Goal: Communication & Community: Answer question/provide support

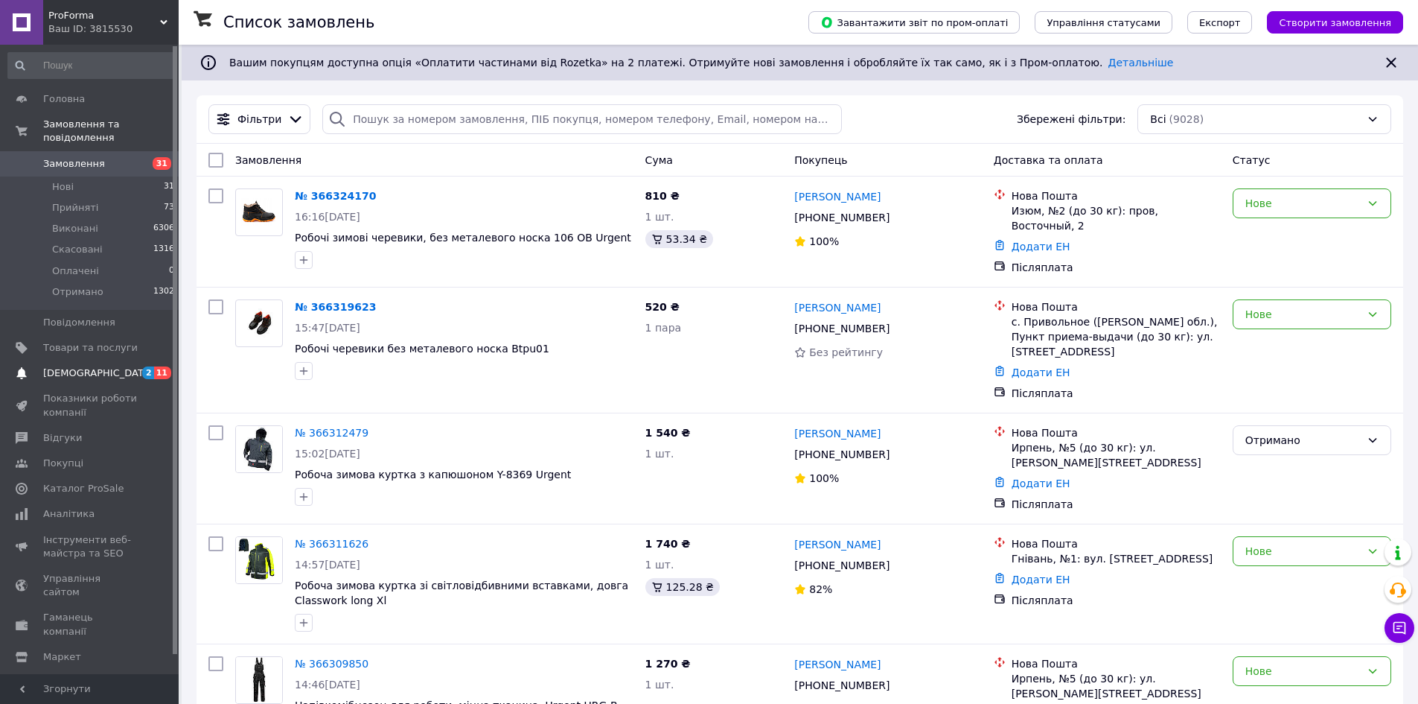
click at [120, 366] on span "[DEMOGRAPHIC_DATA]" at bounding box center [90, 372] width 95 height 13
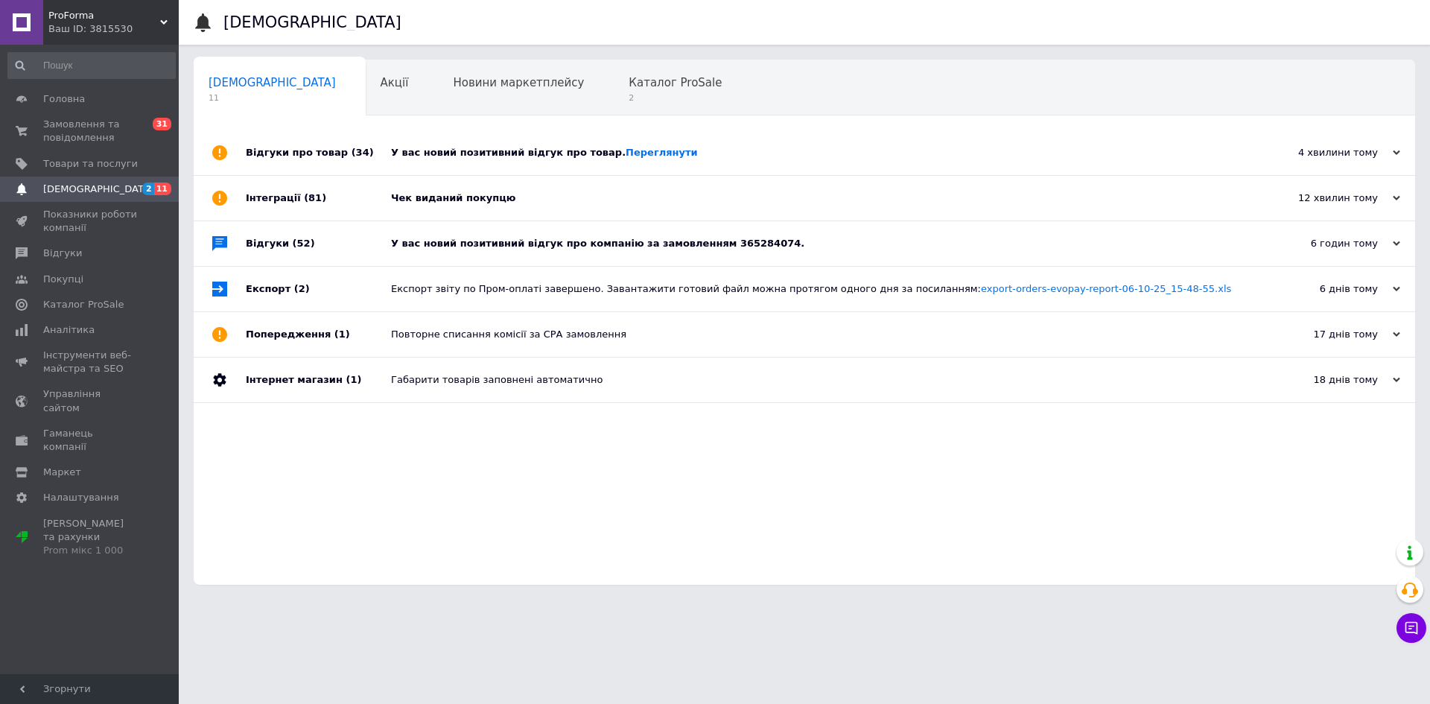
click at [500, 147] on div "У вас новий позитивний відгук про товар. [GEOGRAPHIC_DATA]" at bounding box center [821, 152] width 860 height 13
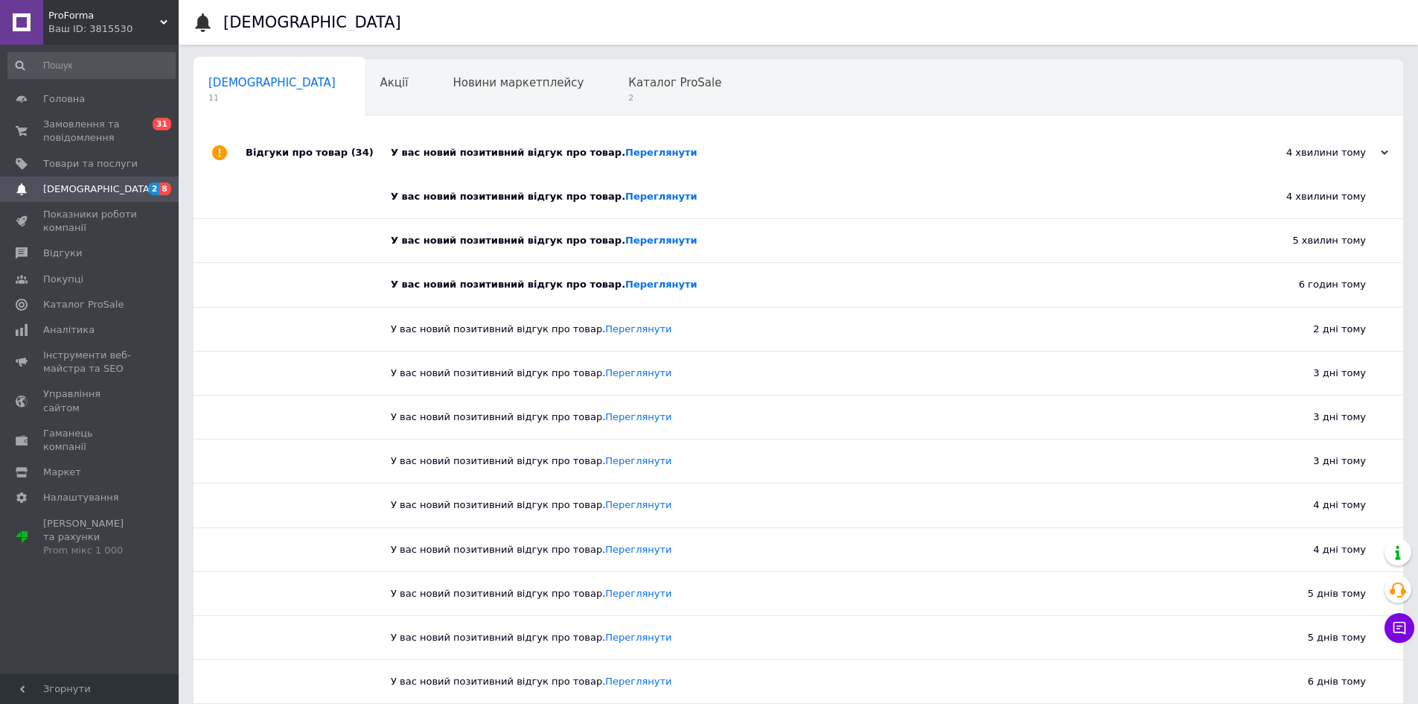
drag, startPoint x: 83, startPoint y: 182, endPoint x: 109, endPoint y: 182, distance: 25.3
click at [83, 182] on span "[DEMOGRAPHIC_DATA]" at bounding box center [98, 188] width 110 height 13
click at [66, 252] on span "Відгуки" at bounding box center [62, 252] width 39 height 13
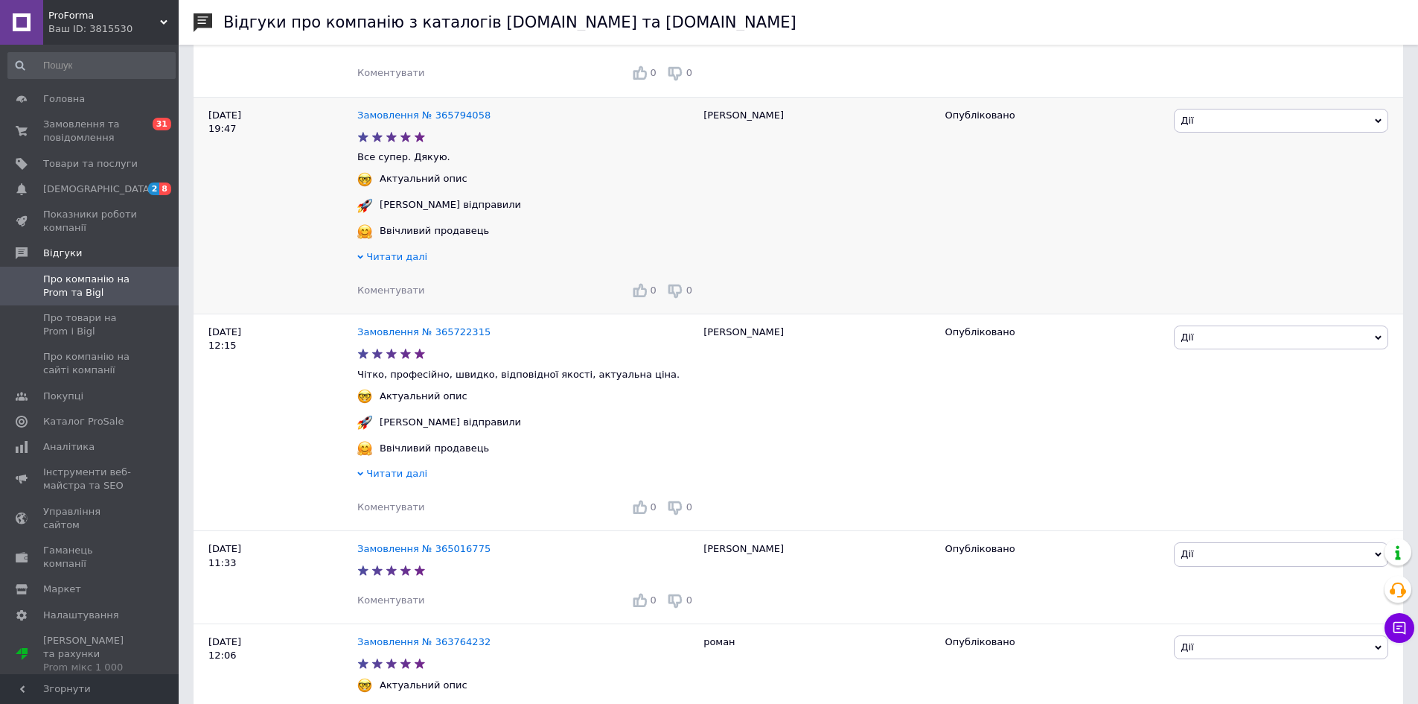
scroll to position [745, 0]
click at [109, 329] on span "Про товари на Prom і Bigl" at bounding box center [90, 324] width 95 height 27
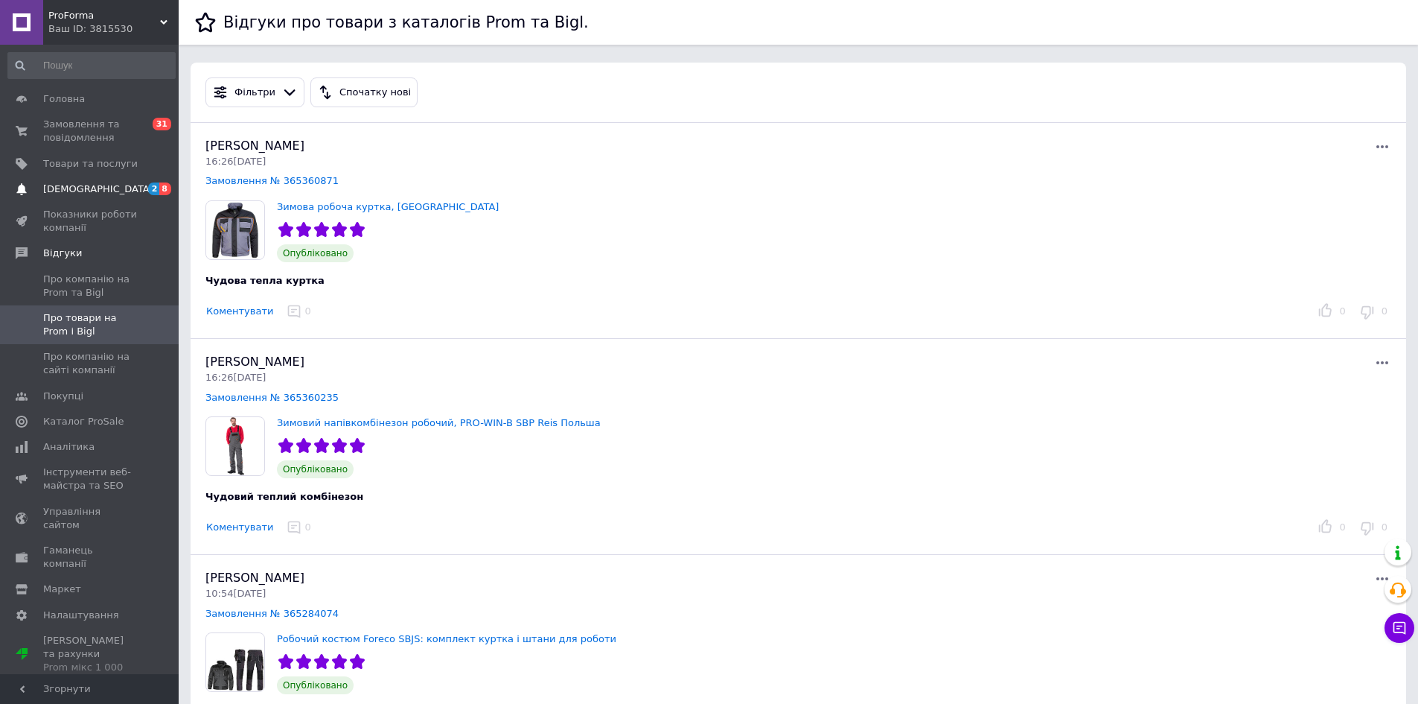
click at [124, 187] on span "[DEMOGRAPHIC_DATA]" at bounding box center [90, 188] width 95 height 13
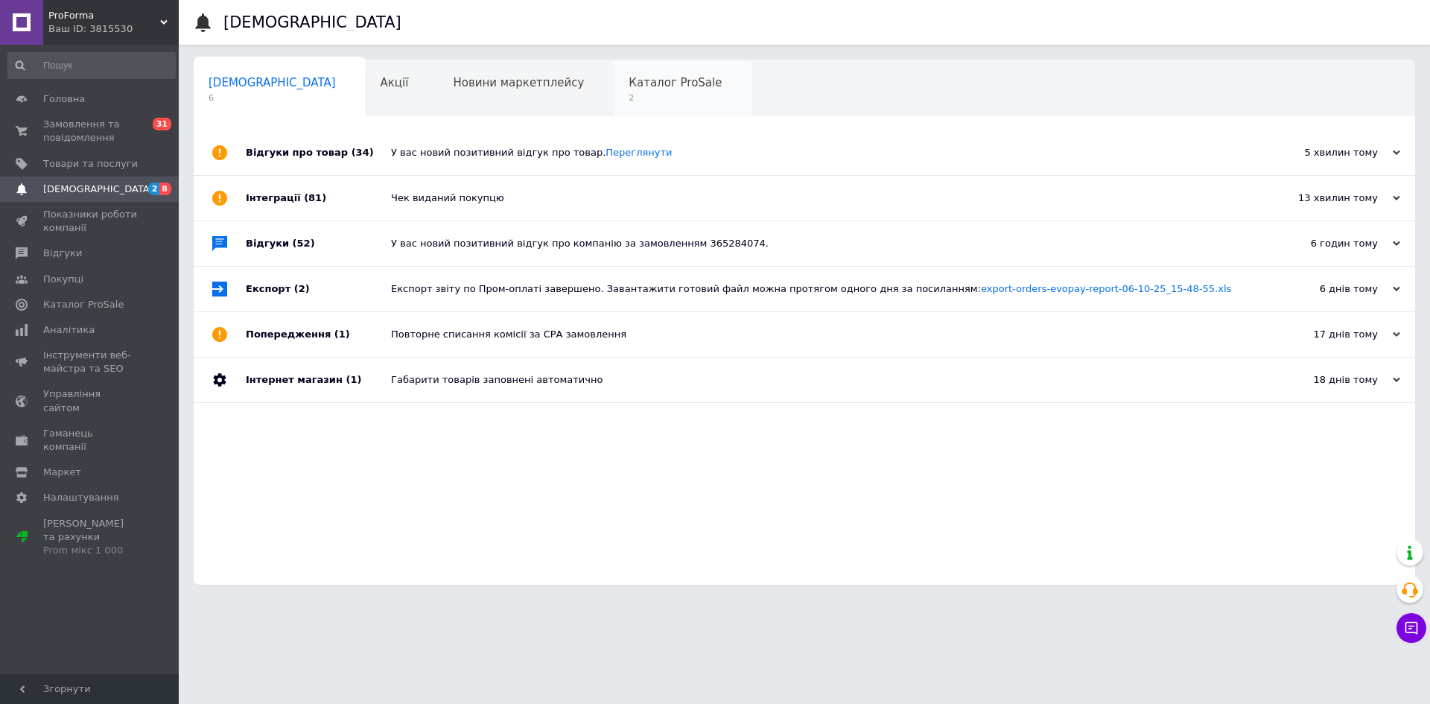
click at [614, 109] on div "Каталог ProSale 2" at bounding box center [683, 88] width 138 height 57
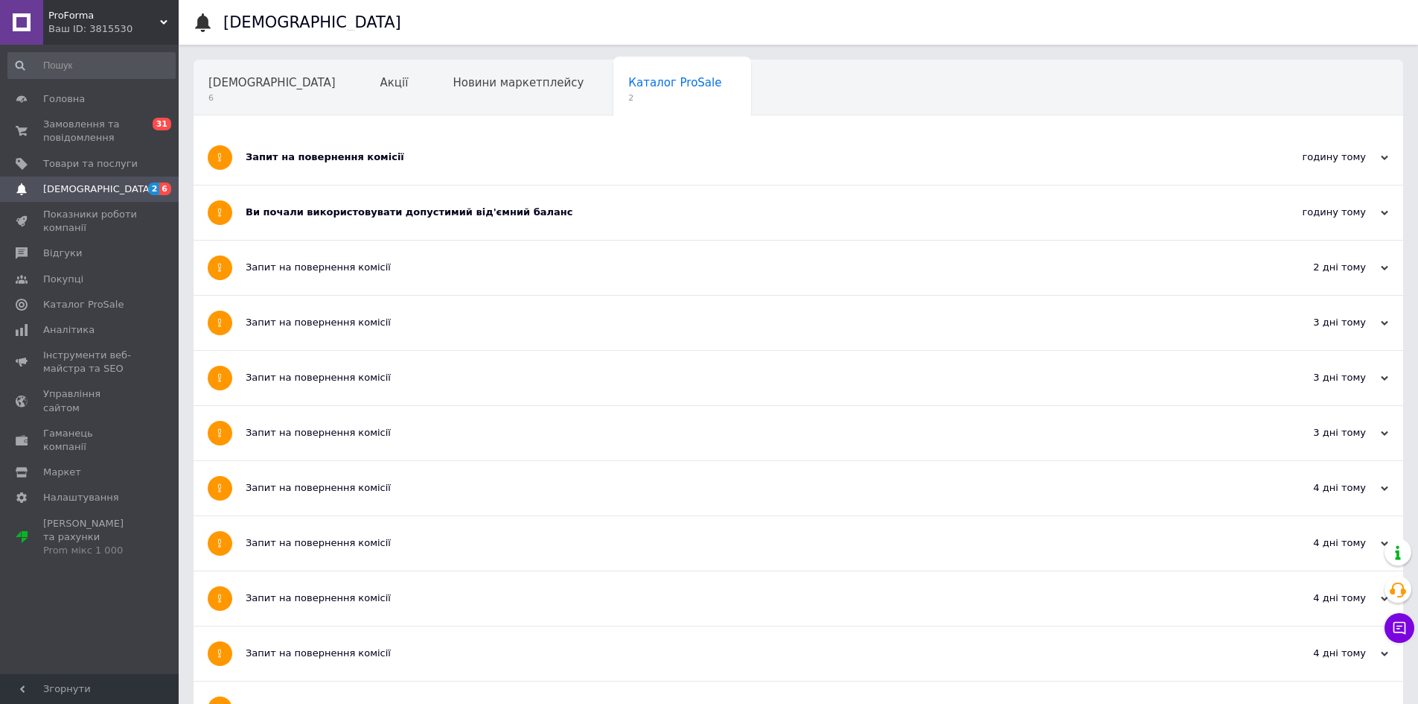
click at [465, 153] on div "Запит на повернення комісії" at bounding box center [743, 156] width 994 height 13
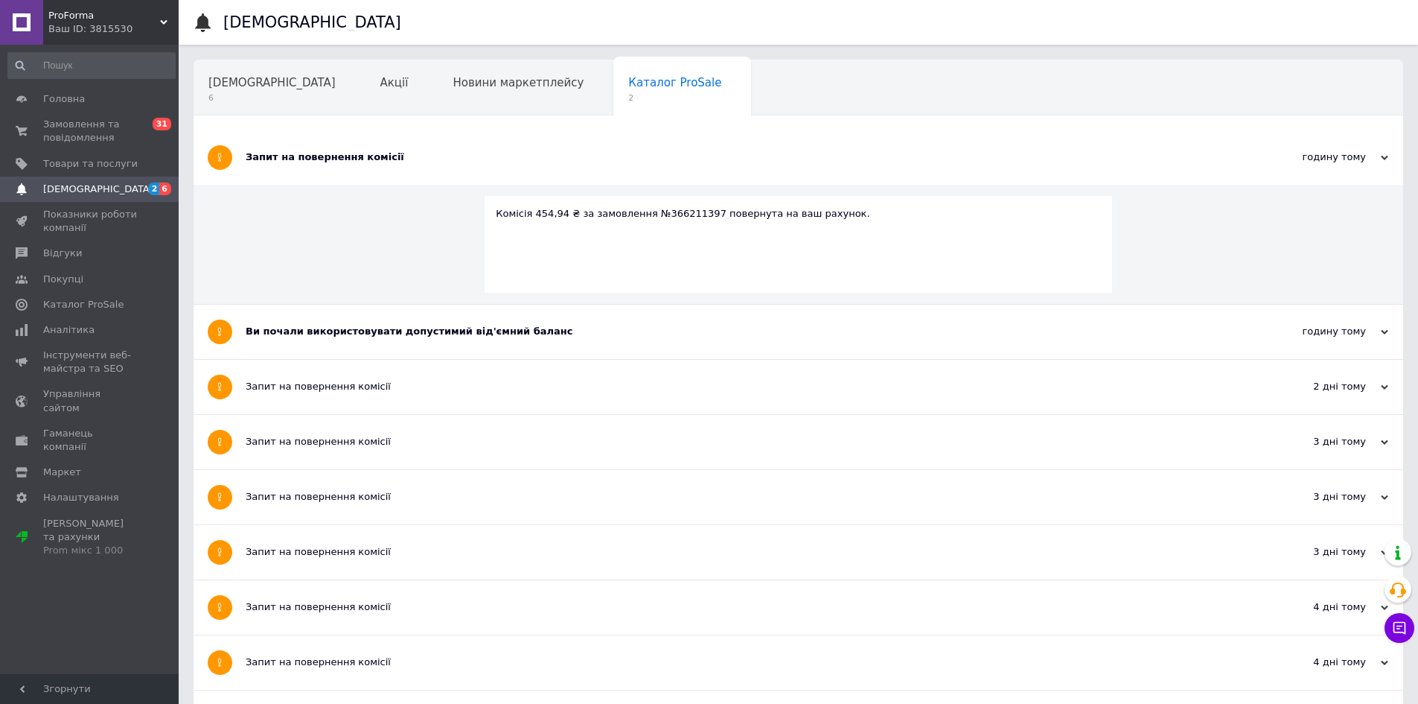
click at [403, 332] on div "Ви почали використовувати допустимий від'ємний баланс" at bounding box center [743, 331] width 994 height 13
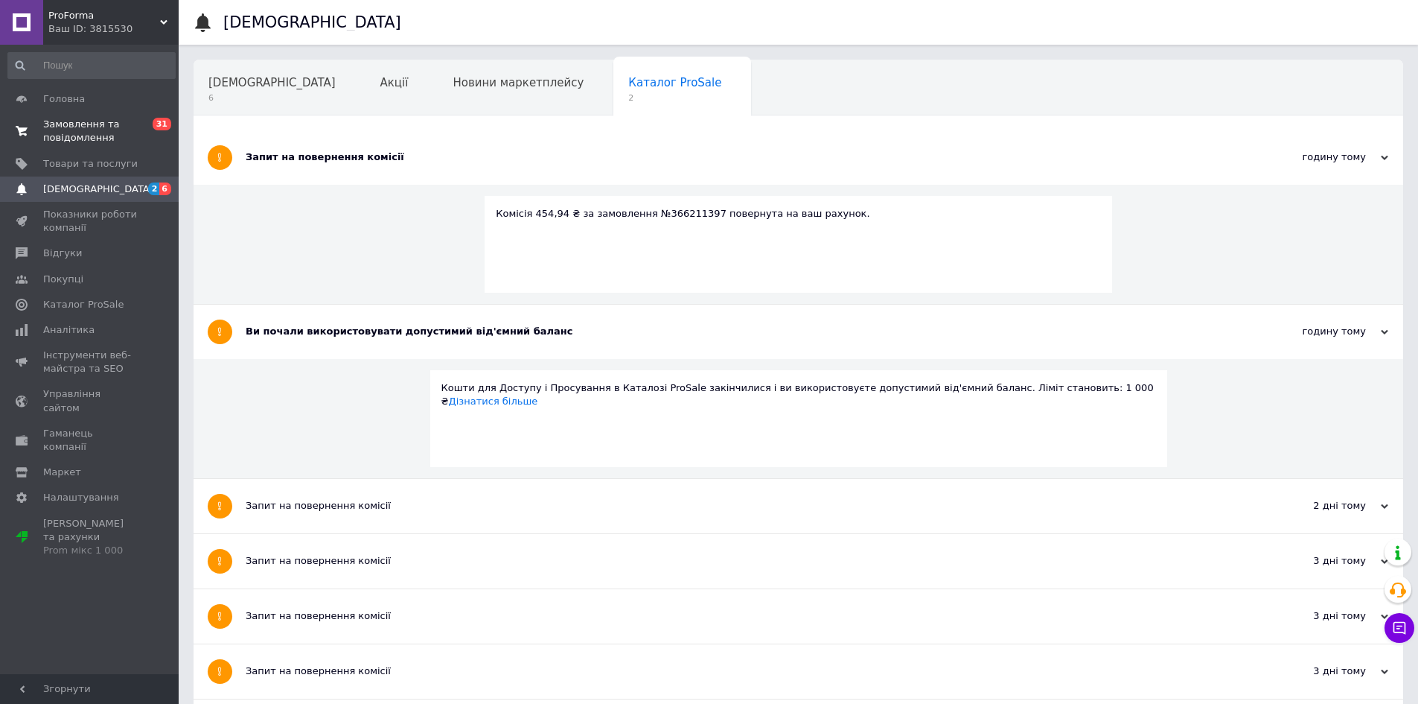
click at [113, 129] on span "Замовлення та повідомлення" at bounding box center [90, 131] width 95 height 27
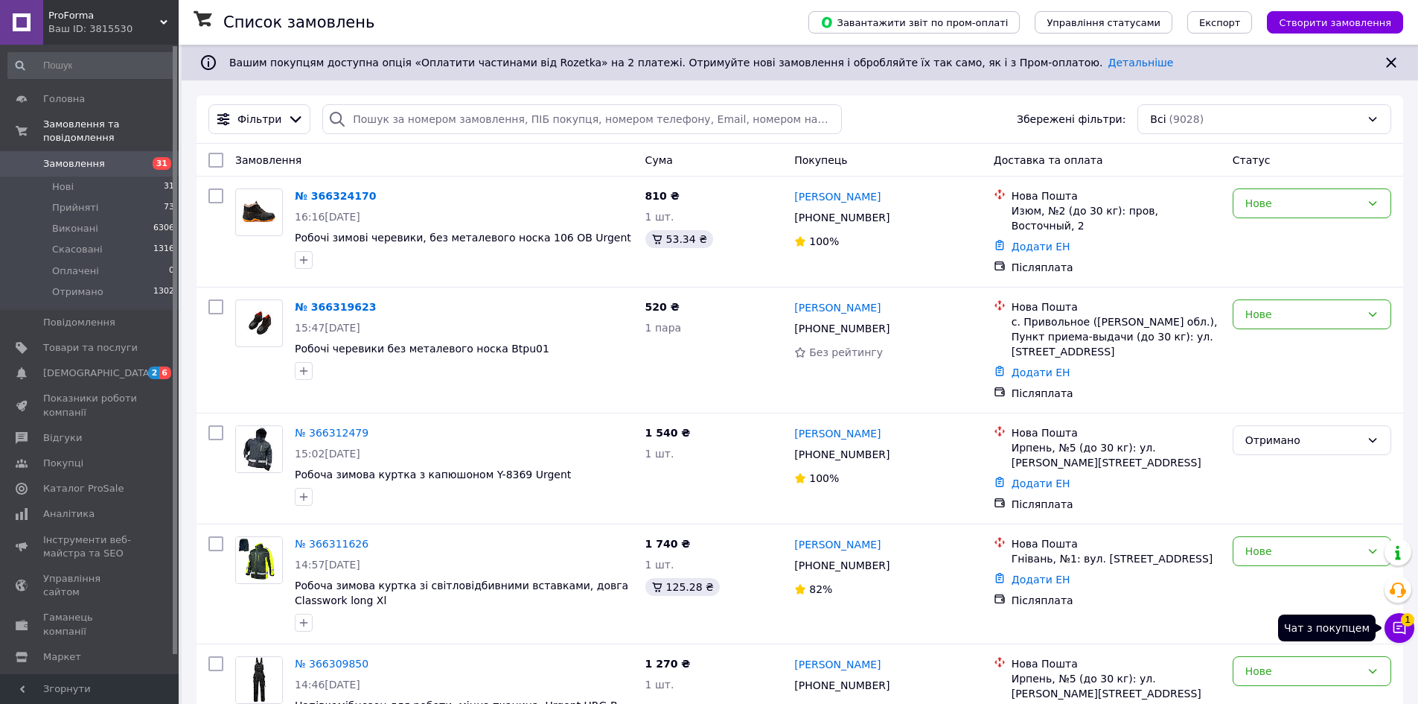
click at [1406, 631] on icon at bounding box center [1400, 628] width 13 height 13
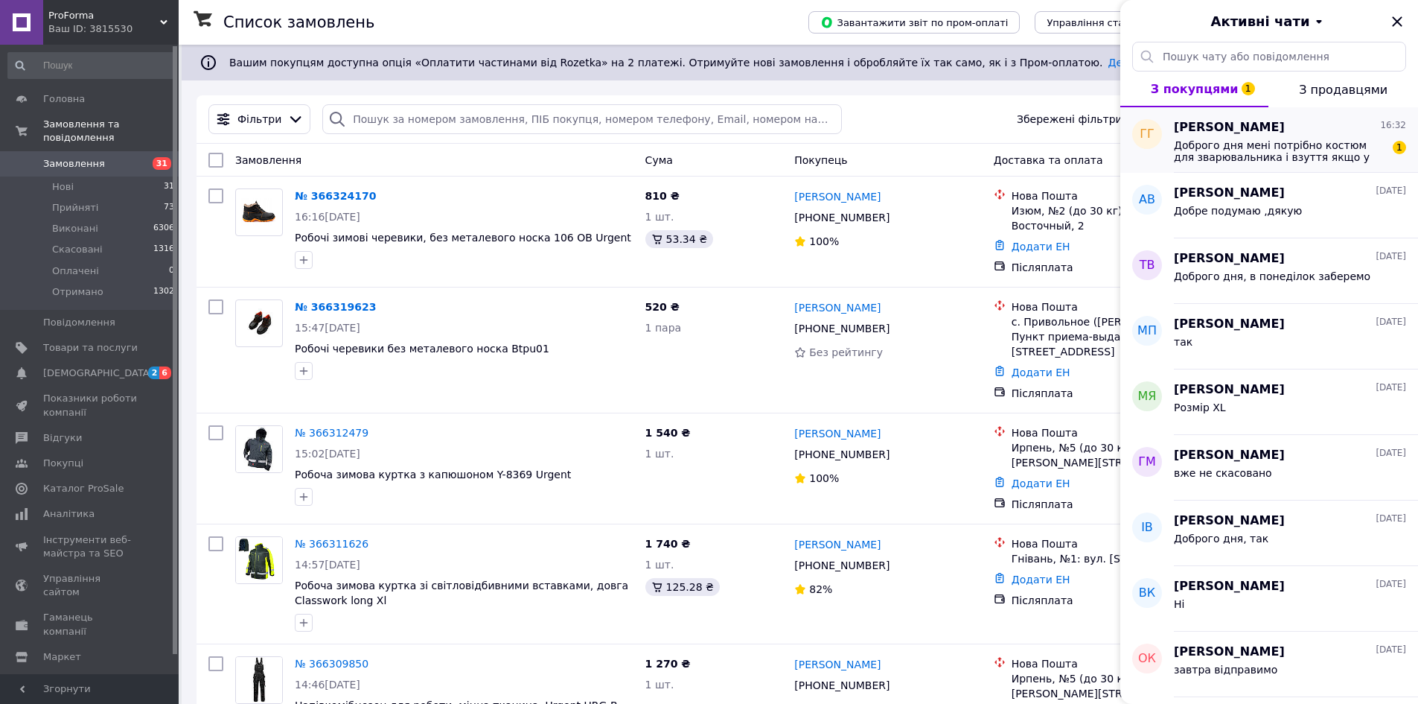
click at [1325, 147] on span "Доброго дня мені потрібно костюм для зварювальника і взуття якщо у вас ж" at bounding box center [1279, 151] width 211 height 24
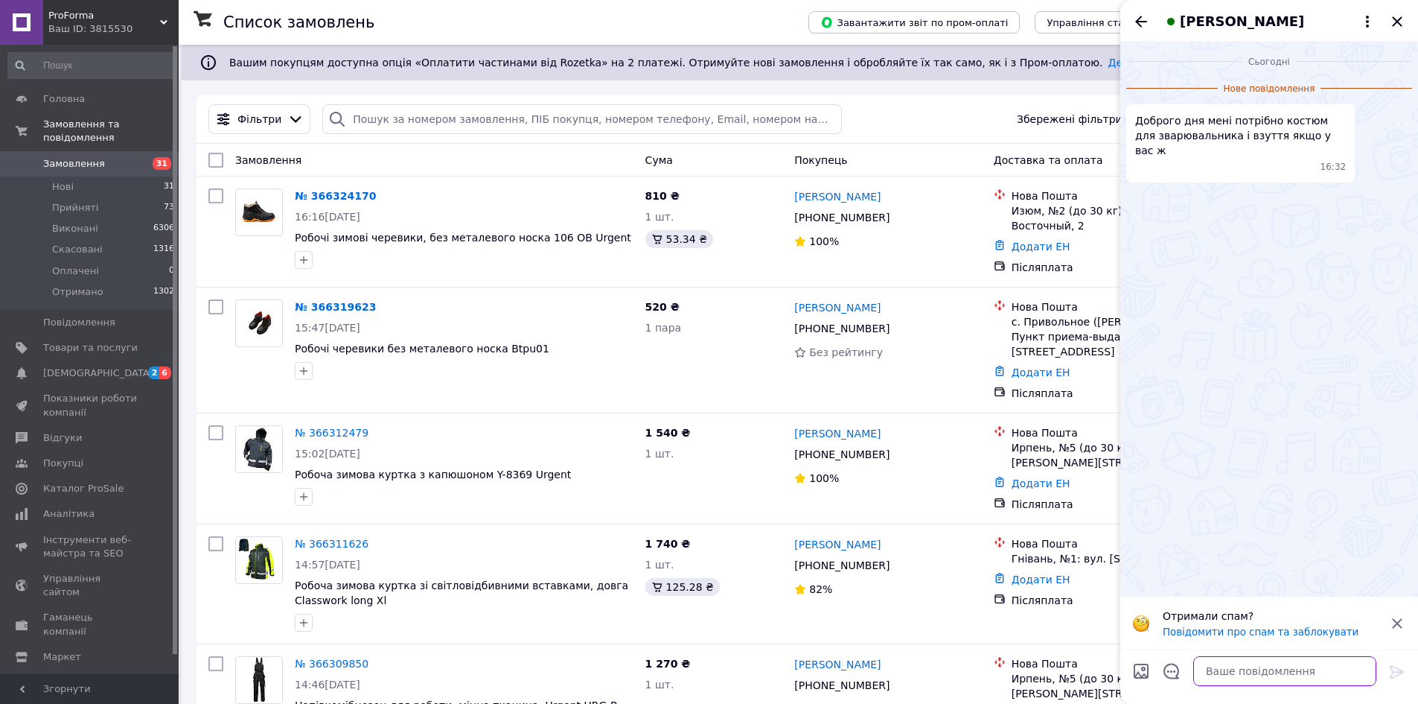
click at [1236, 671] on textarea at bounding box center [1285, 671] width 183 height 30
type textarea "Доброго дня"
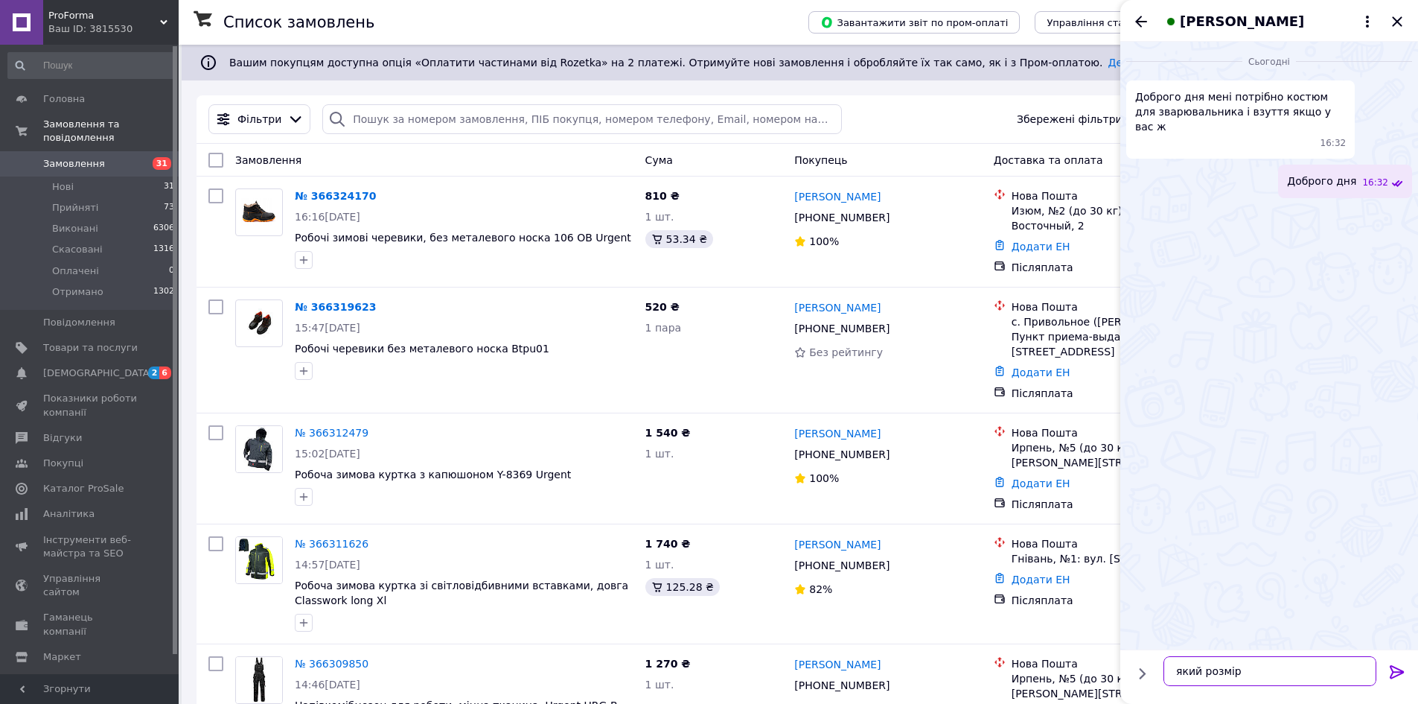
type textarea "який розмір"
type textarea "я"
type textarea "і"
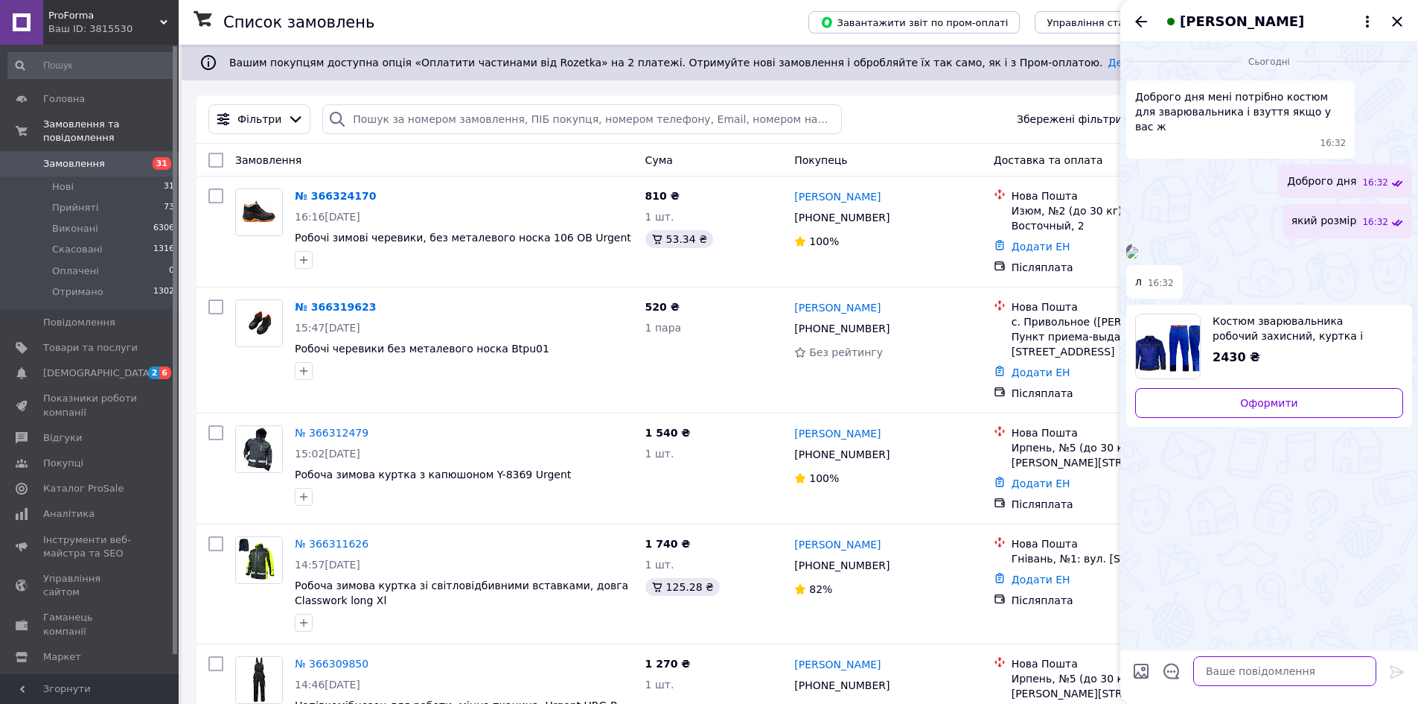
click at [1223, 679] on textarea at bounding box center [1285, 671] width 183 height 30
type textarea "і яке взуття"
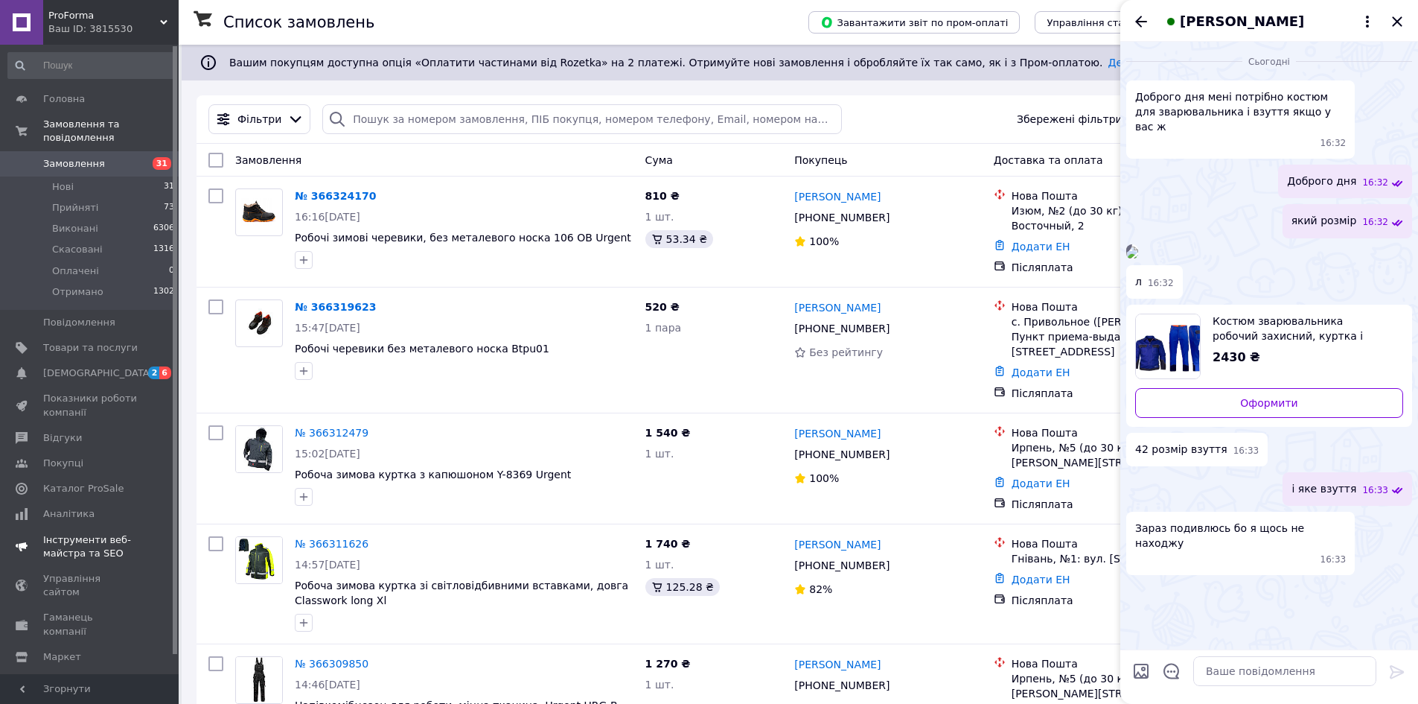
click at [38, 366] on span at bounding box center [21, 372] width 43 height 13
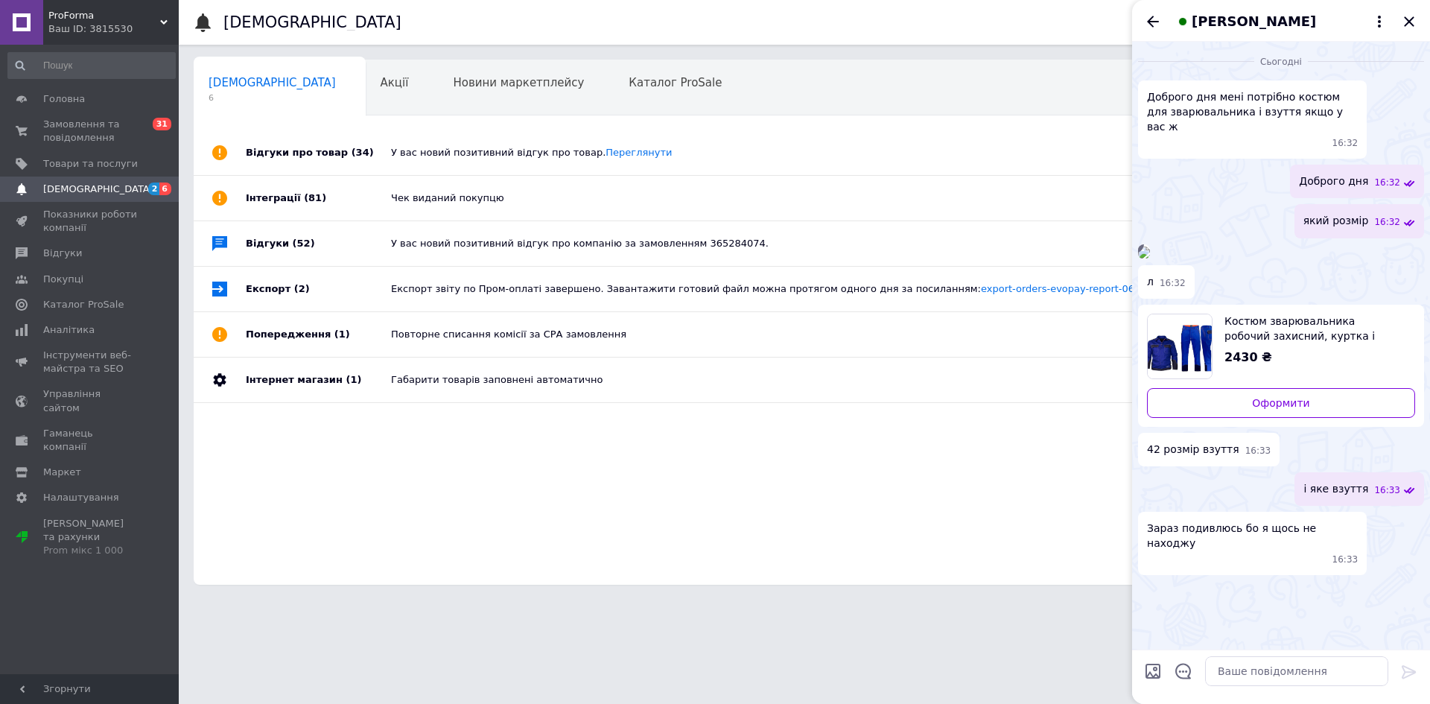
click at [528, 142] on div "У вас новий позитивний відгук про товар. [GEOGRAPHIC_DATA]" at bounding box center [821, 152] width 860 height 45
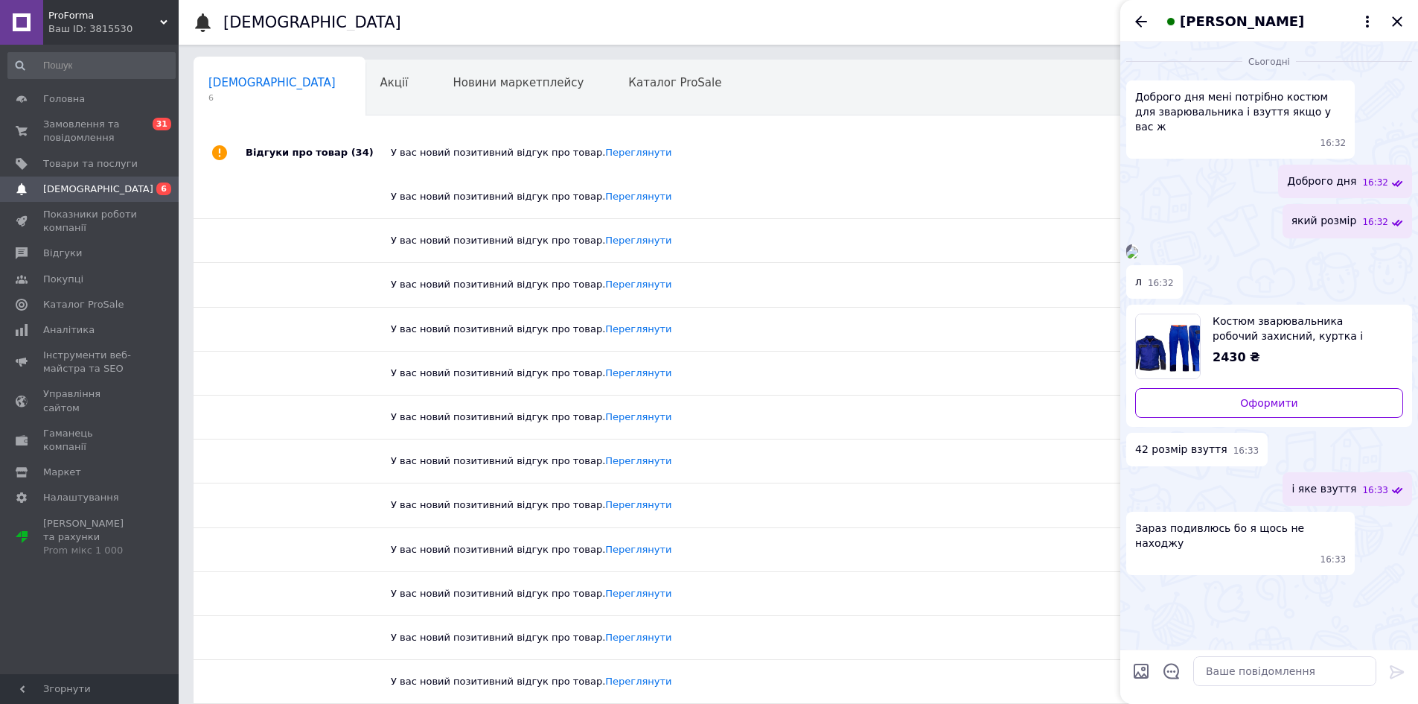
click at [101, 190] on span "[DEMOGRAPHIC_DATA]" at bounding box center [90, 188] width 95 height 13
click at [93, 214] on span "Показники роботи компанії" at bounding box center [90, 221] width 95 height 27
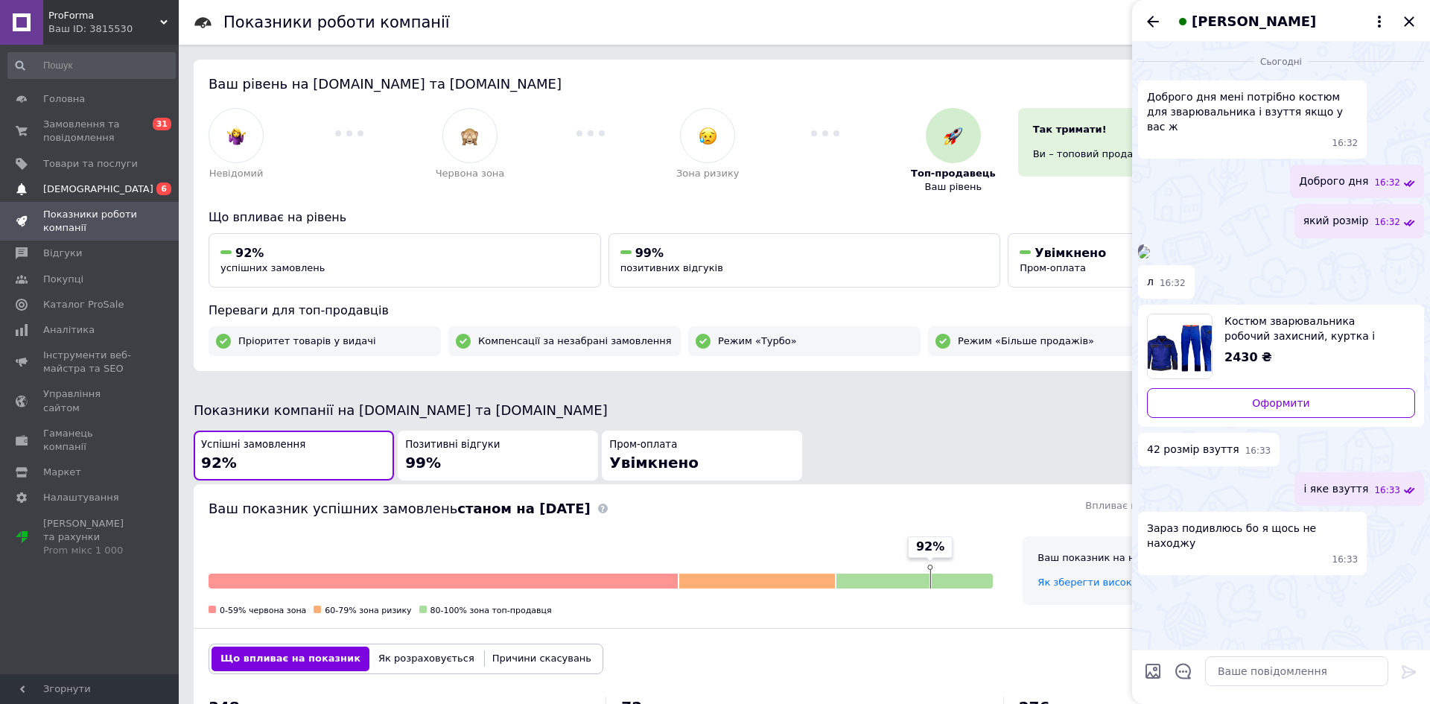
drag, startPoint x: 66, startPoint y: 192, endPoint x: 90, endPoint y: 196, distance: 24.1
click at [66, 193] on span "[DEMOGRAPHIC_DATA]" at bounding box center [98, 188] width 110 height 13
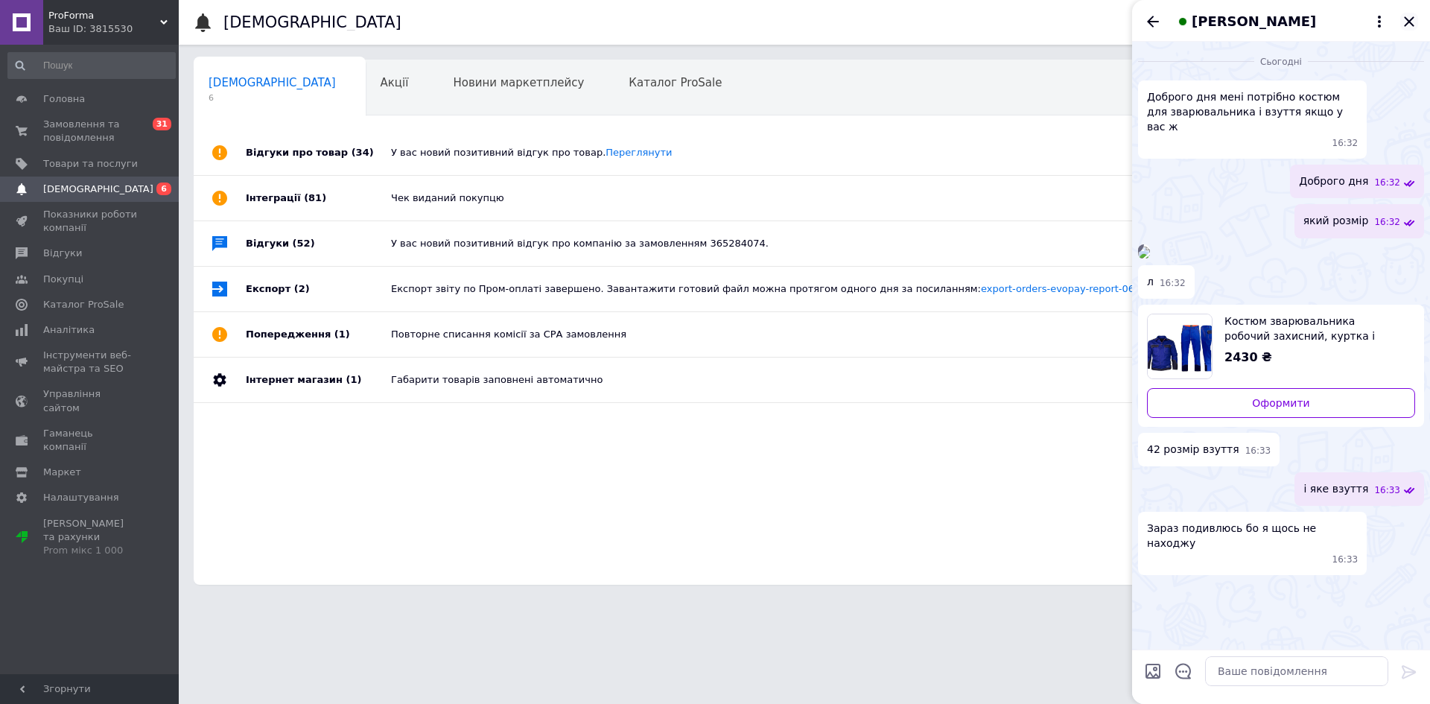
click at [1406, 16] on icon "Закрити" at bounding box center [1409, 22] width 18 height 18
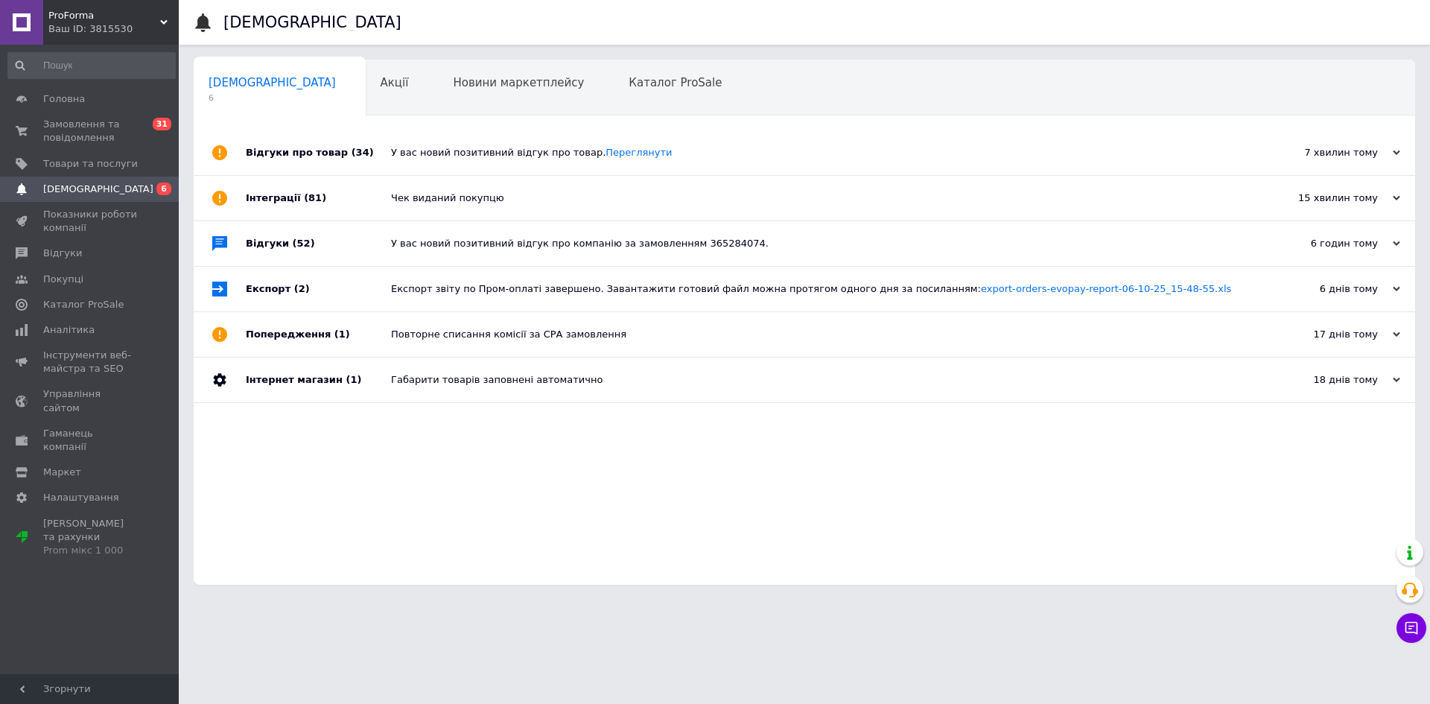
click at [471, 211] on div "Чек виданий покупцю" at bounding box center [821, 198] width 860 height 45
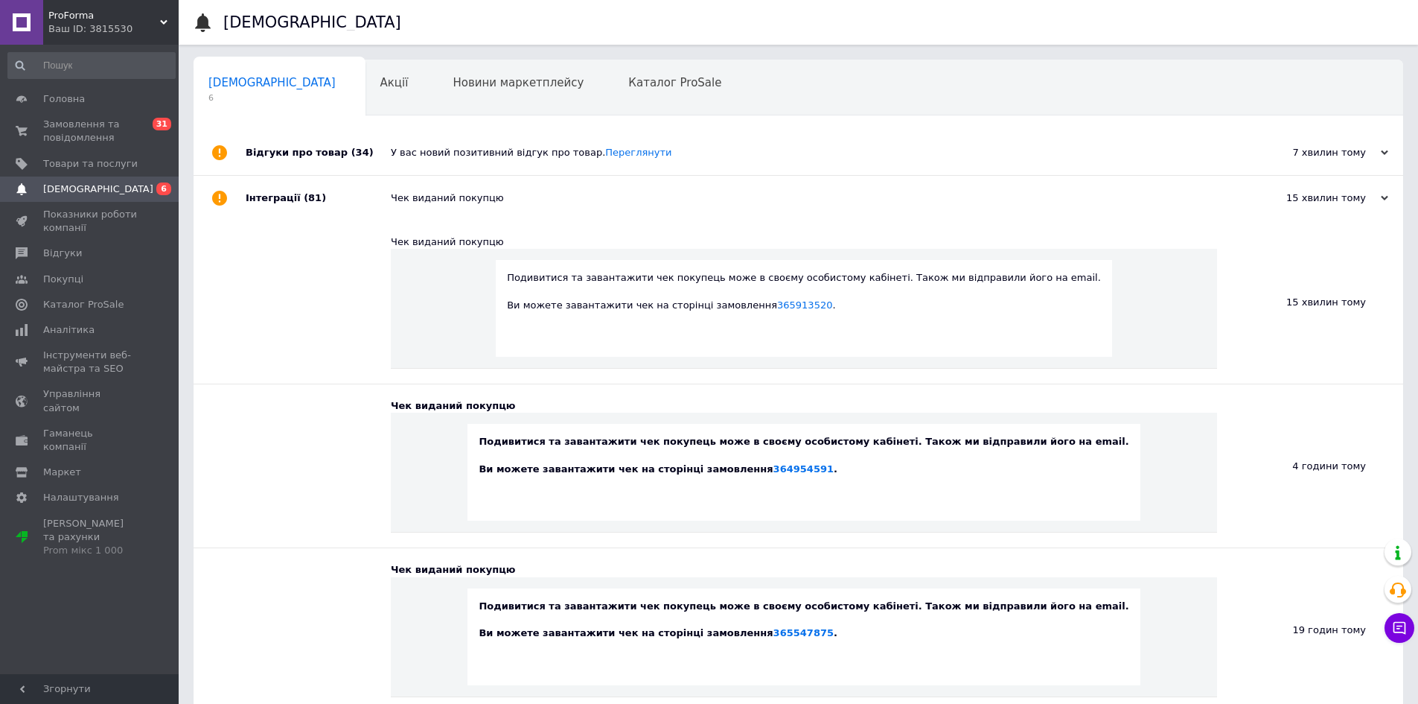
click at [95, 182] on span "[DEMOGRAPHIC_DATA]" at bounding box center [98, 188] width 110 height 13
click at [114, 221] on span "Показники роботи компанії" at bounding box center [90, 221] width 95 height 27
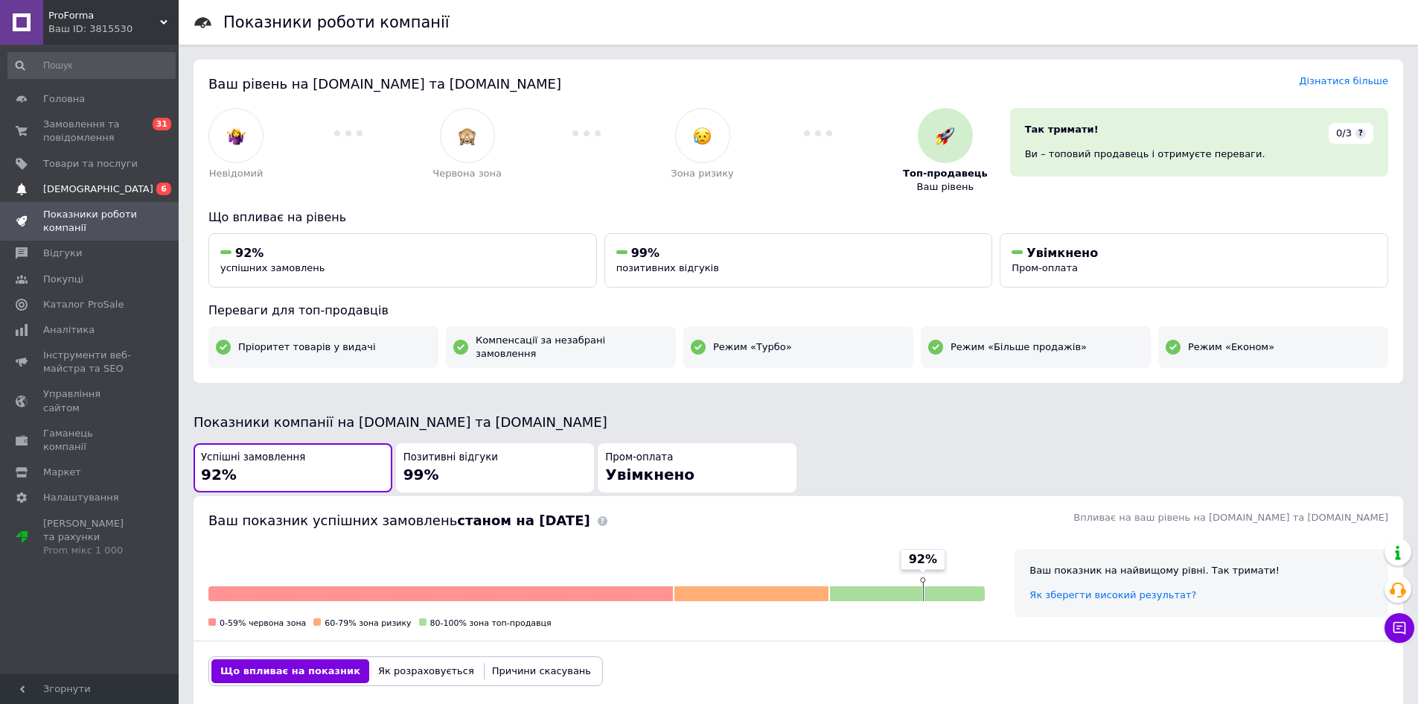
click at [104, 190] on span "[DEMOGRAPHIC_DATA]" at bounding box center [90, 188] width 95 height 13
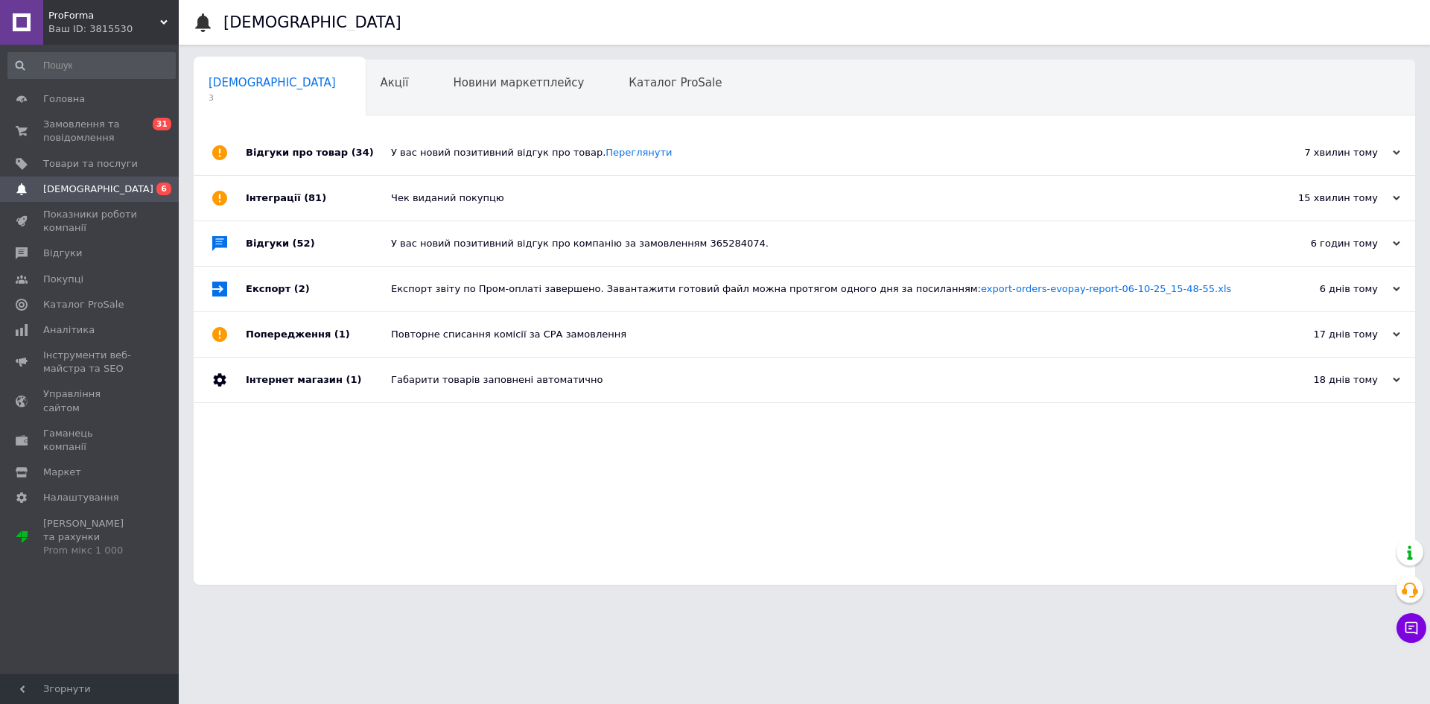
click at [474, 151] on div "У вас новий позитивний відгук про товар. [GEOGRAPHIC_DATA]" at bounding box center [821, 152] width 860 height 13
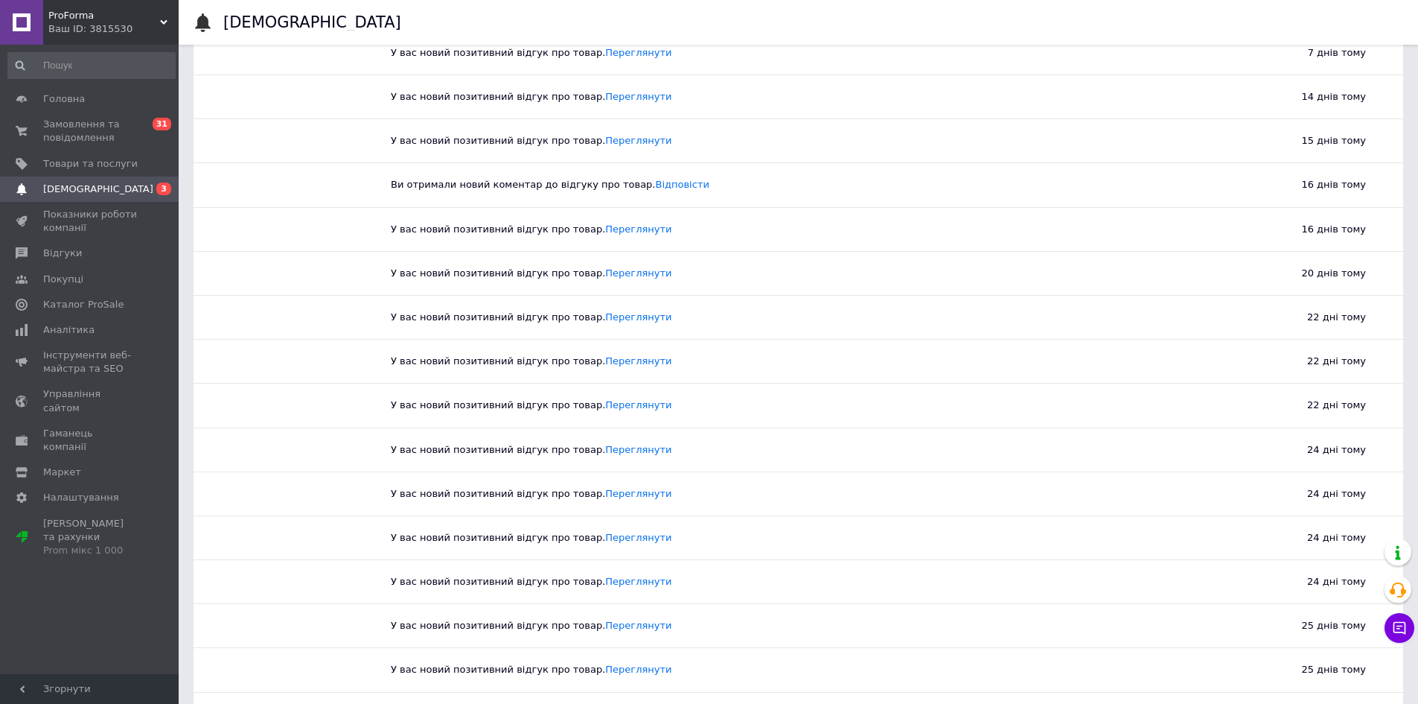
scroll to position [819, 0]
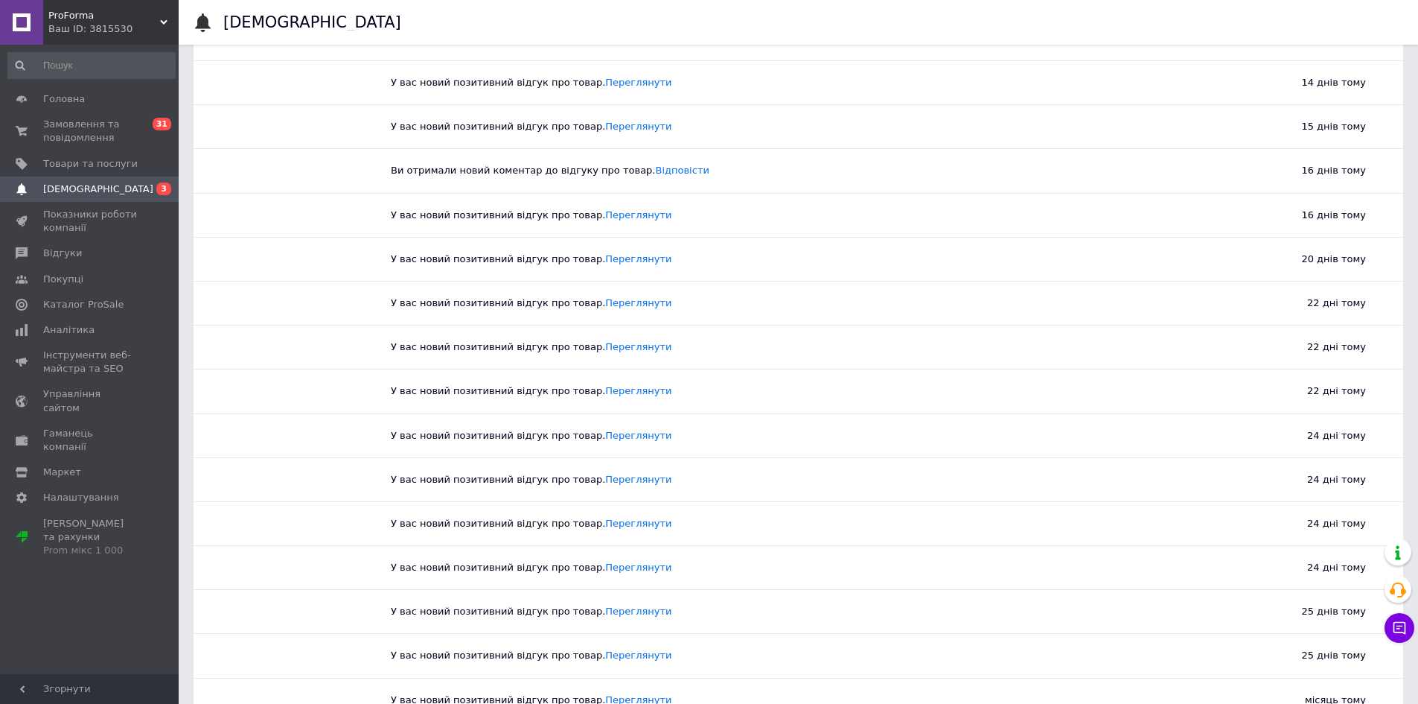
click at [113, 186] on span "[DEMOGRAPHIC_DATA]" at bounding box center [90, 188] width 95 height 13
click at [71, 215] on span "Показники роботи компанії" at bounding box center [90, 221] width 95 height 27
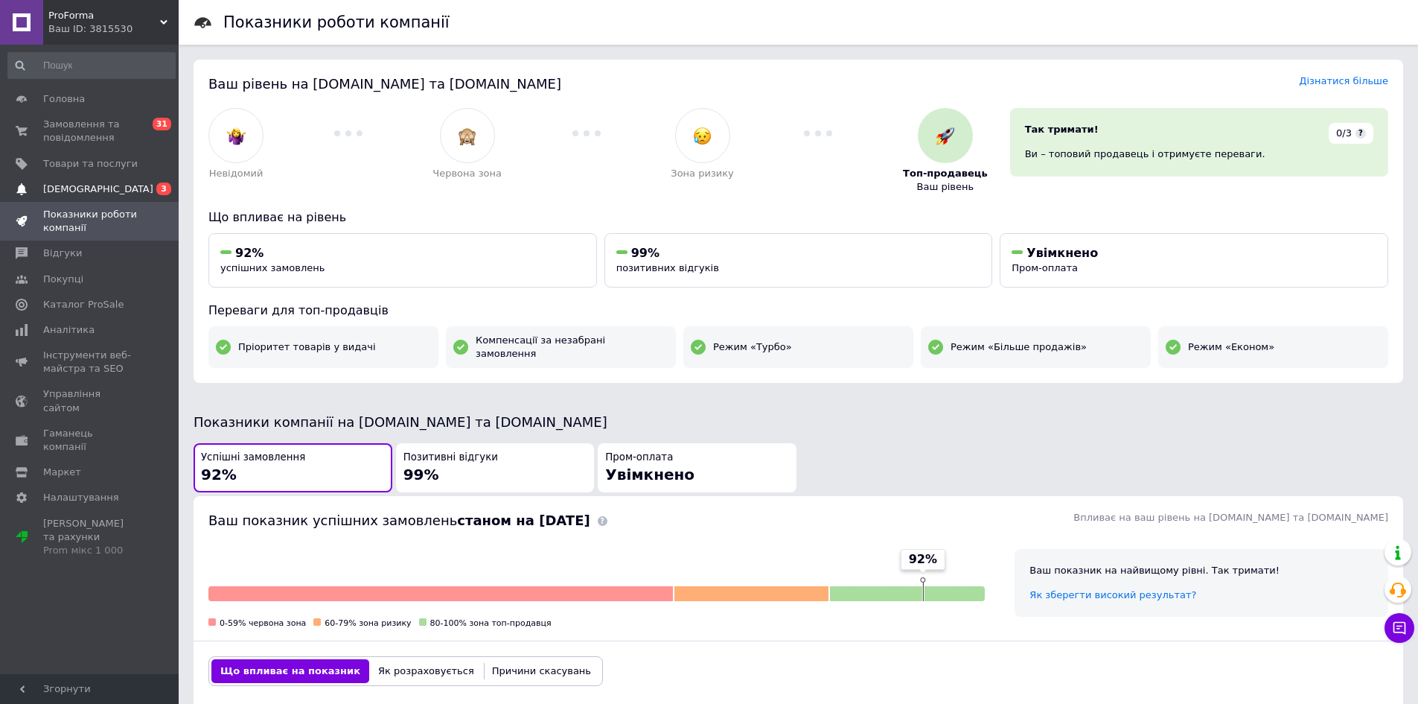
click at [92, 190] on span "[DEMOGRAPHIC_DATA]" at bounding box center [98, 188] width 110 height 13
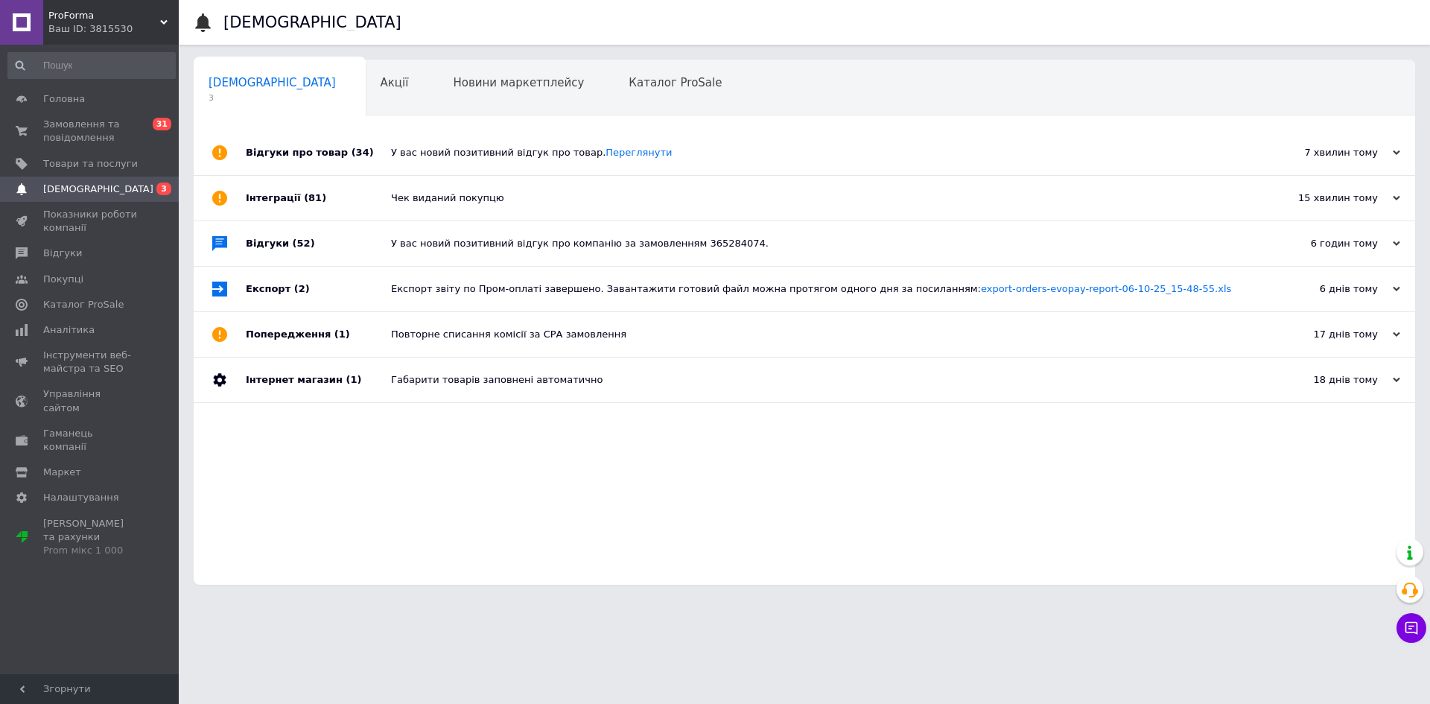
click at [450, 165] on div "У вас новий позитивний відгук про товар. [GEOGRAPHIC_DATA]" at bounding box center [821, 152] width 860 height 45
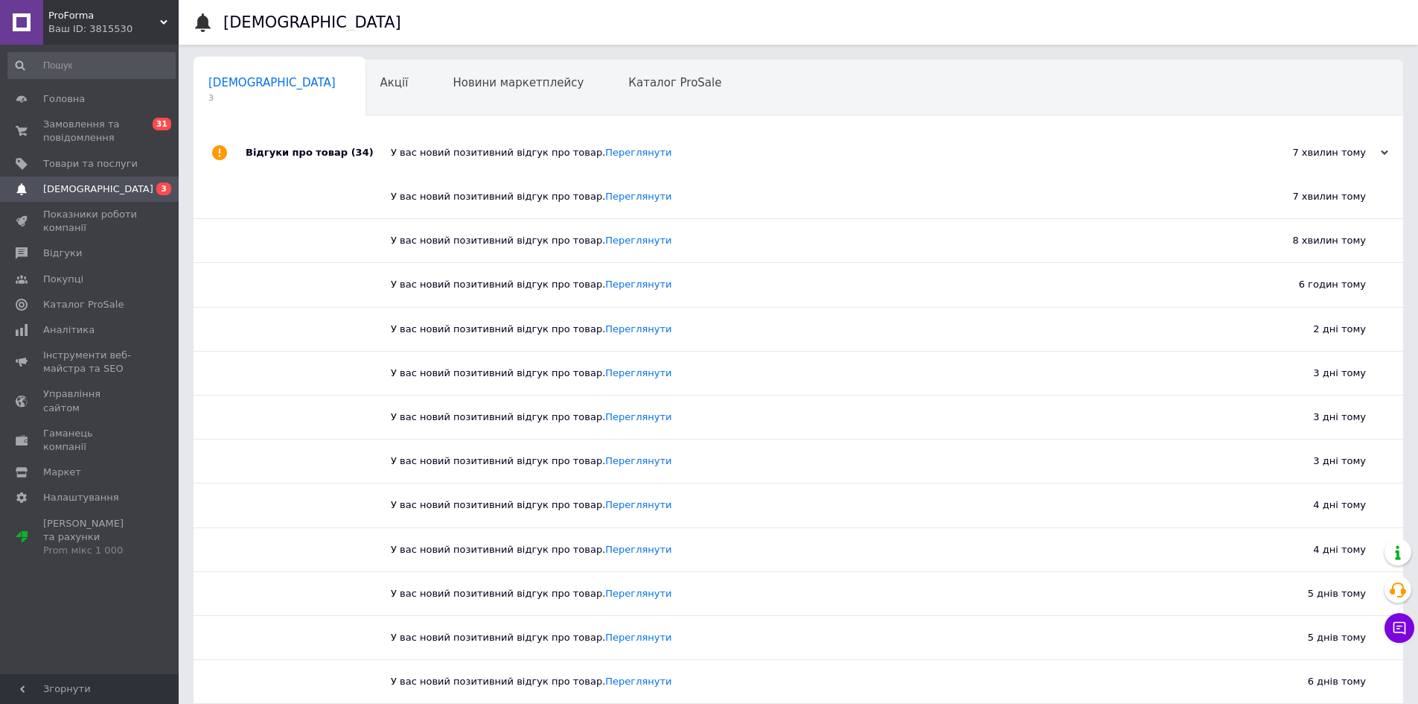
click at [90, 189] on span "[DEMOGRAPHIC_DATA]" at bounding box center [98, 188] width 110 height 13
click at [84, 211] on span "Показники роботи компанії" at bounding box center [90, 221] width 95 height 27
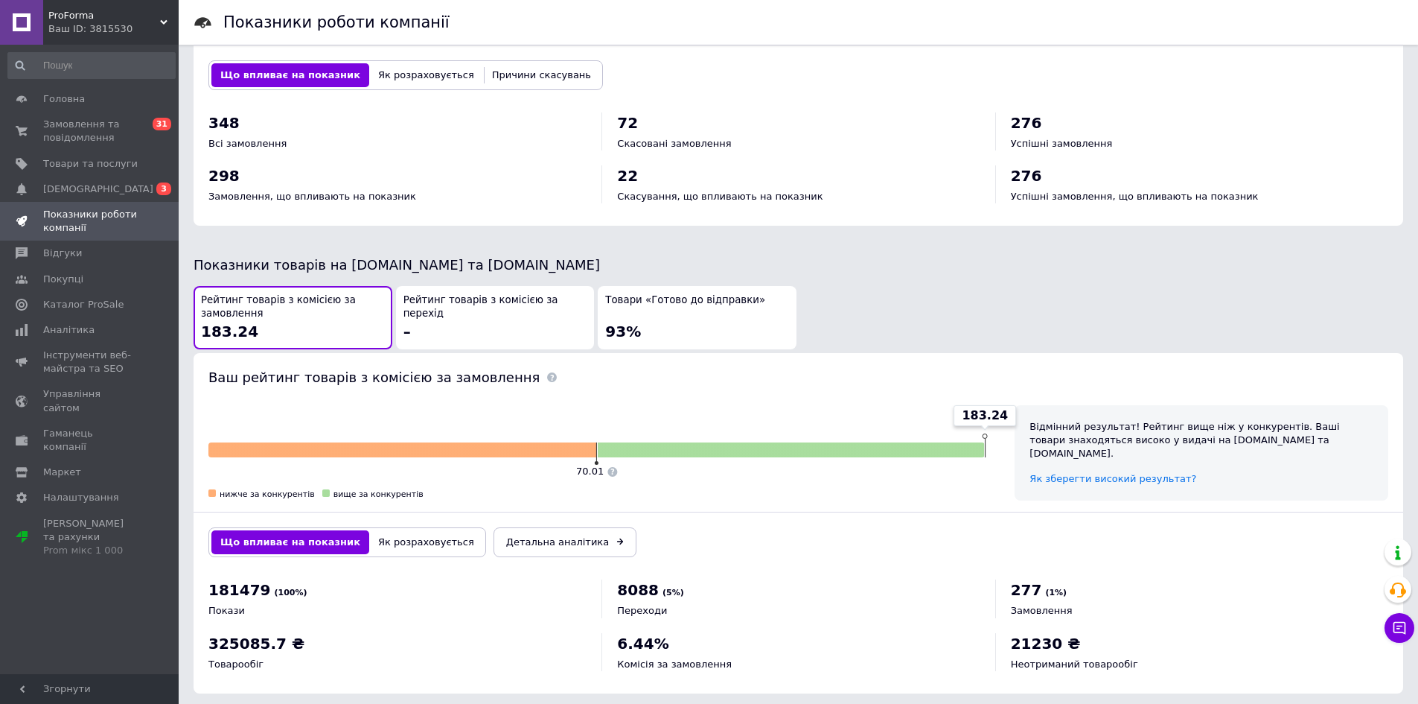
scroll to position [602, 0]
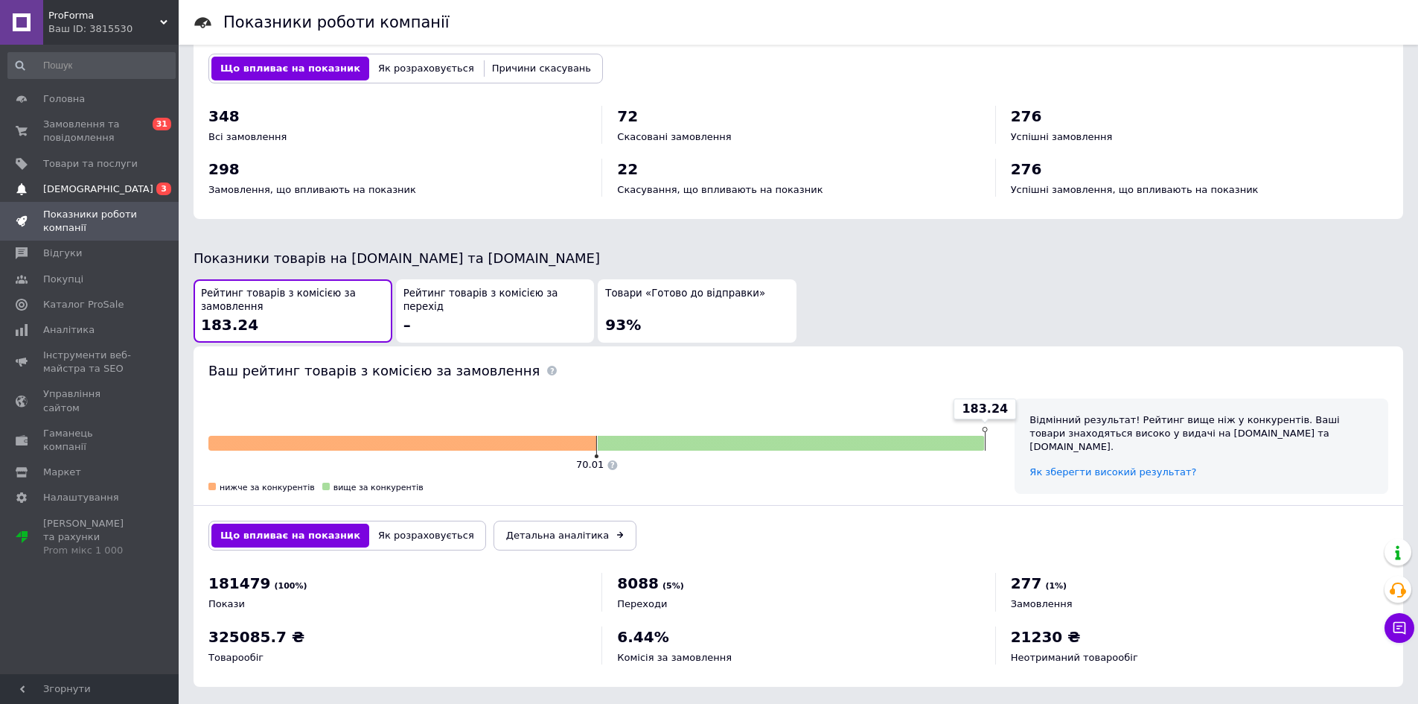
click at [93, 191] on span "[DEMOGRAPHIC_DATA]" at bounding box center [98, 188] width 110 height 13
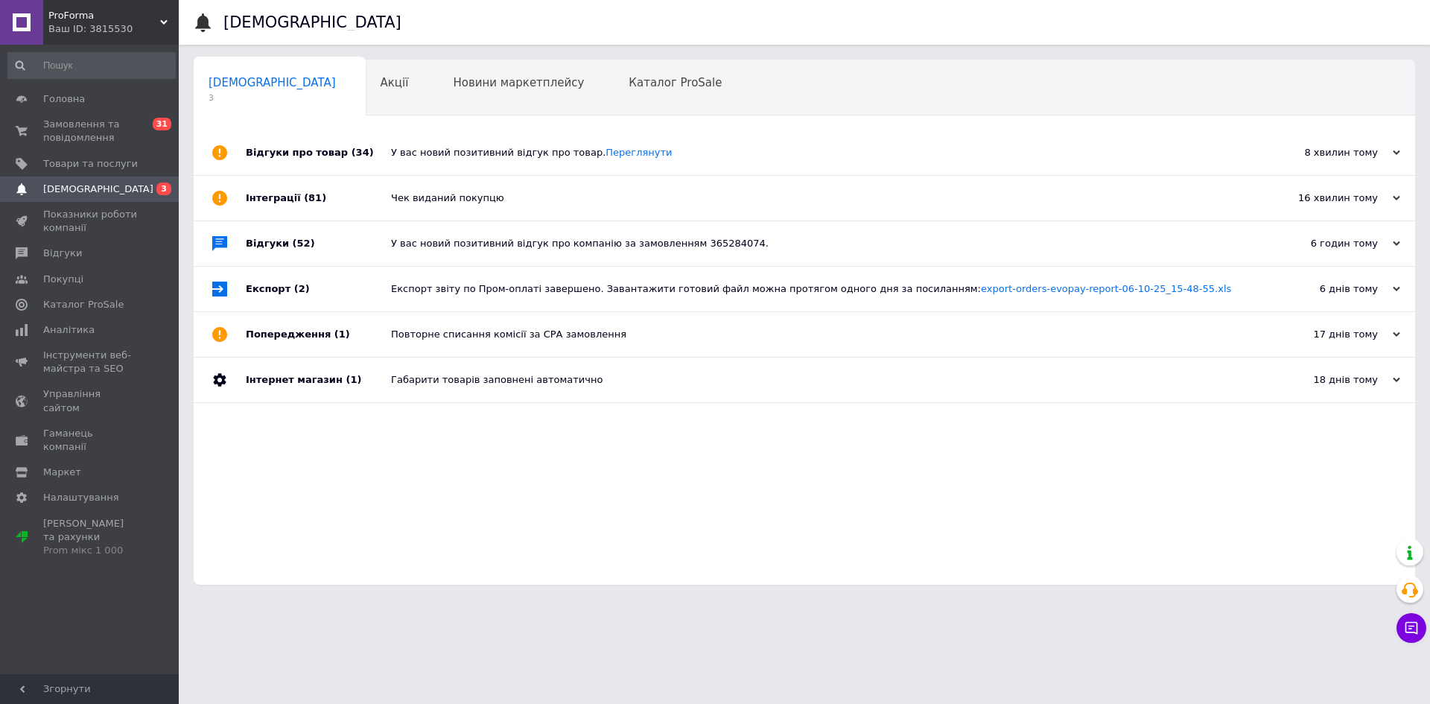
click at [525, 158] on div "У вас новий позитивний відгук про товар. [GEOGRAPHIC_DATA]" at bounding box center [821, 152] width 860 height 13
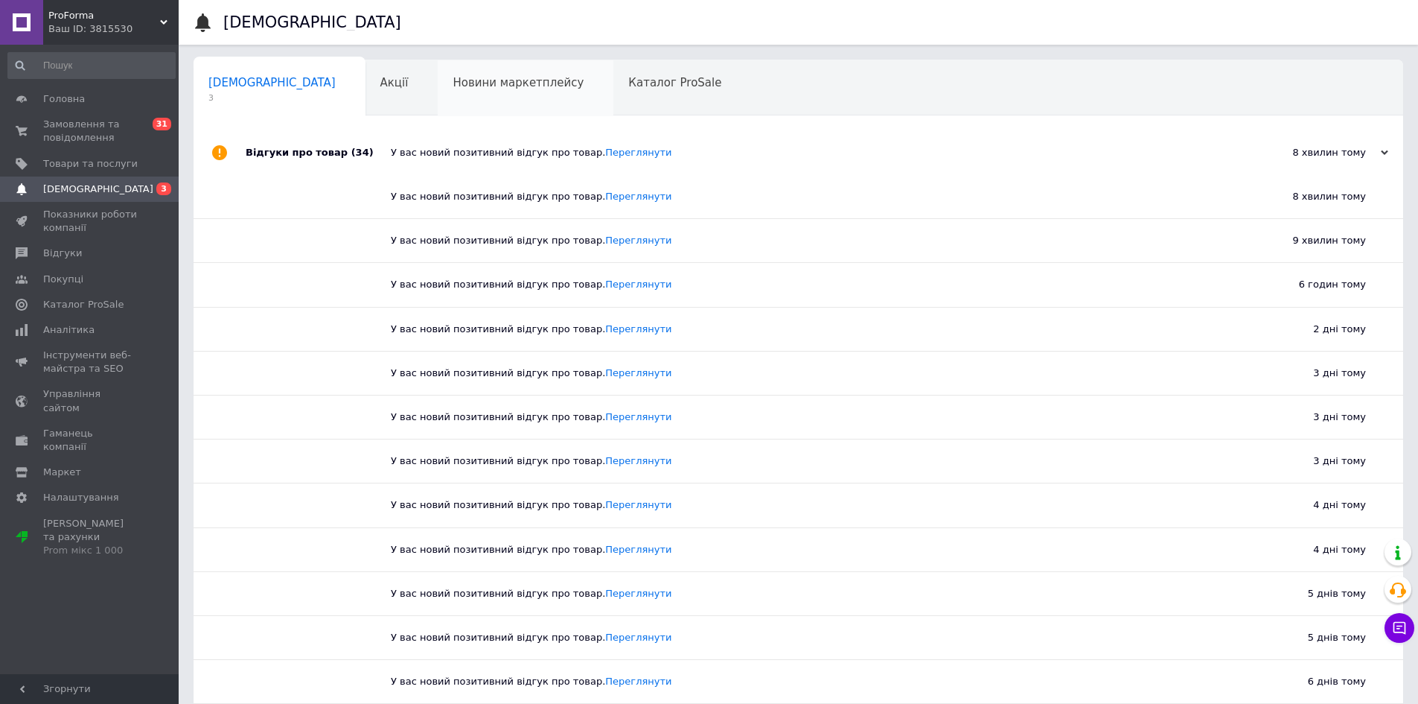
click at [438, 102] on div "Новини маркетплейсу 0" at bounding box center [526, 88] width 176 height 57
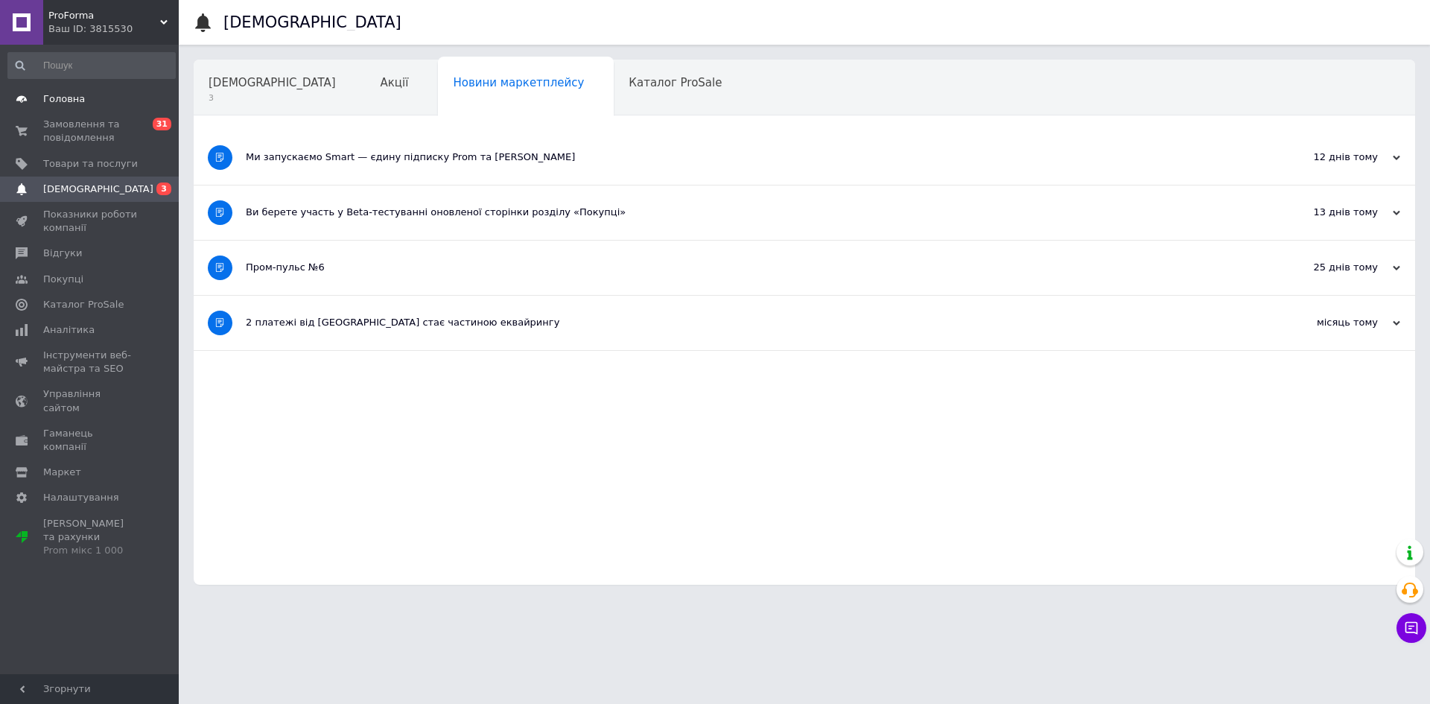
click at [141, 106] on link "Головна" at bounding box center [91, 98] width 183 height 25
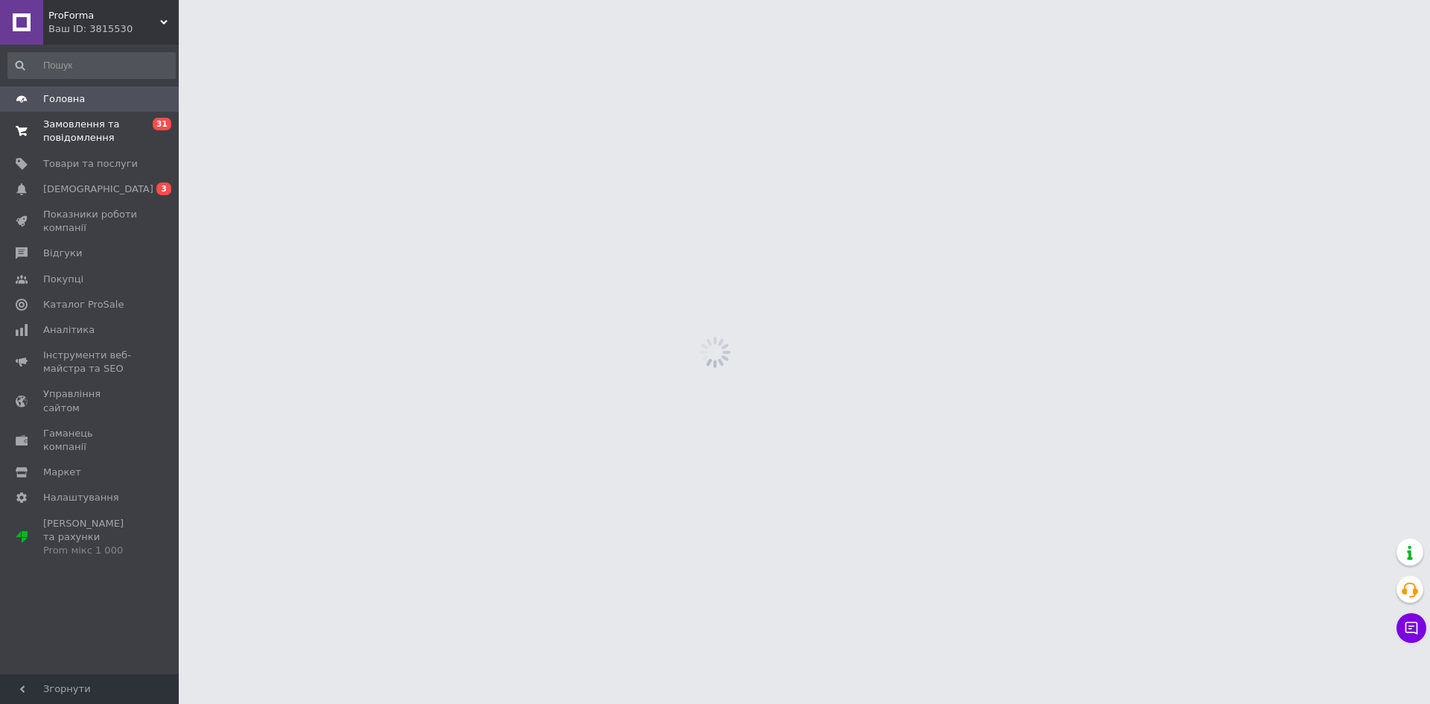
click at [98, 127] on span "Замовлення та повідомлення" at bounding box center [90, 131] width 95 height 27
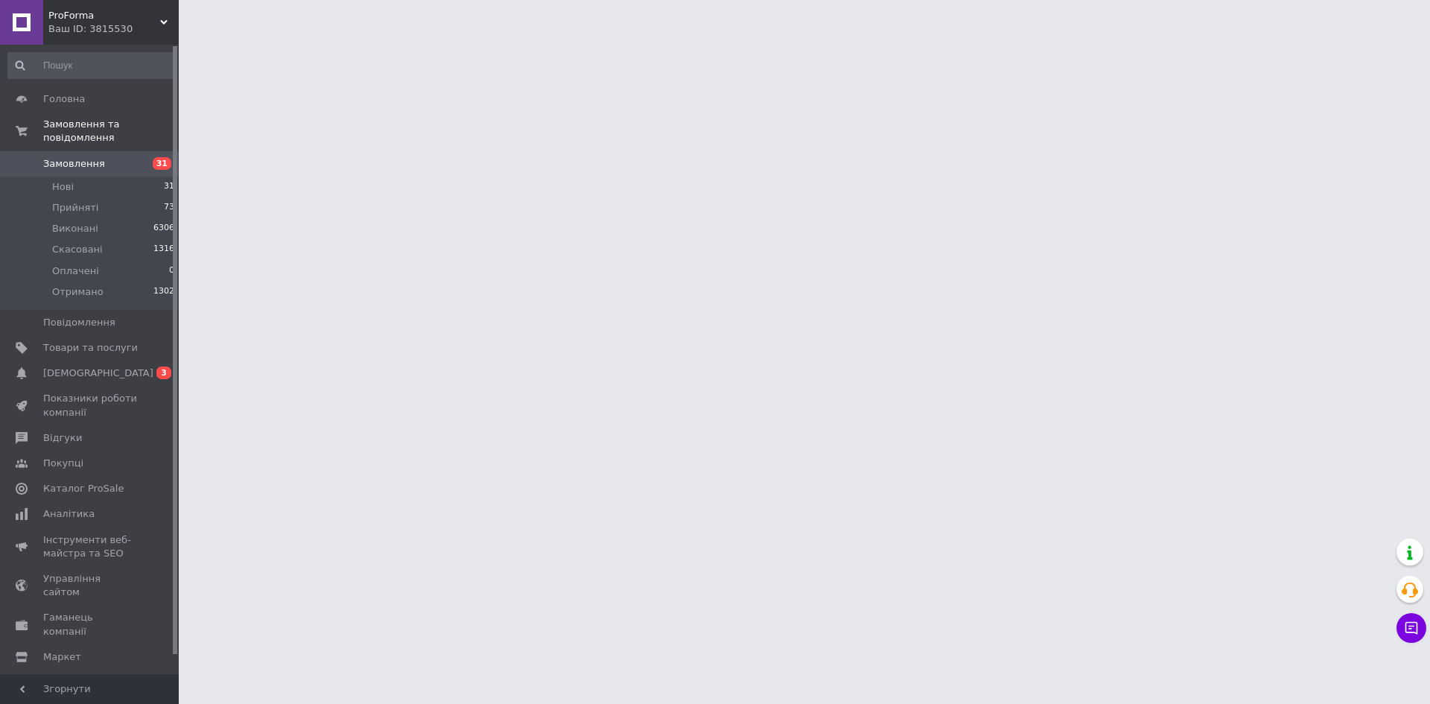
click at [100, 157] on span "Замовлення" at bounding box center [90, 163] width 95 height 13
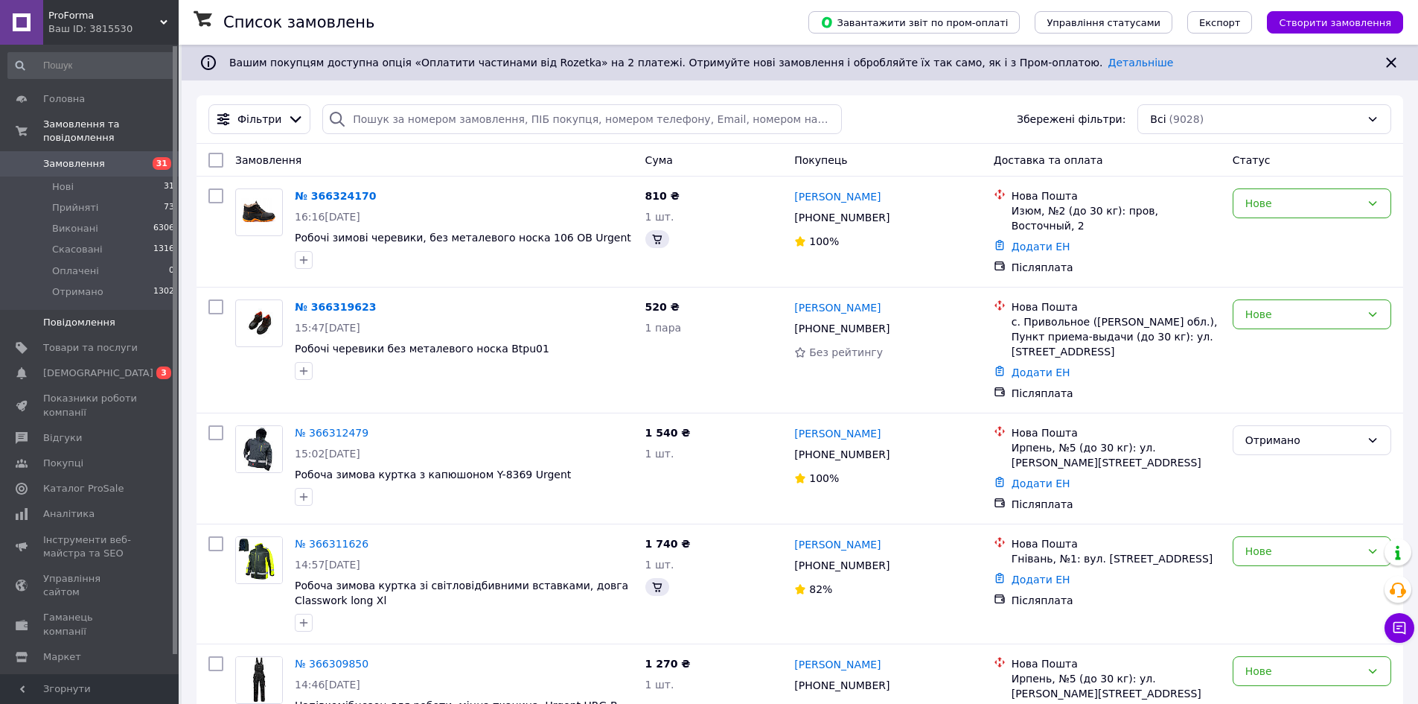
click at [99, 318] on link "Повідомлення 0" at bounding box center [91, 322] width 183 height 25
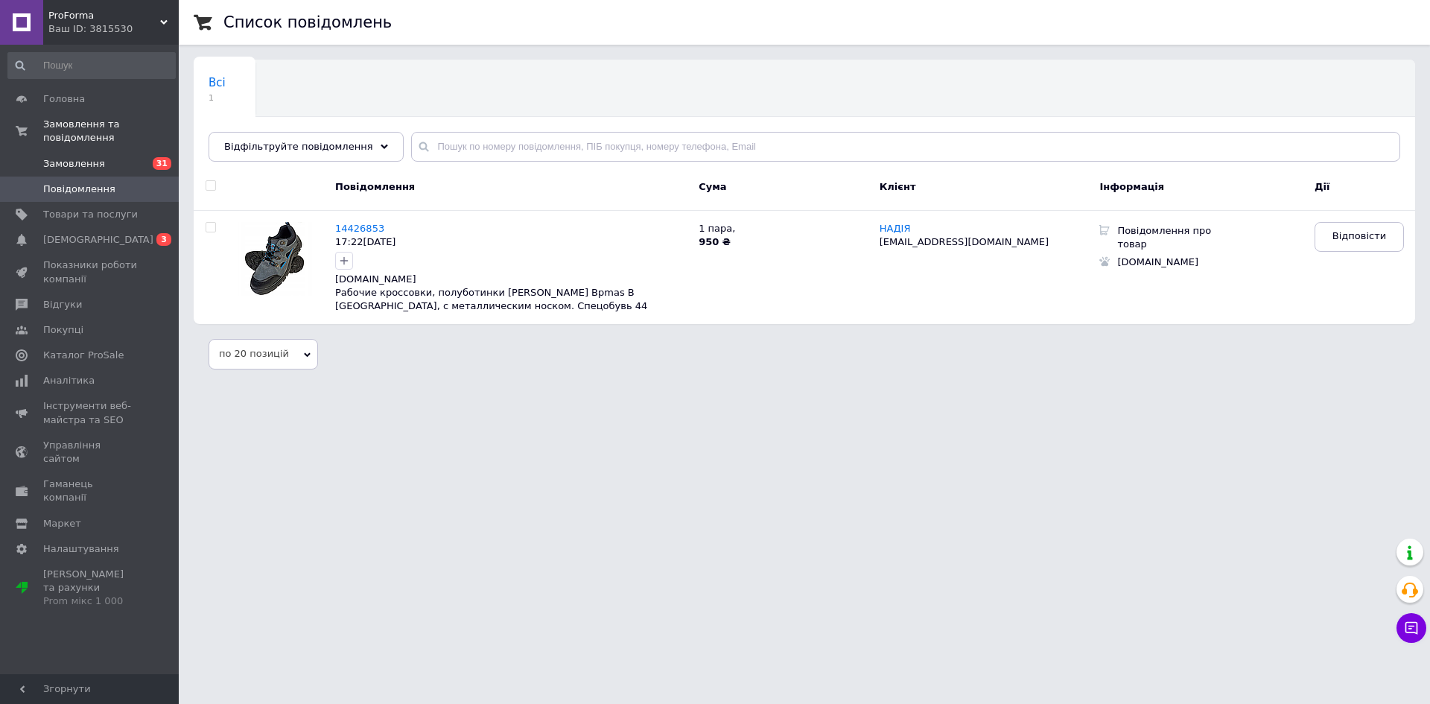
click at [74, 161] on link "Замовлення 31" at bounding box center [91, 163] width 183 height 25
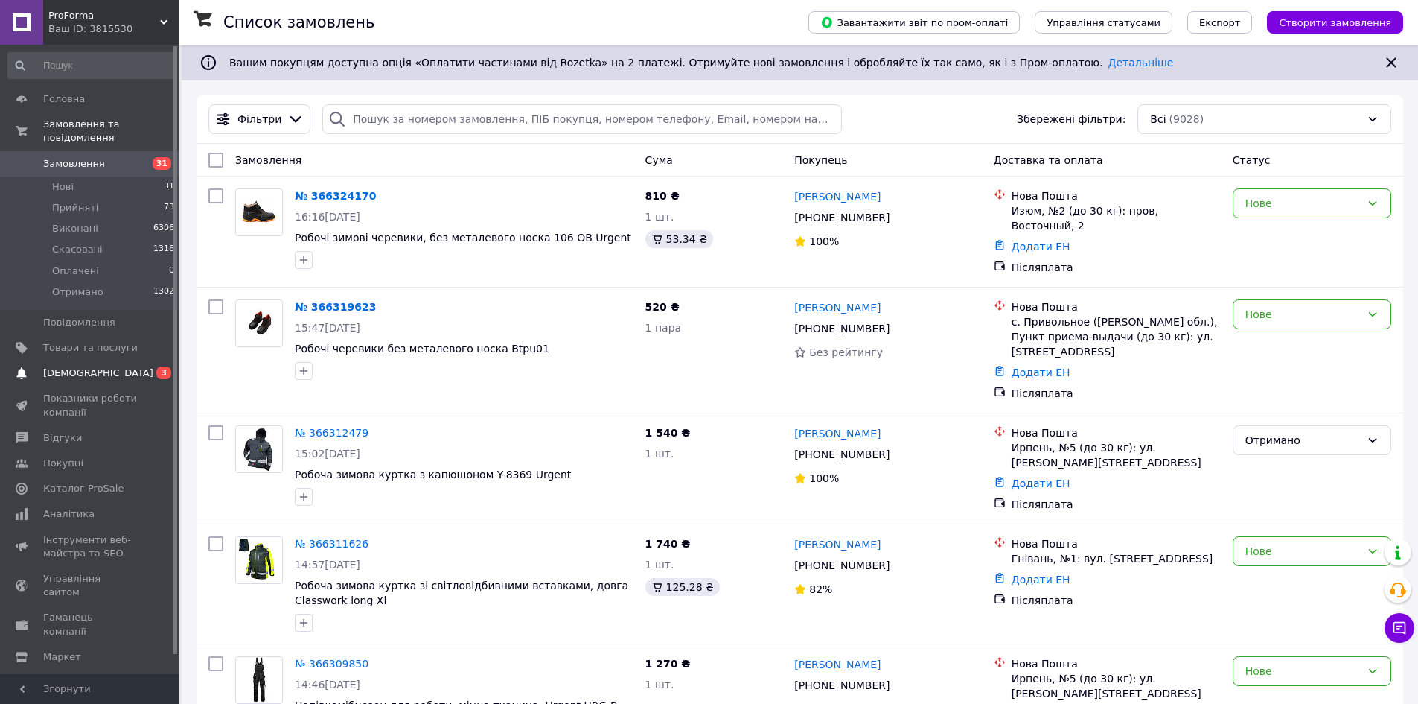
click at [150, 366] on span "0 3" at bounding box center [158, 372] width 41 height 13
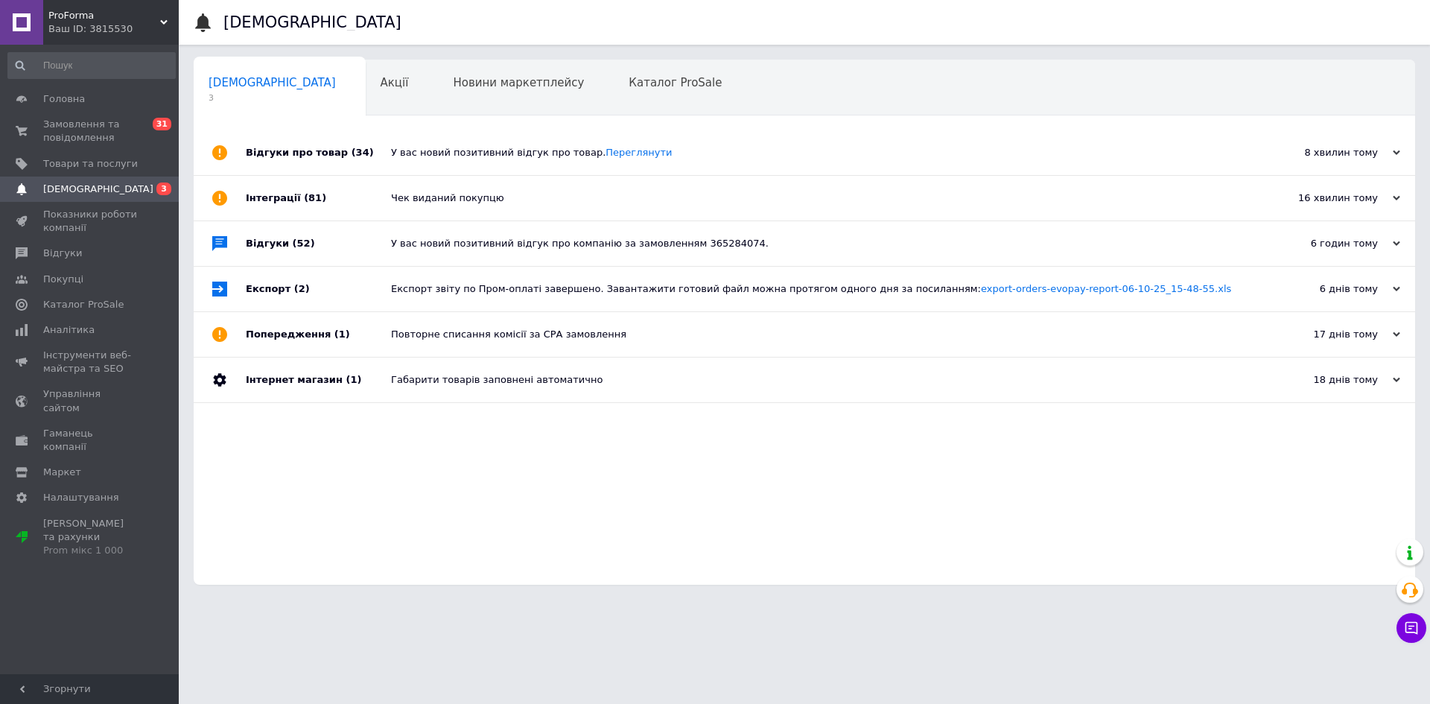
click at [442, 156] on div "У вас новий позитивний відгук про товар. [GEOGRAPHIC_DATA]" at bounding box center [821, 152] width 860 height 13
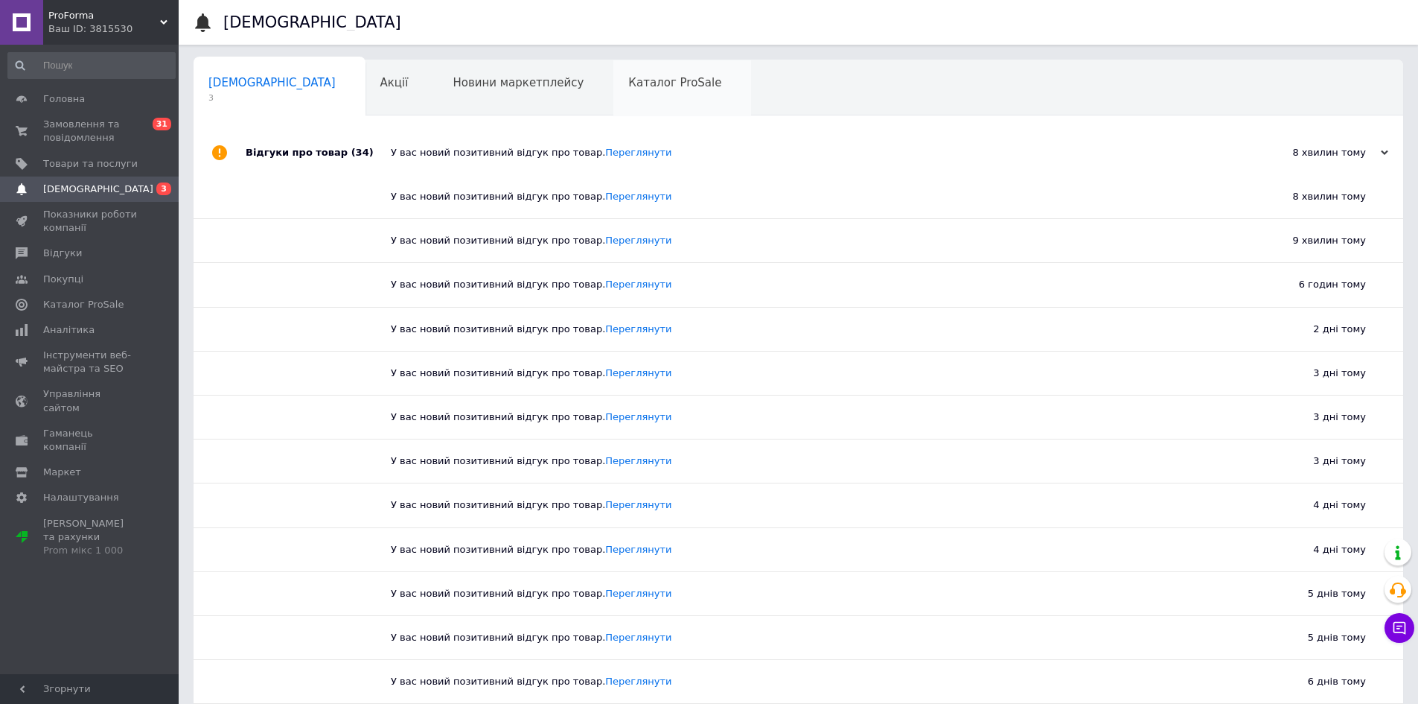
click at [614, 94] on div "Каталог ProSale 0" at bounding box center [683, 88] width 138 height 57
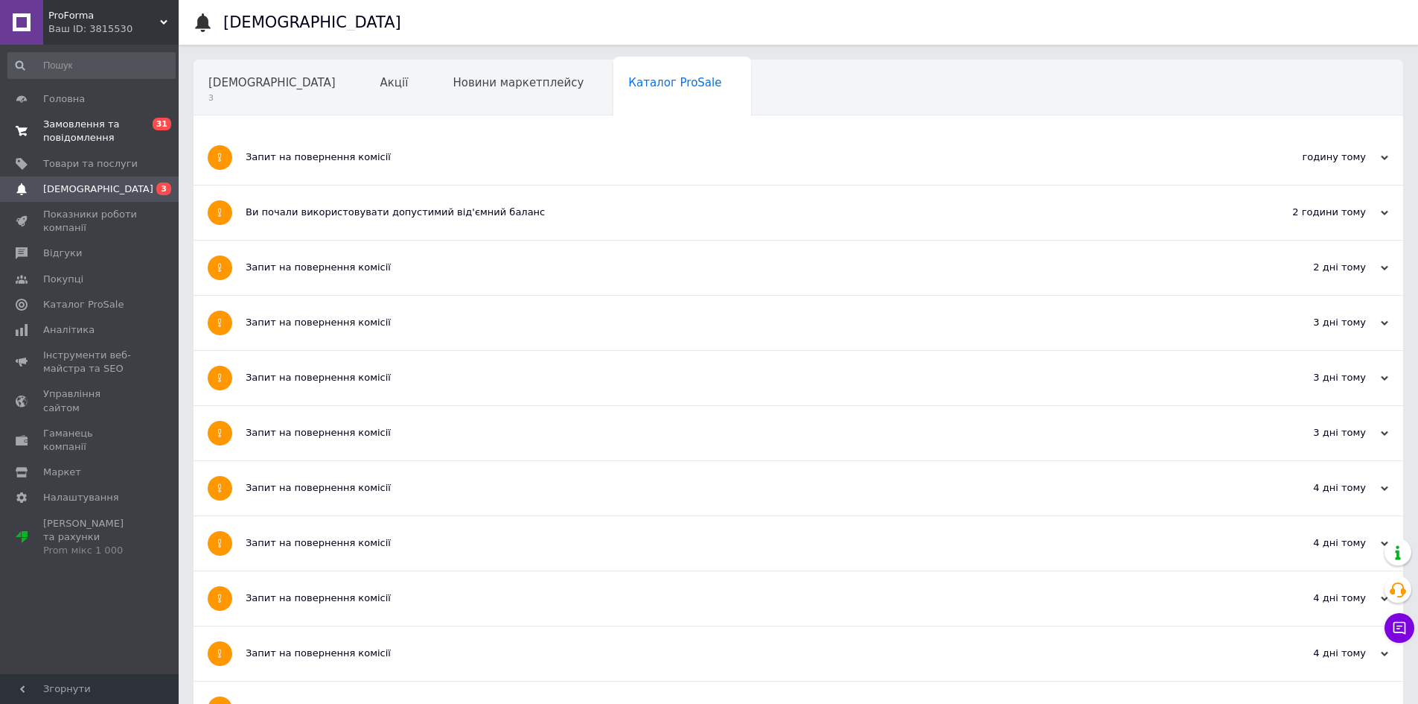
click at [123, 116] on link "Замовлення та повідомлення 0 31" at bounding box center [91, 131] width 183 height 39
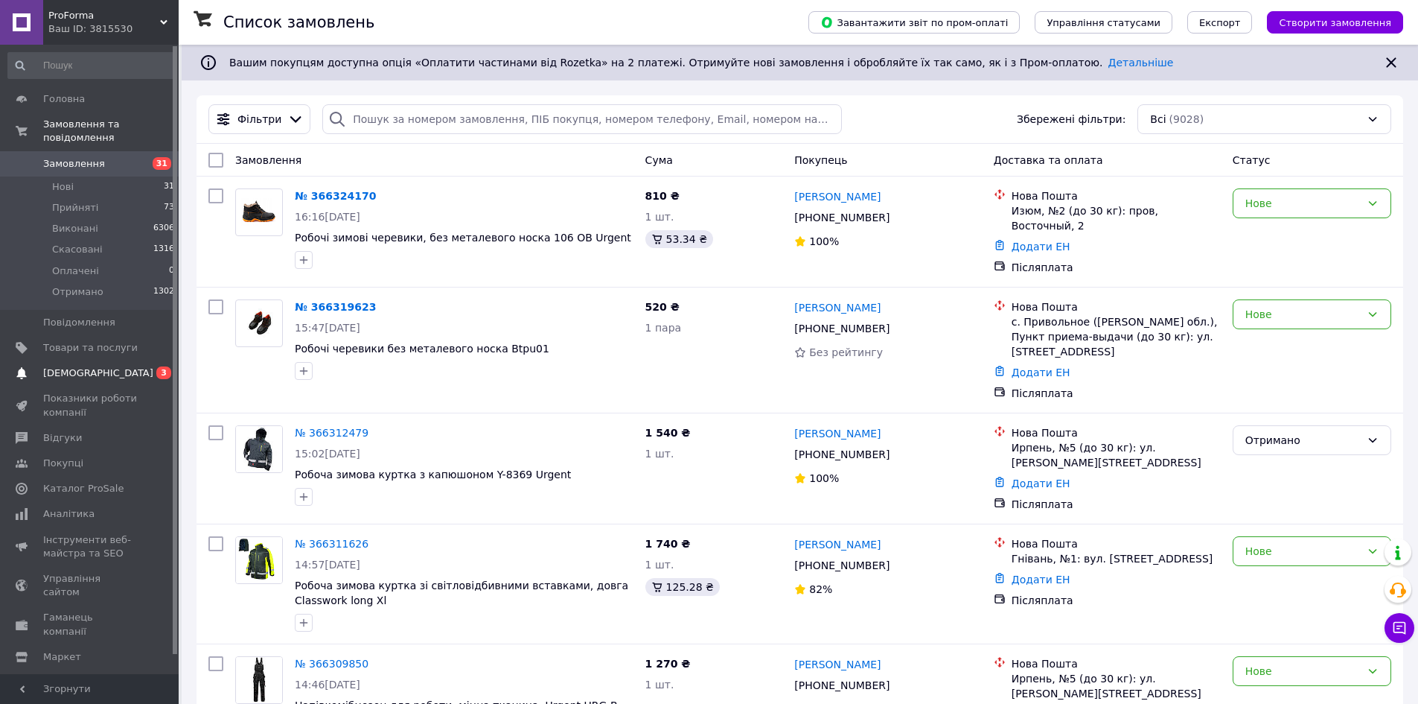
click at [117, 366] on span "[DEMOGRAPHIC_DATA]" at bounding box center [90, 372] width 95 height 13
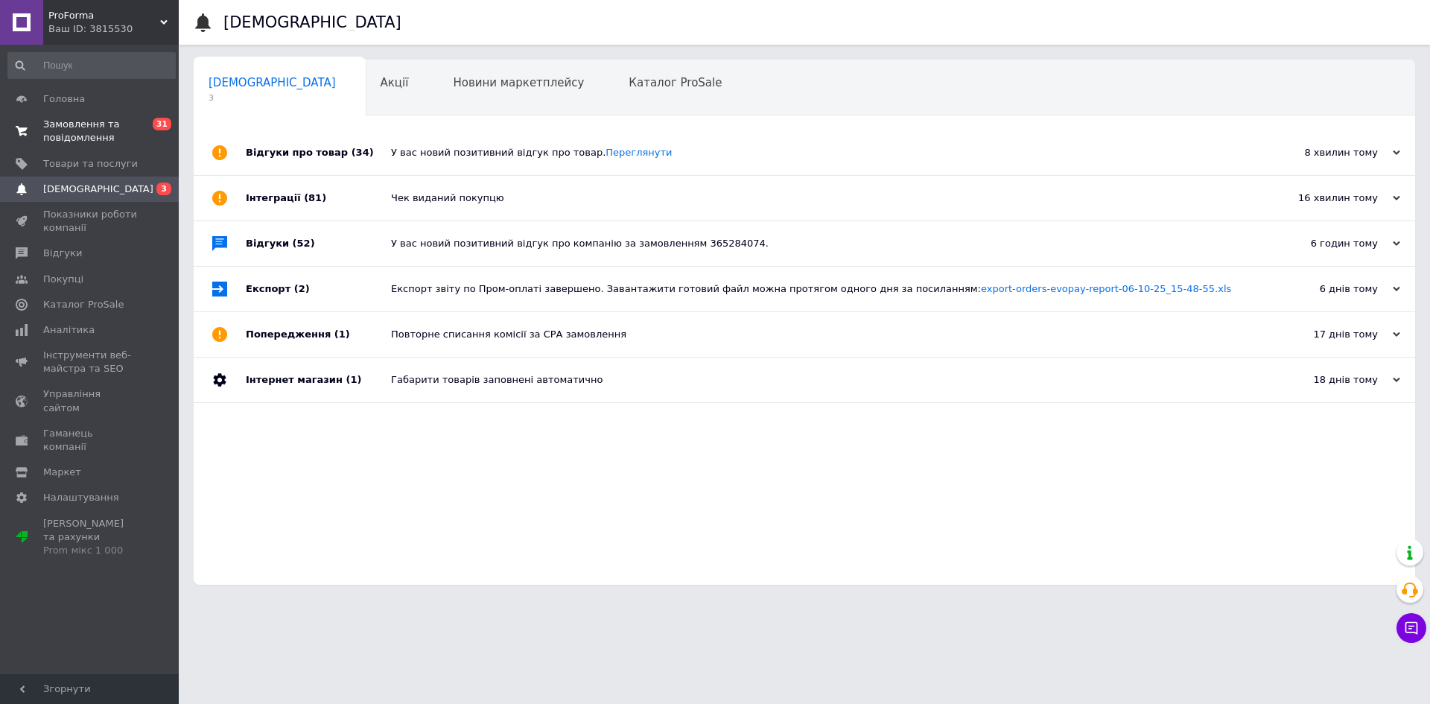
click at [92, 133] on span "Замовлення та повідомлення" at bounding box center [90, 131] width 95 height 27
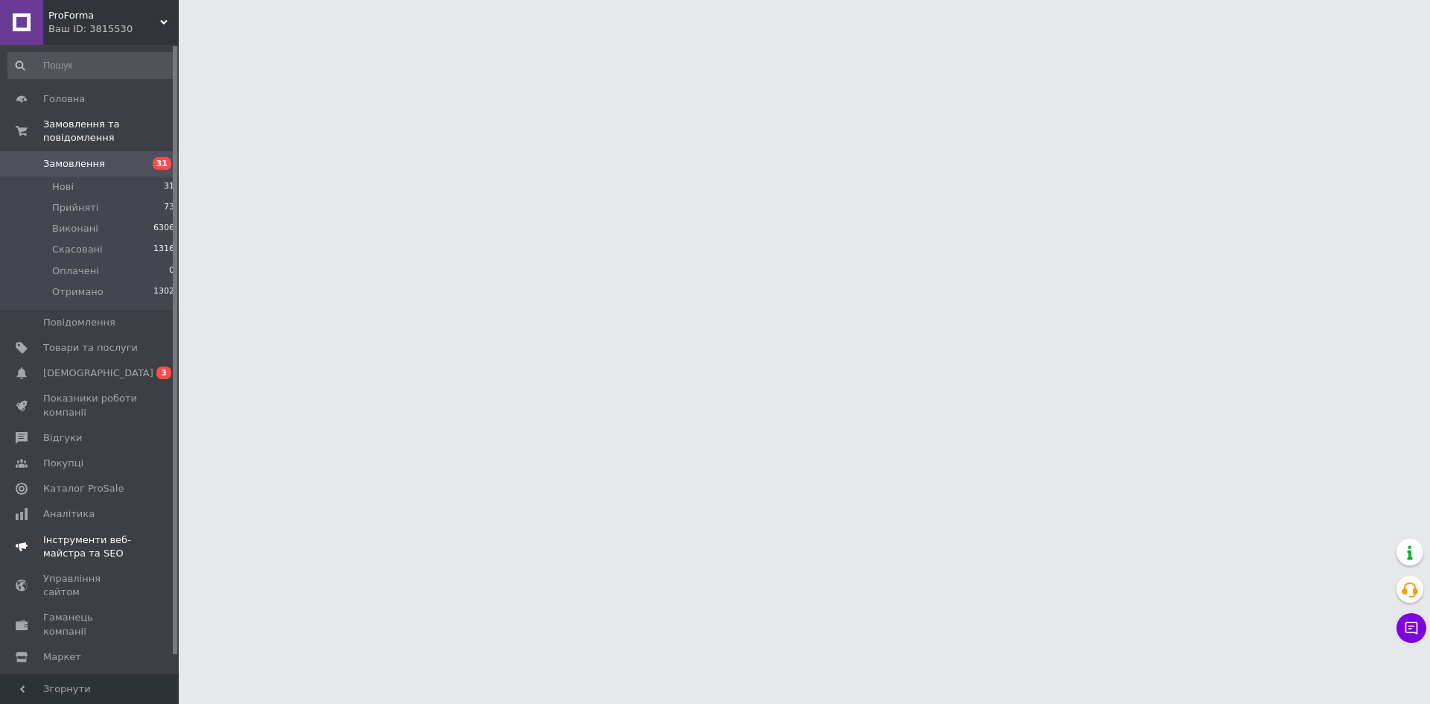
drag, startPoint x: 115, startPoint y: 360, endPoint x: 144, endPoint y: 347, distance: 32.7
click at [114, 366] on span "[DEMOGRAPHIC_DATA]" at bounding box center [90, 372] width 95 height 13
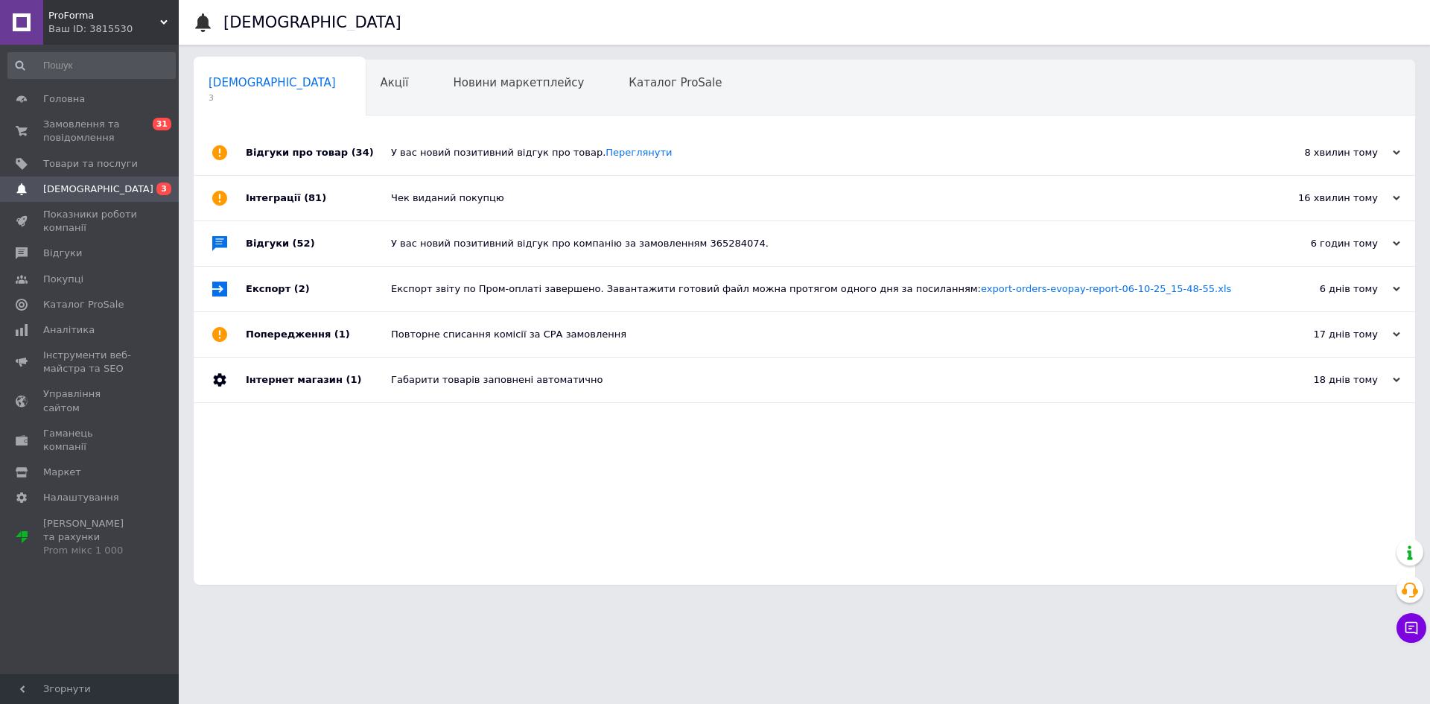
click at [488, 165] on div "У вас новий позитивний відгук про товар. [GEOGRAPHIC_DATA]" at bounding box center [821, 152] width 860 height 45
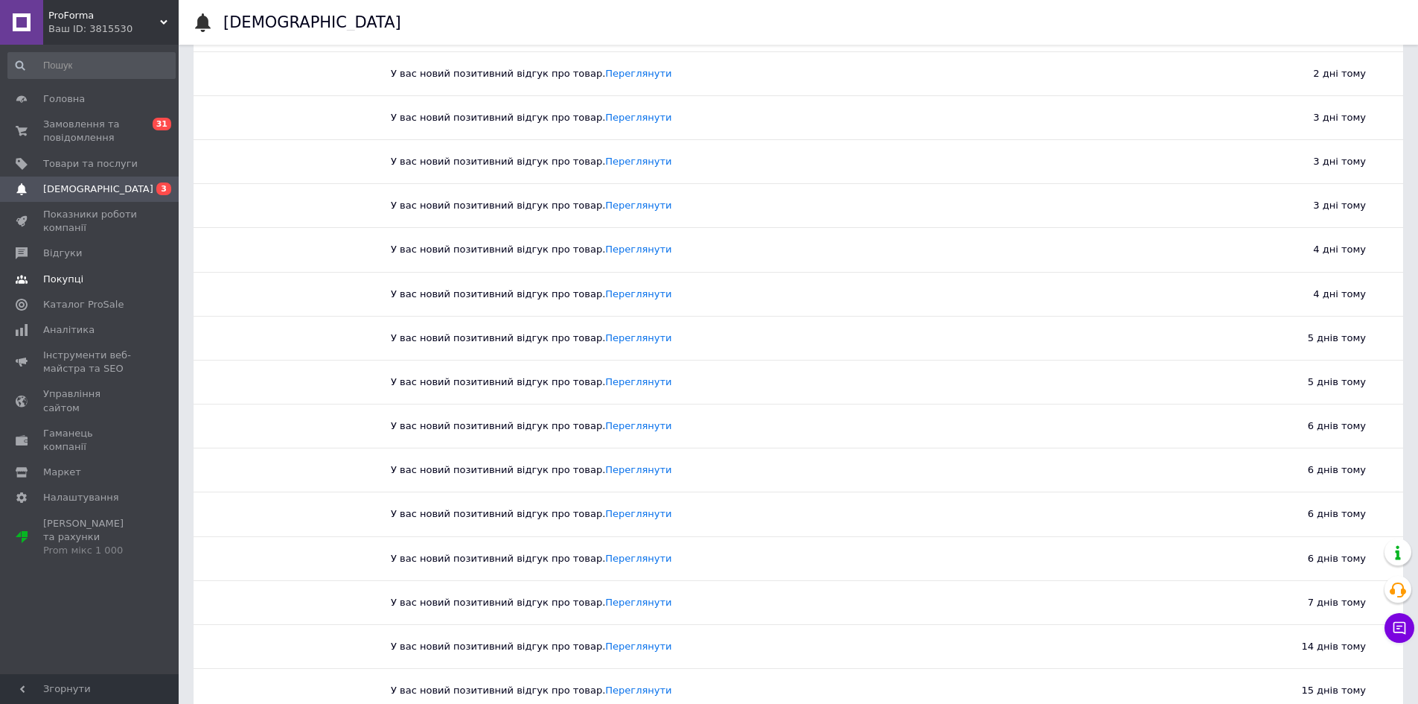
scroll to position [298, 0]
click at [75, 262] on link "Відгуки" at bounding box center [91, 253] width 183 height 25
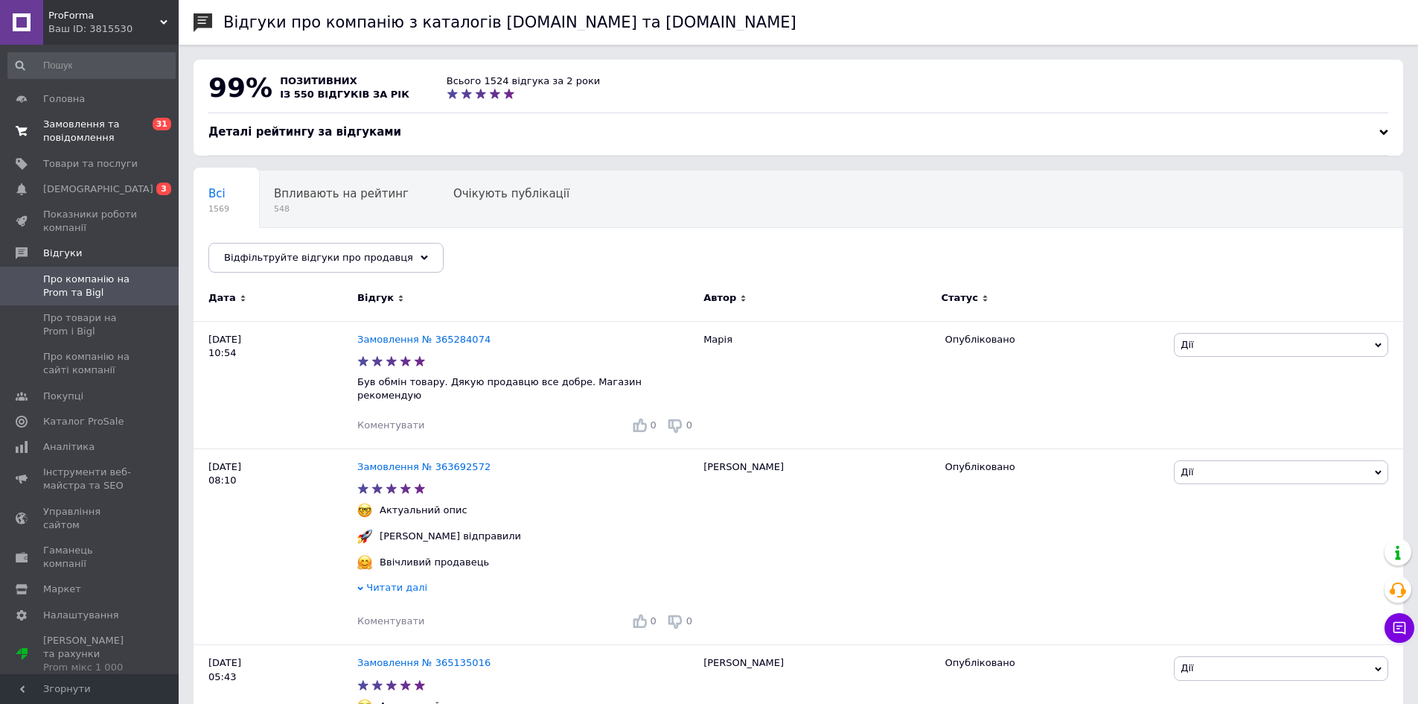
click at [86, 127] on span "Замовлення та повідомлення" at bounding box center [90, 131] width 95 height 27
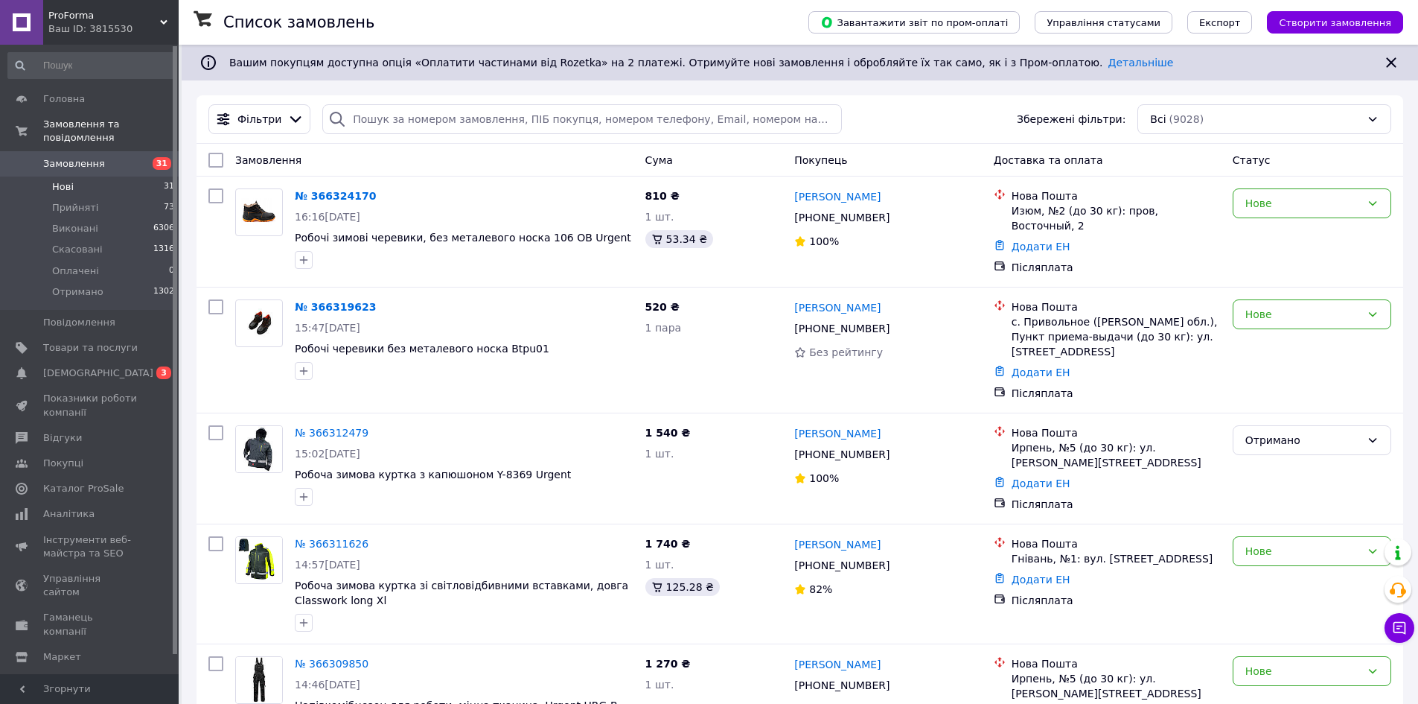
click at [84, 176] on li "Нові 31" at bounding box center [91, 186] width 183 height 21
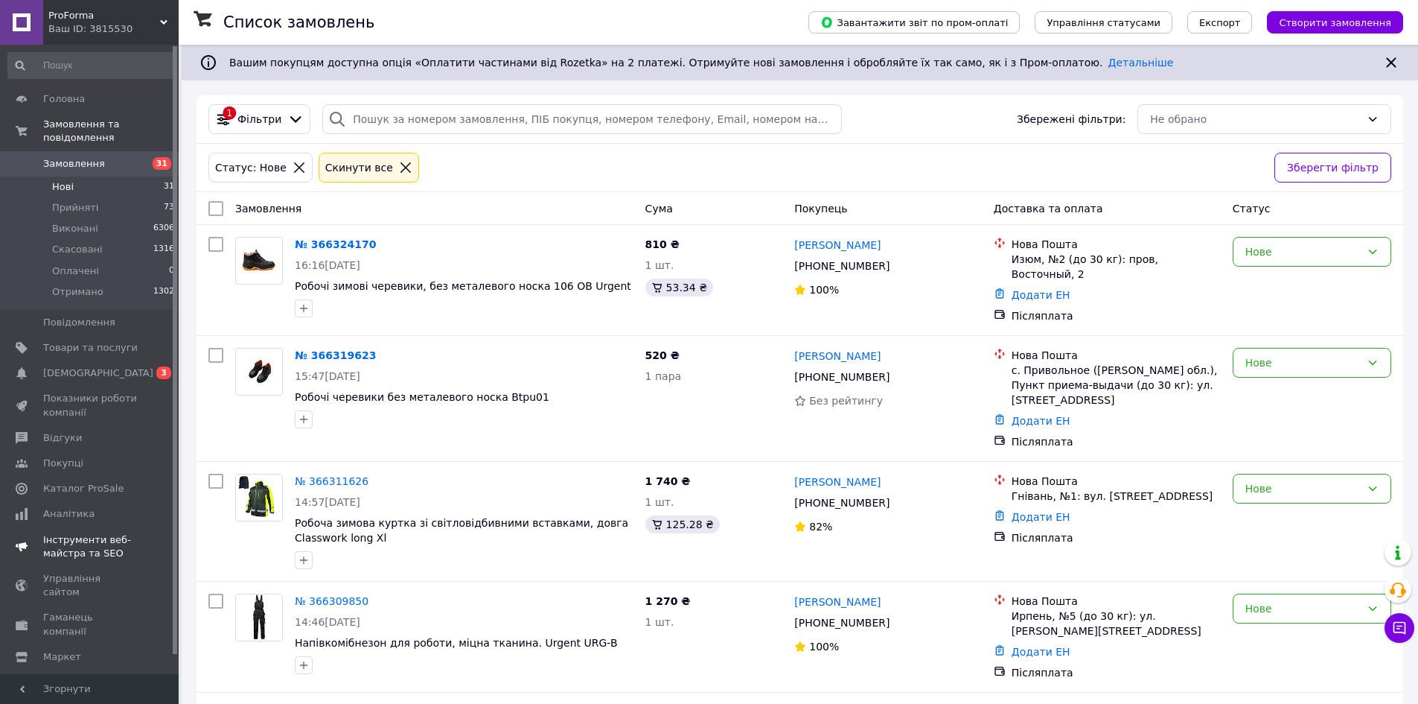
click at [132, 366] on span "[DEMOGRAPHIC_DATA]" at bounding box center [90, 372] width 95 height 13
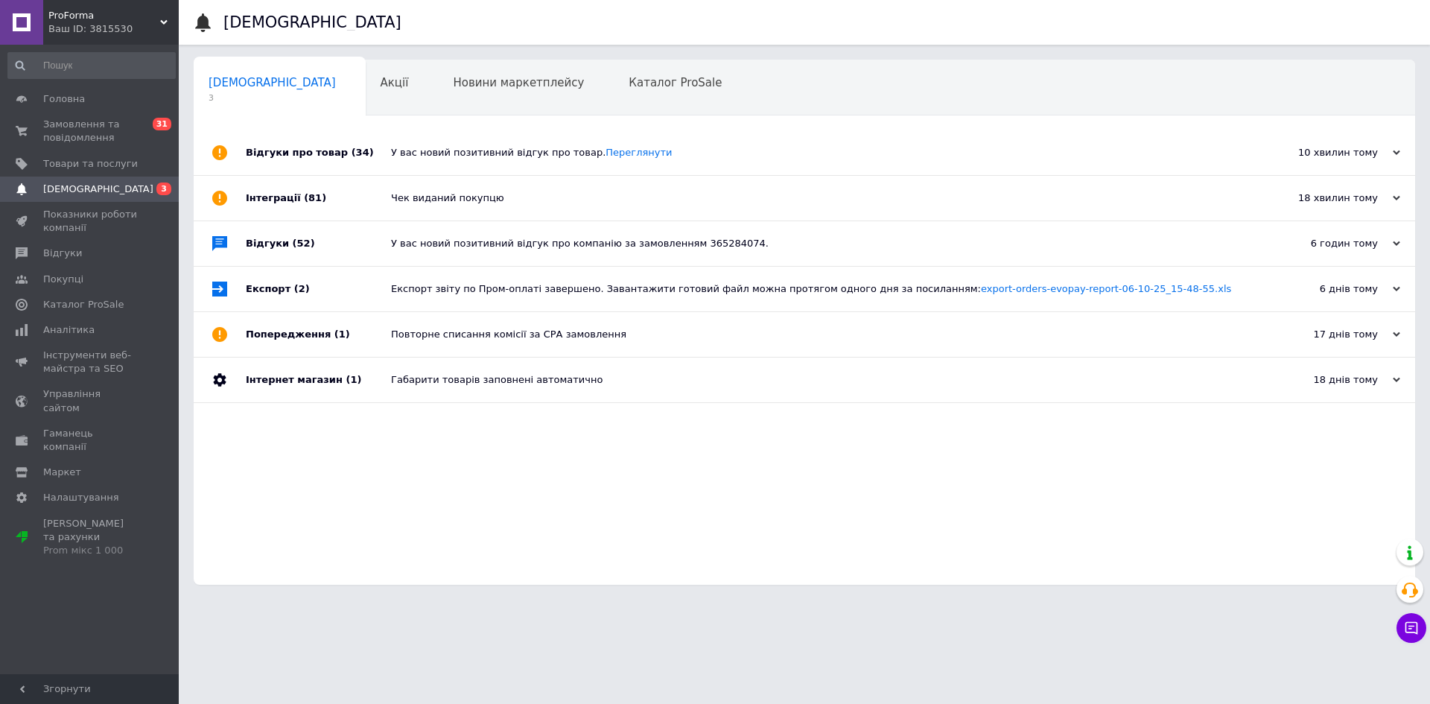
click at [422, 204] on div "Чек виданий покупцю" at bounding box center [821, 197] width 860 height 13
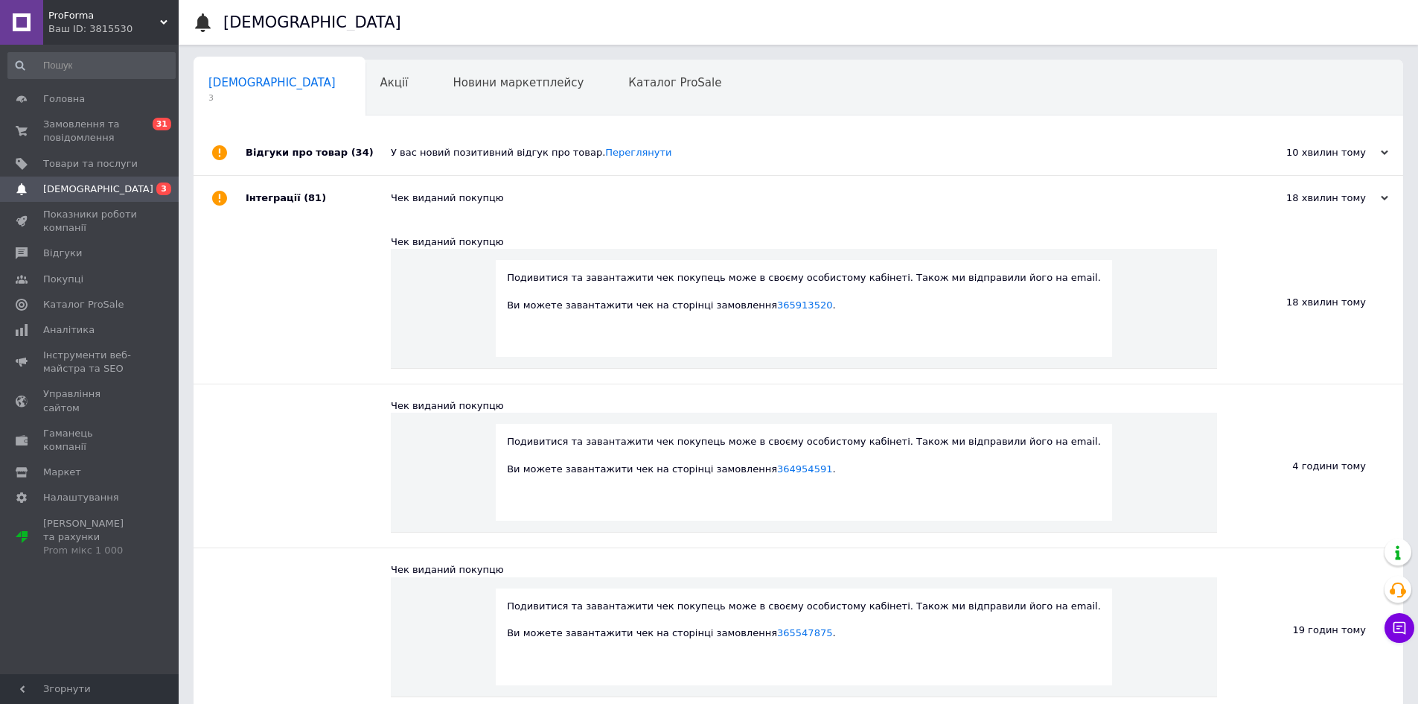
click at [131, 191] on span "[DEMOGRAPHIC_DATA]" at bounding box center [90, 188] width 95 height 13
click at [439, 167] on div "У вас новий позитивний відгук про товар. [GEOGRAPHIC_DATA]" at bounding box center [815, 152] width 849 height 45
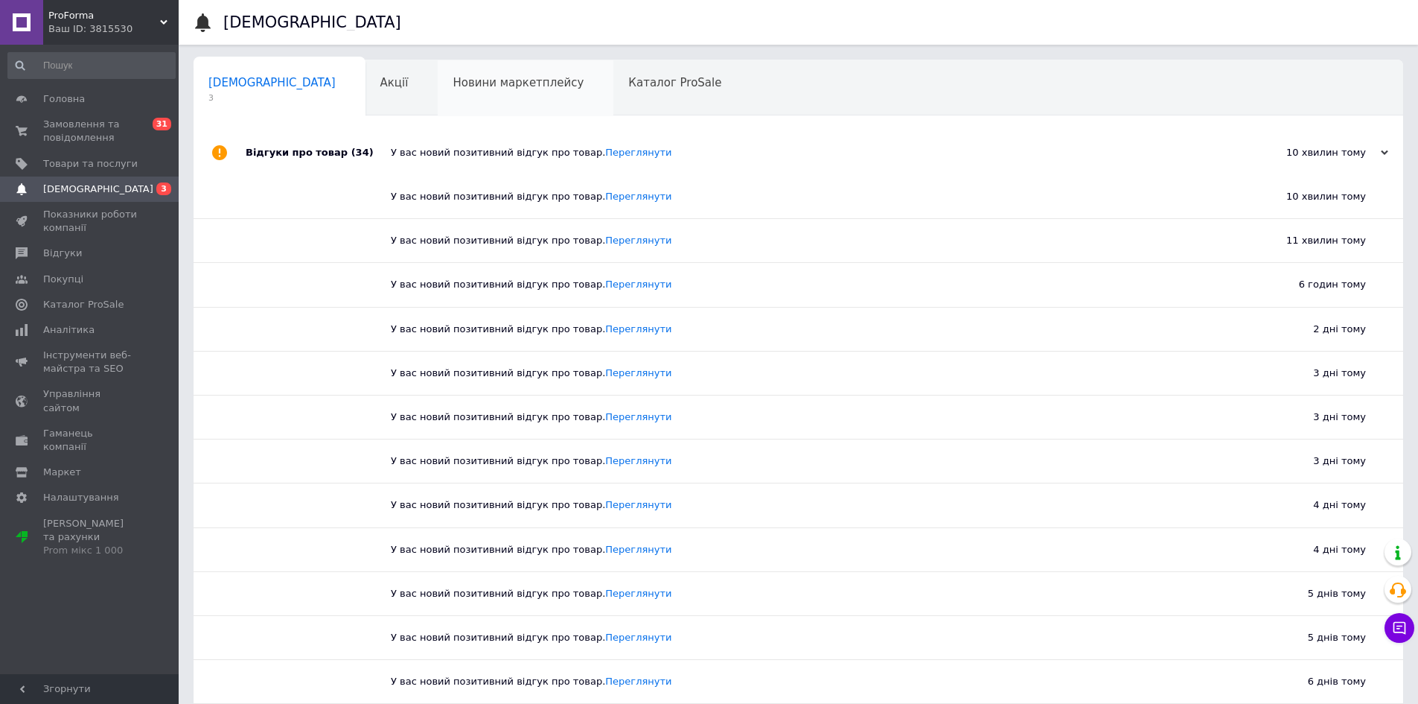
click at [438, 109] on div "Новини маркетплейсу 0" at bounding box center [526, 88] width 176 height 57
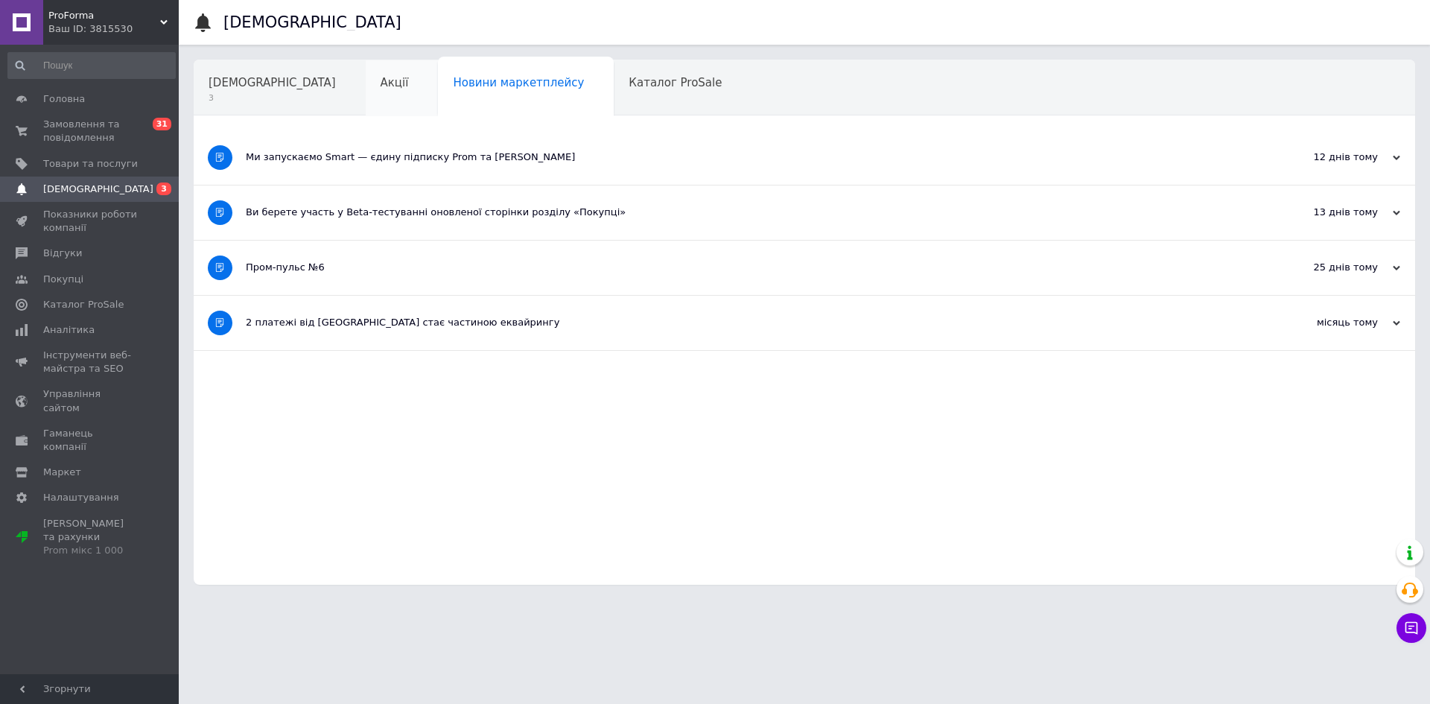
click at [366, 95] on div "Акції" at bounding box center [402, 88] width 73 height 57
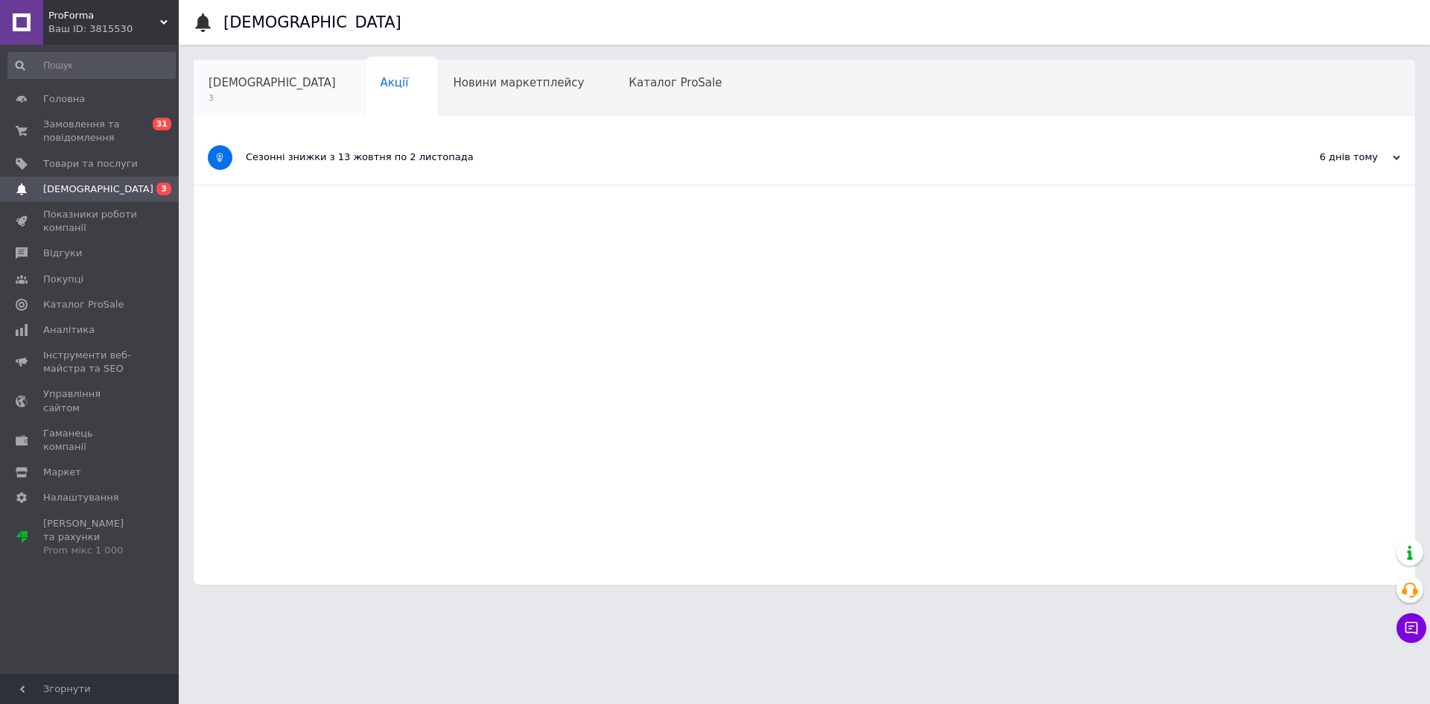
click at [235, 92] on span "3" at bounding box center [271, 97] width 127 height 11
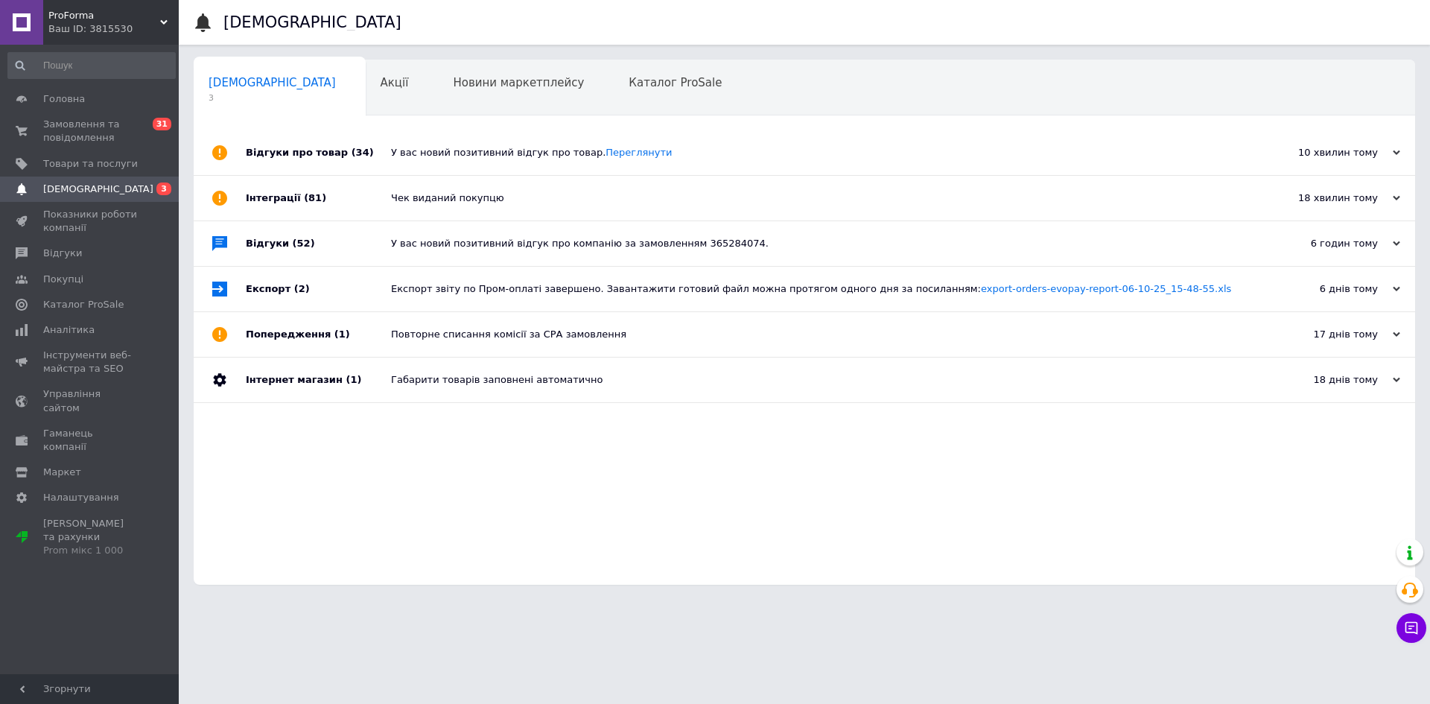
click at [433, 277] on div "Експорт звіту по Пром-оплаті завершено. Завантажити готовий файл можна протягом…" at bounding box center [821, 289] width 860 height 45
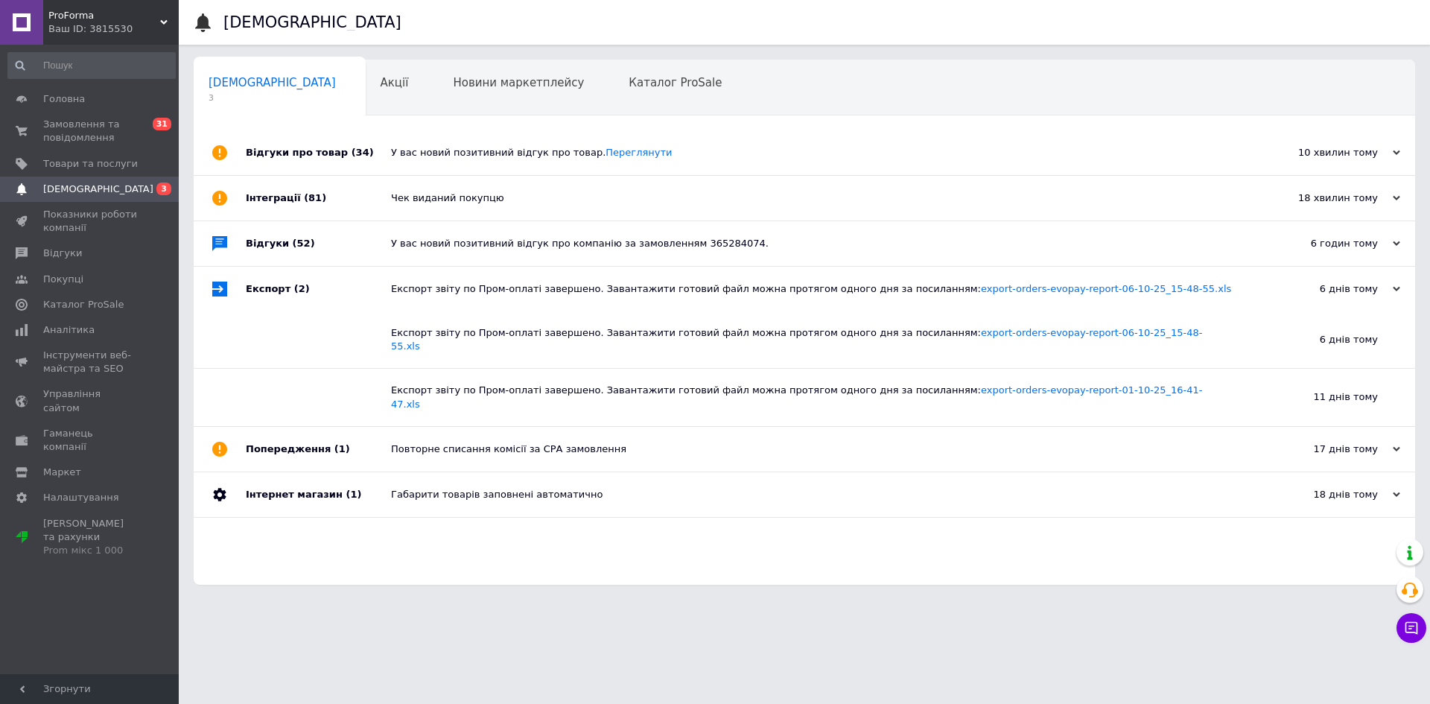
click at [434, 232] on div "У вас новий позитивний відгук про компанію за замовленням 365284074." at bounding box center [821, 243] width 860 height 45
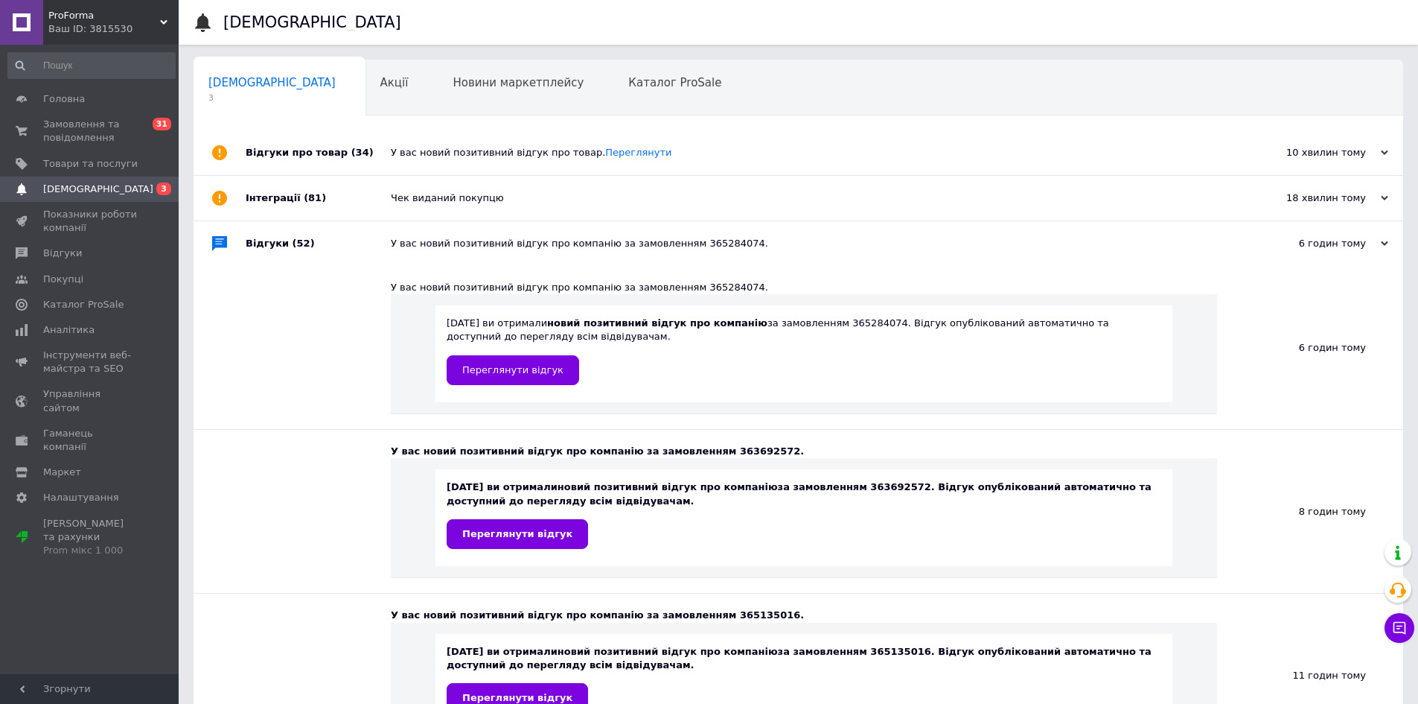
click at [418, 153] on div "У вас новий позитивний відгук про товар. [GEOGRAPHIC_DATA]" at bounding box center [815, 152] width 849 height 13
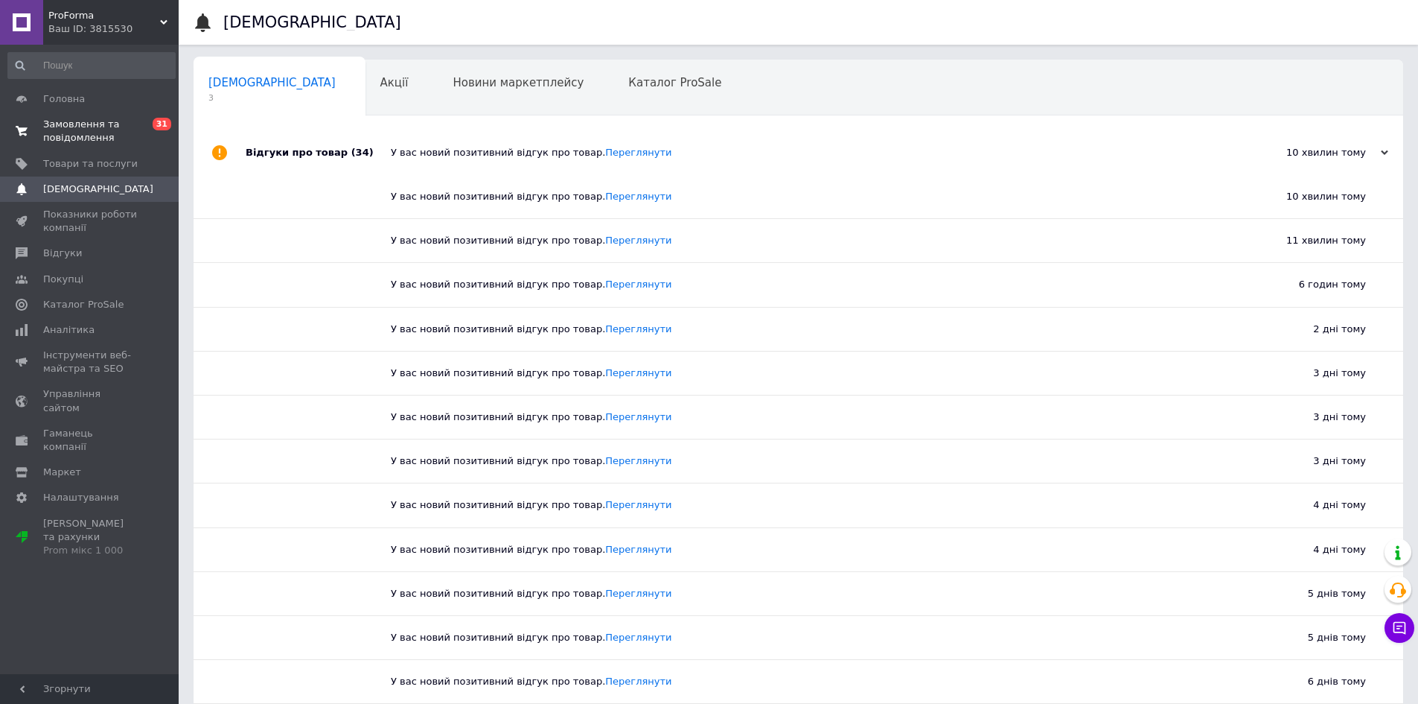
click at [113, 131] on span "Замовлення та повідомлення" at bounding box center [90, 131] width 95 height 27
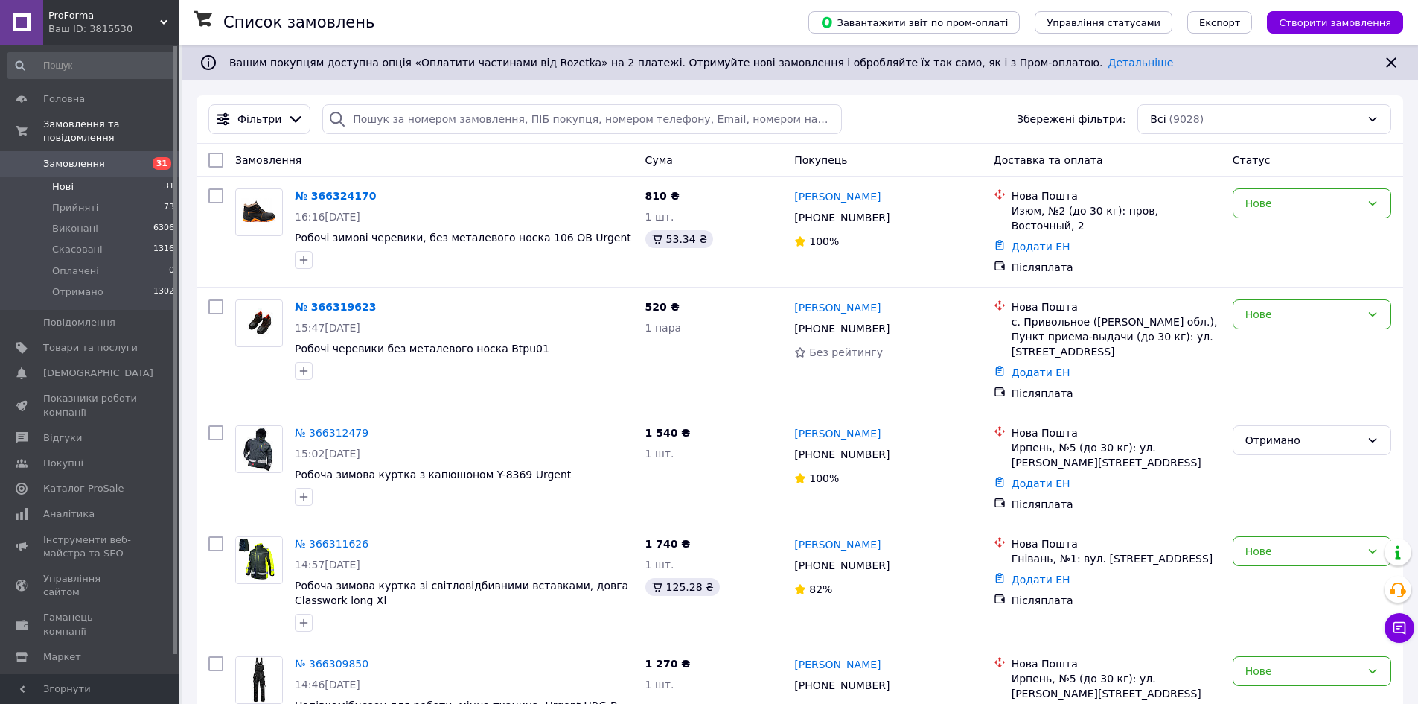
click at [103, 176] on li "Нові 31" at bounding box center [91, 186] width 183 height 21
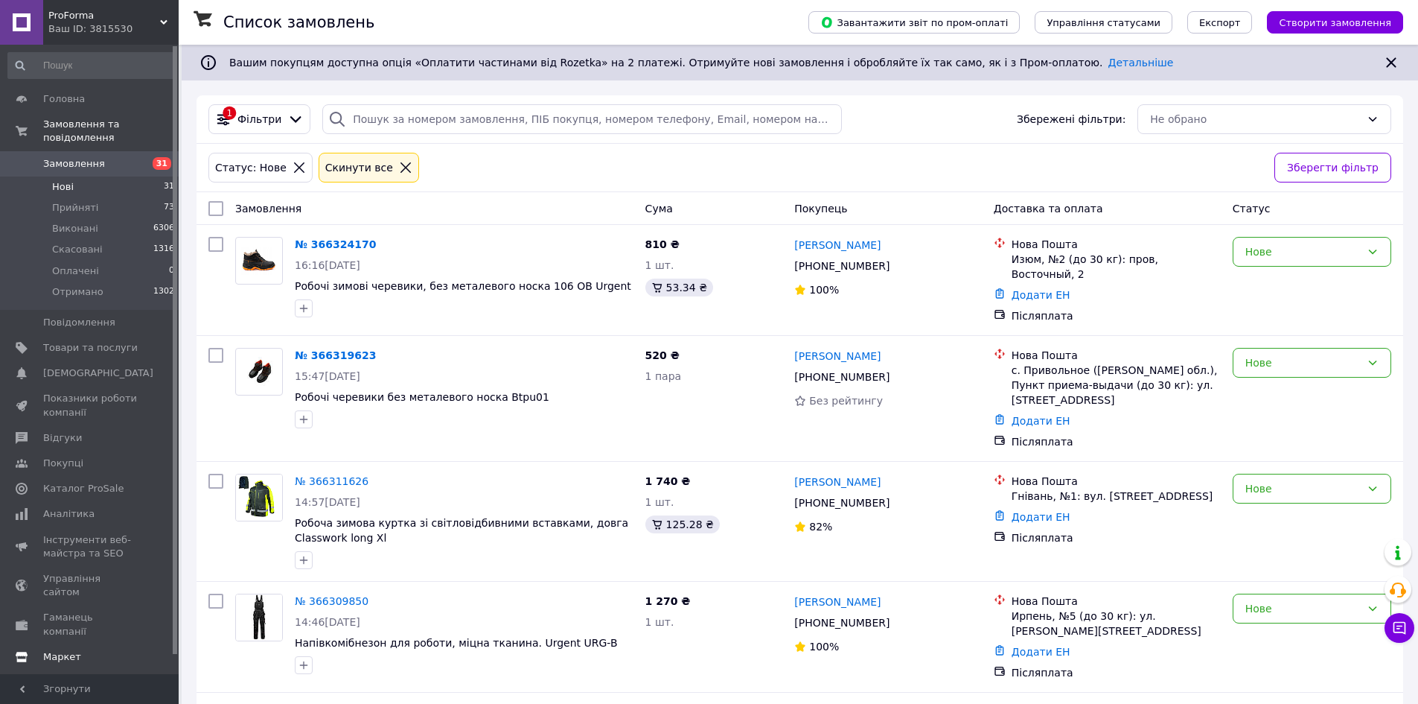
click at [72, 450] on link "Покупці" at bounding box center [91, 462] width 183 height 25
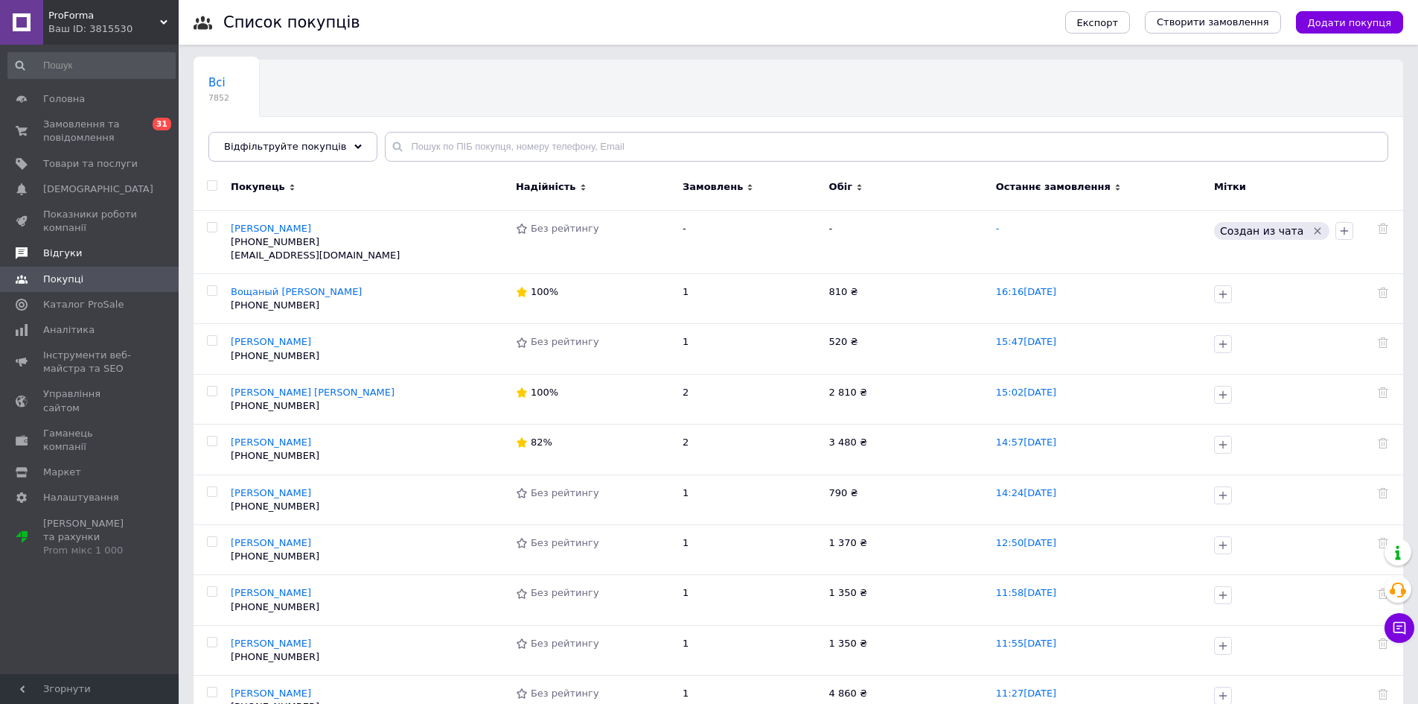
click at [67, 261] on link "Відгуки" at bounding box center [91, 253] width 183 height 25
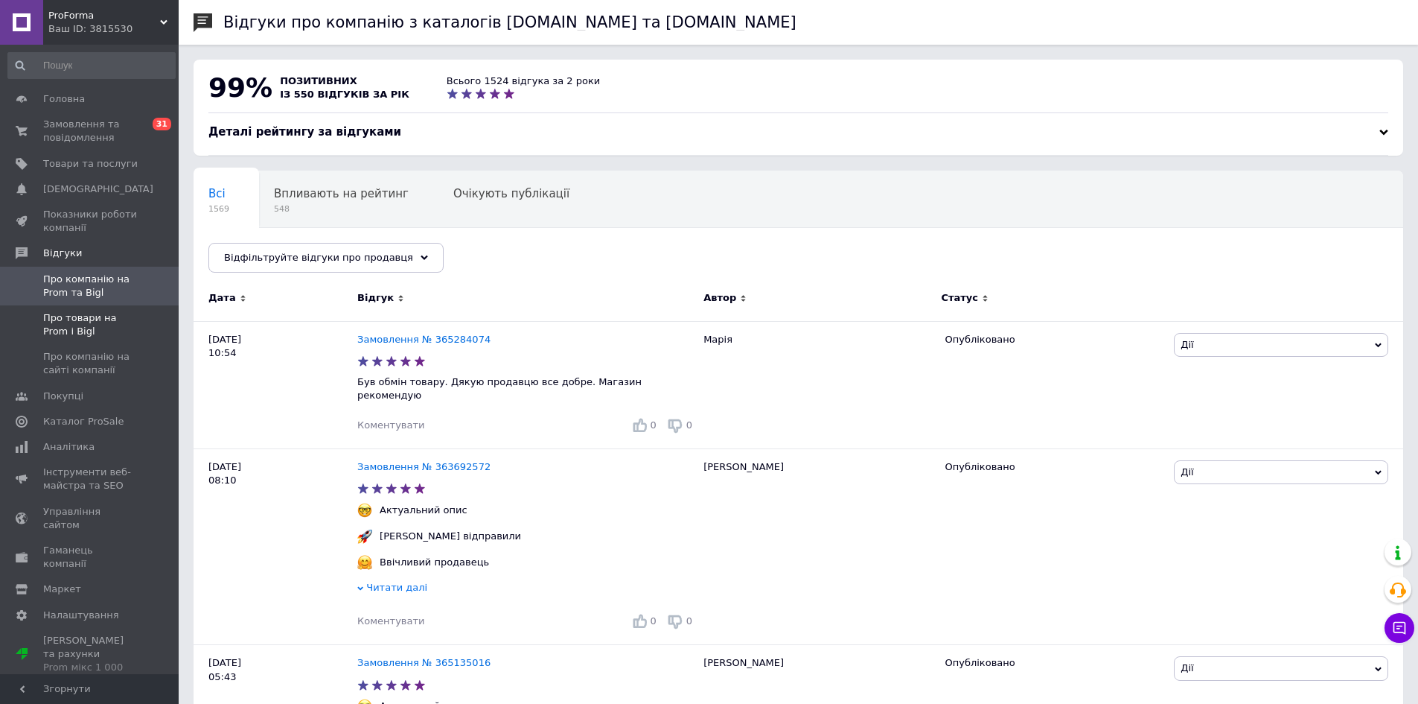
click at [91, 322] on span "Про товари на Prom і Bigl" at bounding box center [90, 324] width 95 height 27
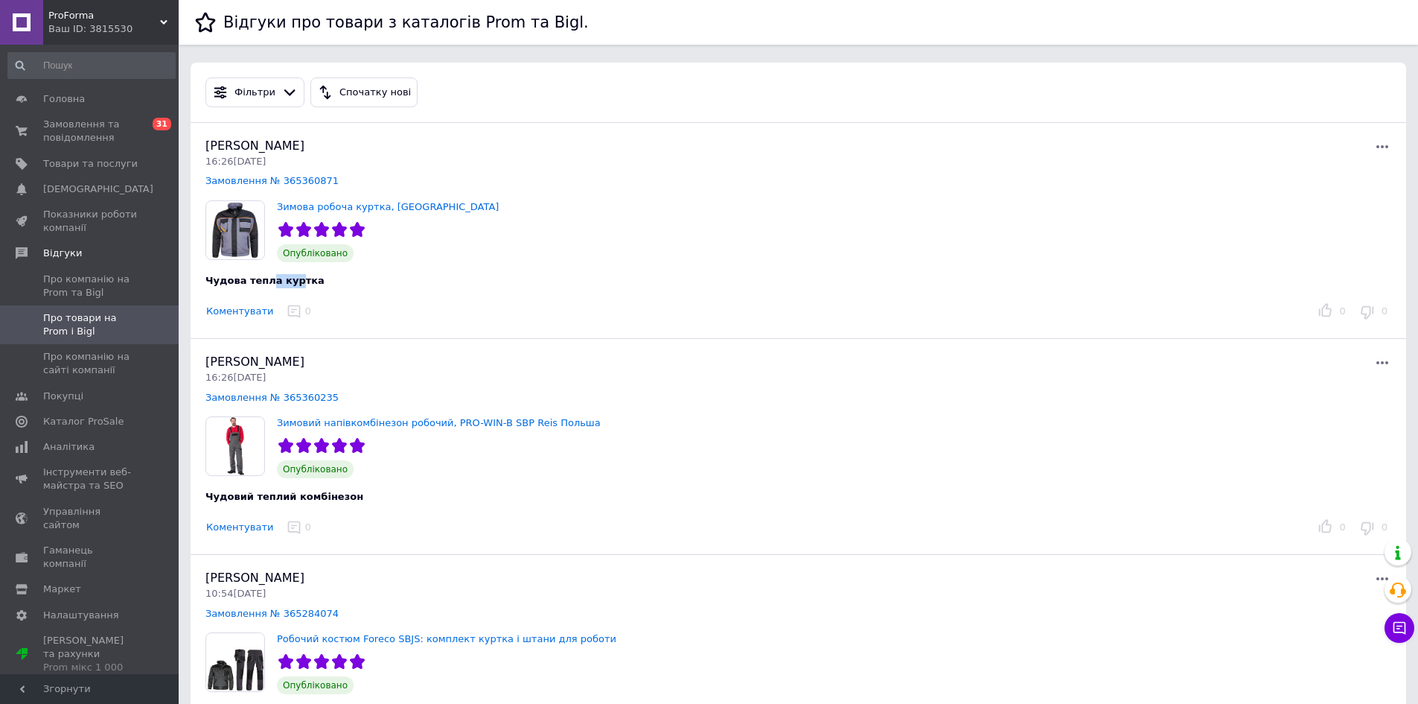
drag, startPoint x: 266, startPoint y: 283, endPoint x: 287, endPoint y: 284, distance: 20.9
click at [287, 284] on span "Чудова тепла куртка" at bounding box center [265, 280] width 119 height 11
click at [287, 286] on span "Чудова тепла куртка" at bounding box center [265, 280] width 119 height 11
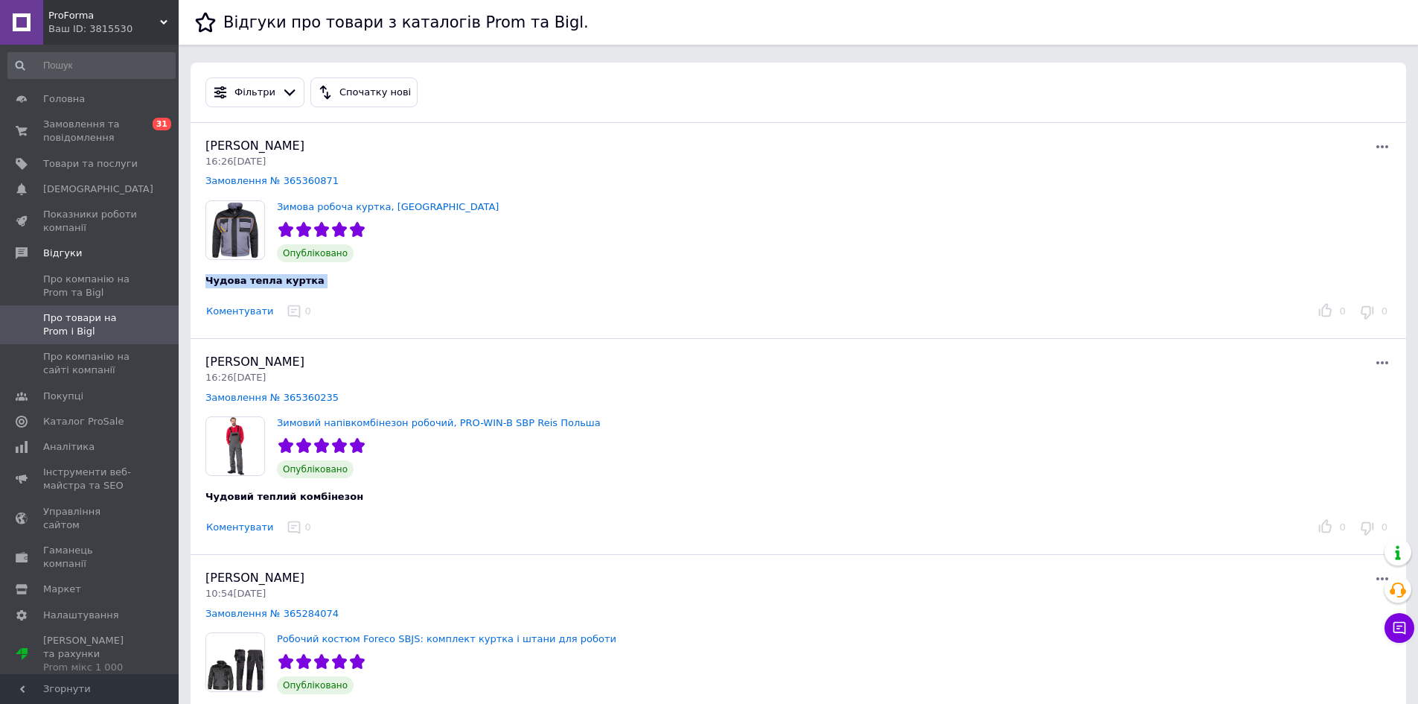
drag, startPoint x: 461, startPoint y: 293, endPoint x: 457, endPoint y: 253, distance: 40.4
click at [580, 257] on div "[PERSON_NAME] 16:26[DATE] Замовлення № 365360871 Зимова робоча куртка, [GEOGRAP…" at bounding box center [799, 231] width 1216 height 216
click at [104, 133] on span "Замовлення та повідомлення" at bounding box center [90, 131] width 95 height 27
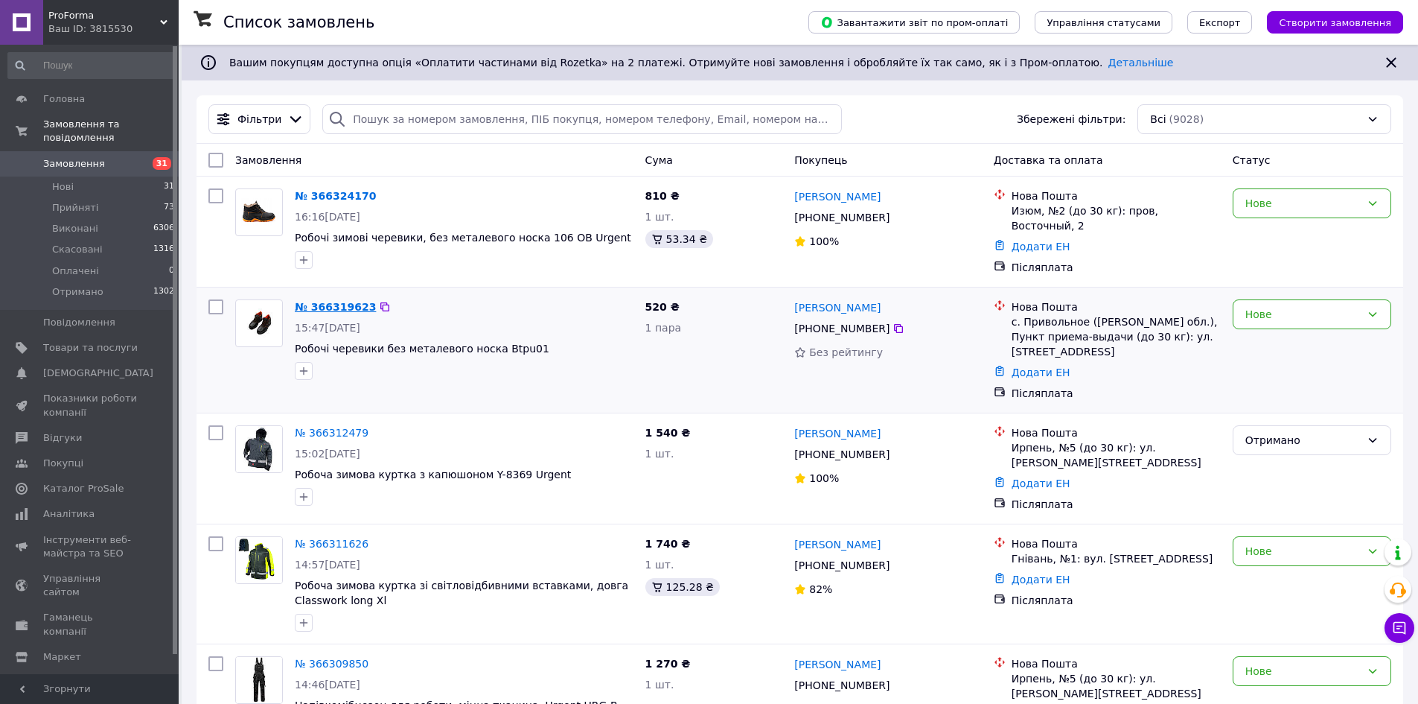
click at [308, 301] on link "№ 366319623" at bounding box center [335, 307] width 81 height 12
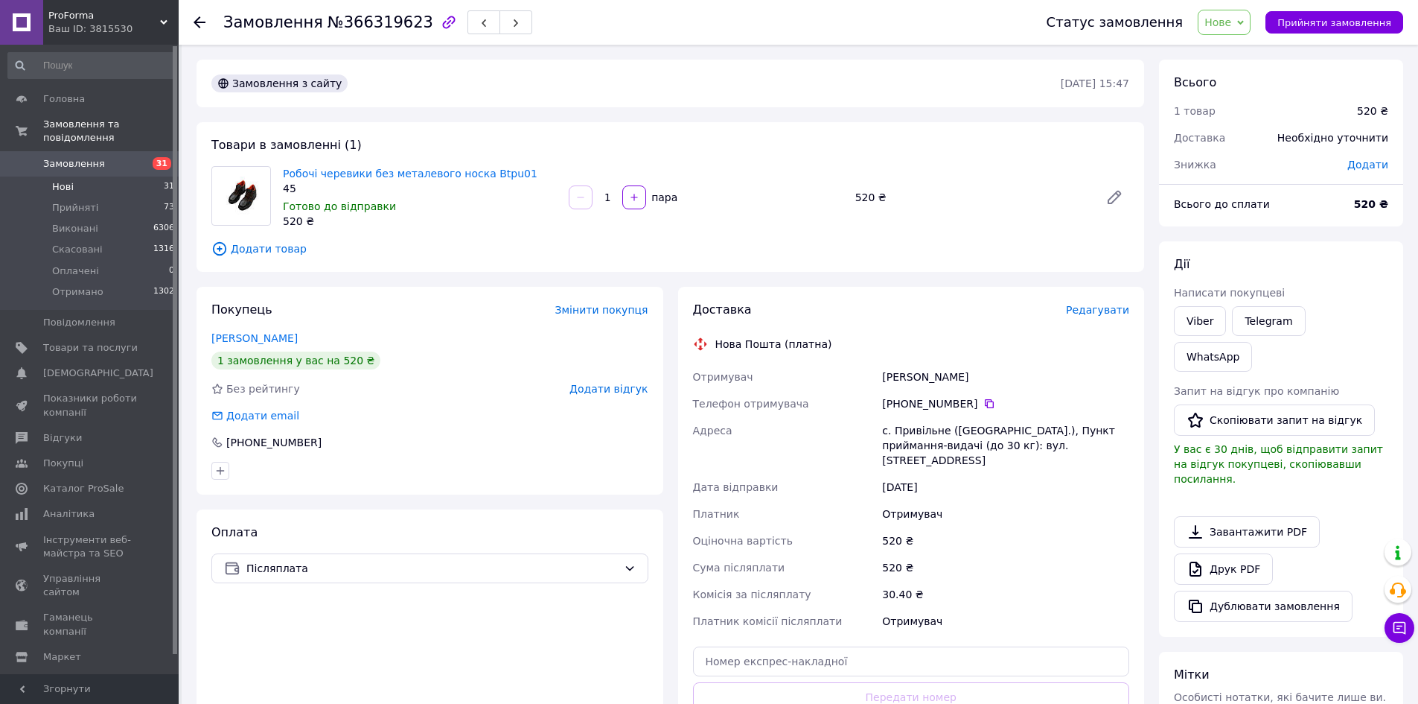
click at [74, 176] on li "Нові 31" at bounding box center [91, 186] width 183 height 21
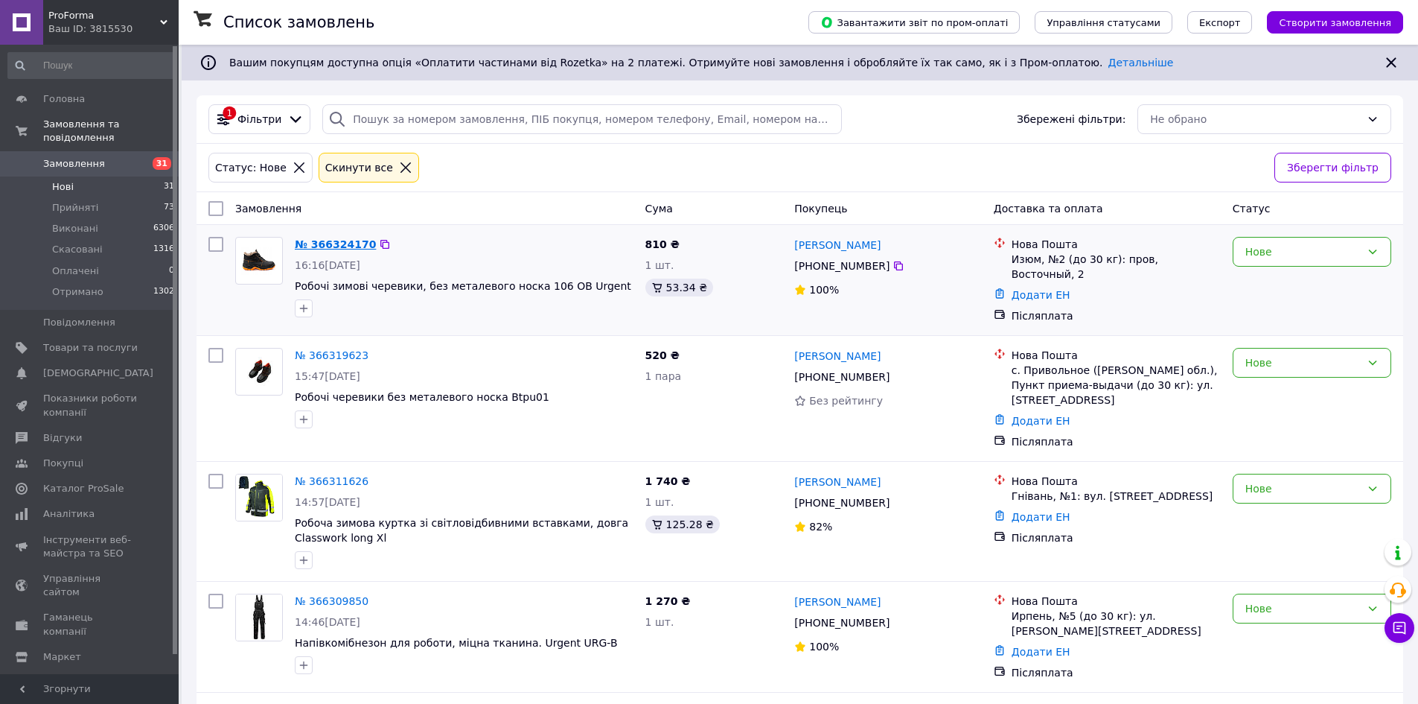
click at [339, 241] on link "№ 366324170" at bounding box center [335, 244] width 81 height 12
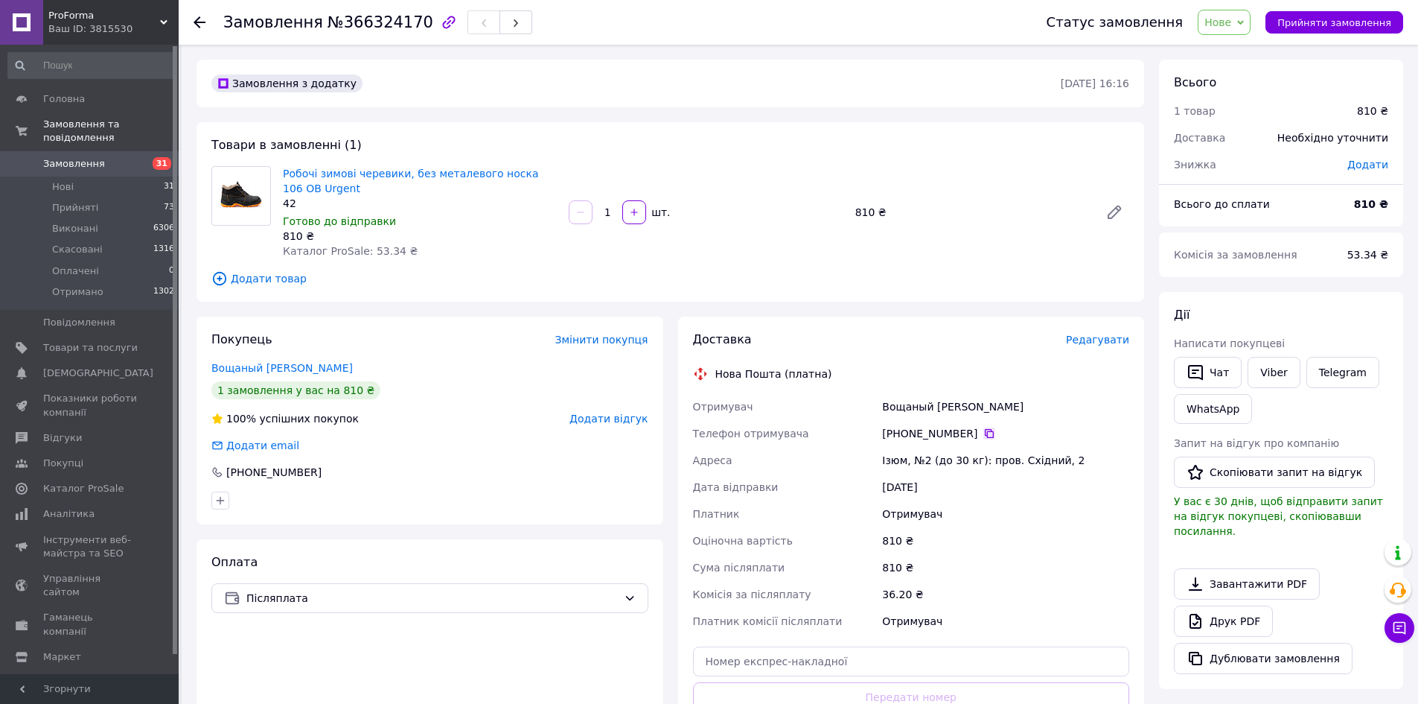
click at [984, 431] on icon at bounding box center [990, 433] width 12 height 12
drag, startPoint x: 882, startPoint y: 397, endPoint x: 952, endPoint y: 404, distance: 70.3
click at [952, 404] on div "Вощаный [PERSON_NAME]" at bounding box center [1005, 406] width 253 height 27
copy div "Вощаный [PERSON_NAME]"
click at [894, 452] on div "Ізюм, №2 (до 30 кг): пров. Східний, 2" at bounding box center [1005, 460] width 253 height 27
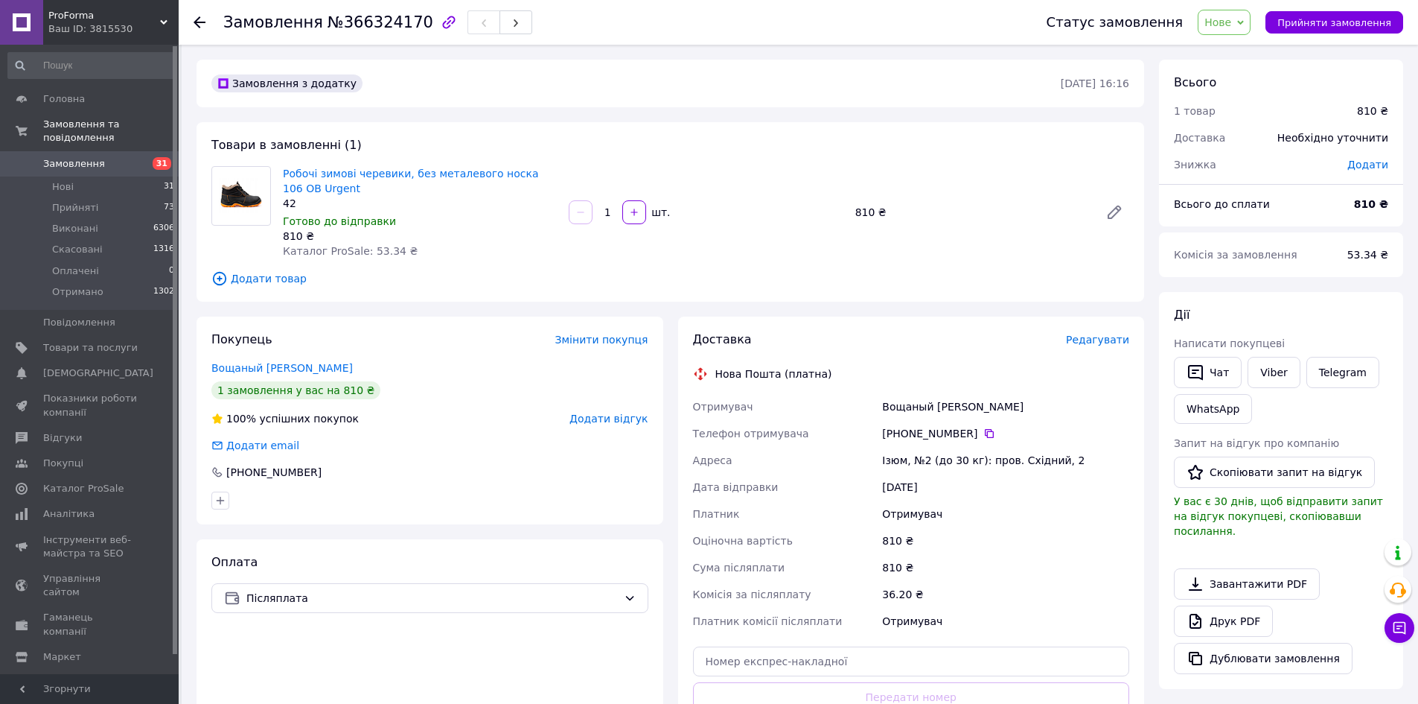
click at [894, 458] on div "Ізюм, №2 (до 30 кг): пров. Східний, 2" at bounding box center [1005, 460] width 253 height 27
copy div "Ізюм"
click at [106, 157] on span "Замовлення" at bounding box center [90, 163] width 95 height 13
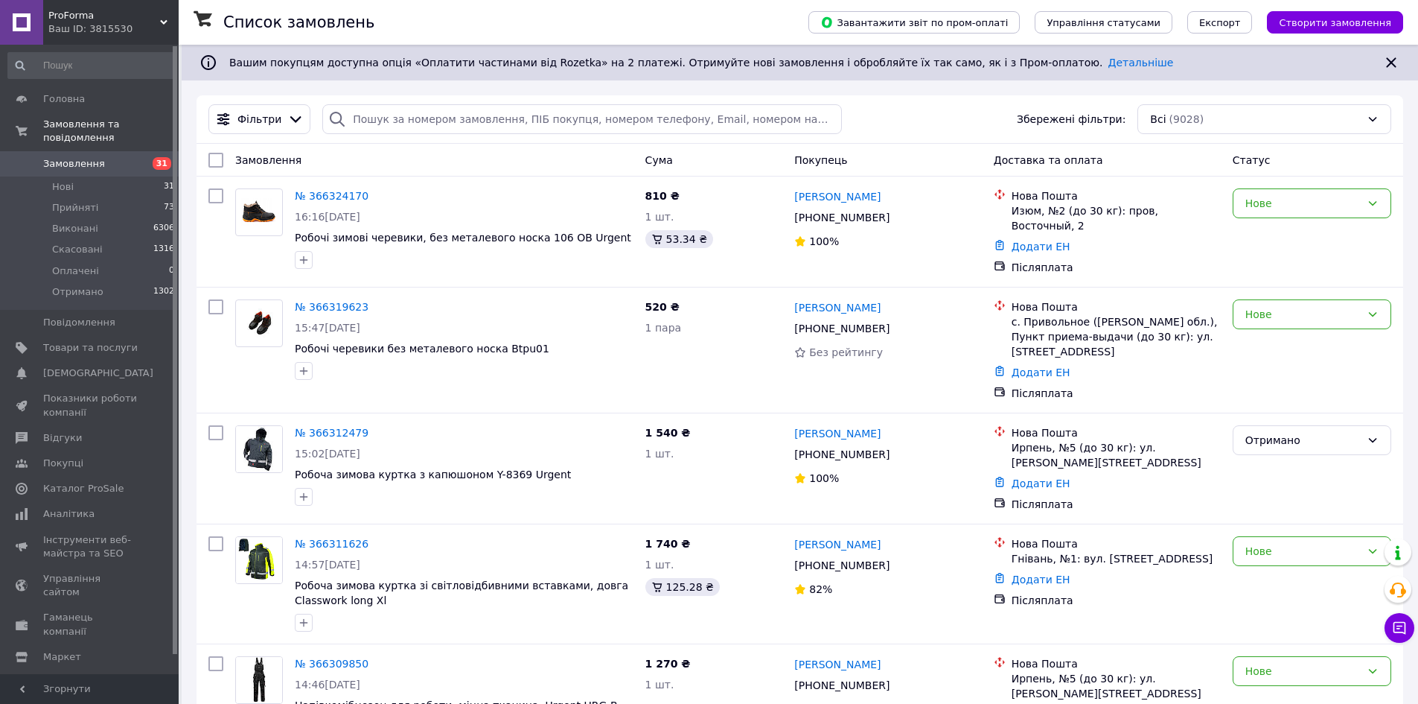
click at [83, 157] on span "Замовлення" at bounding box center [74, 163] width 62 height 13
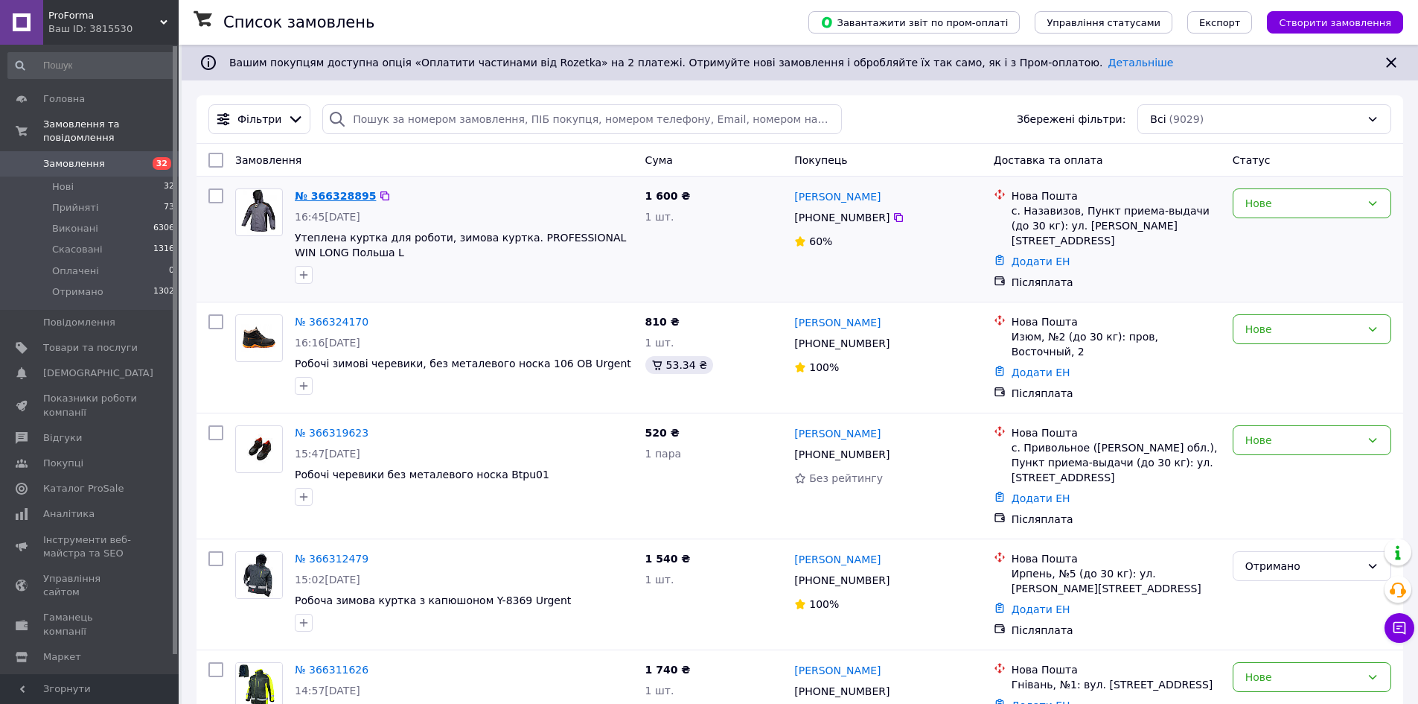
click at [327, 199] on link "№ 366328895" at bounding box center [335, 196] width 81 height 12
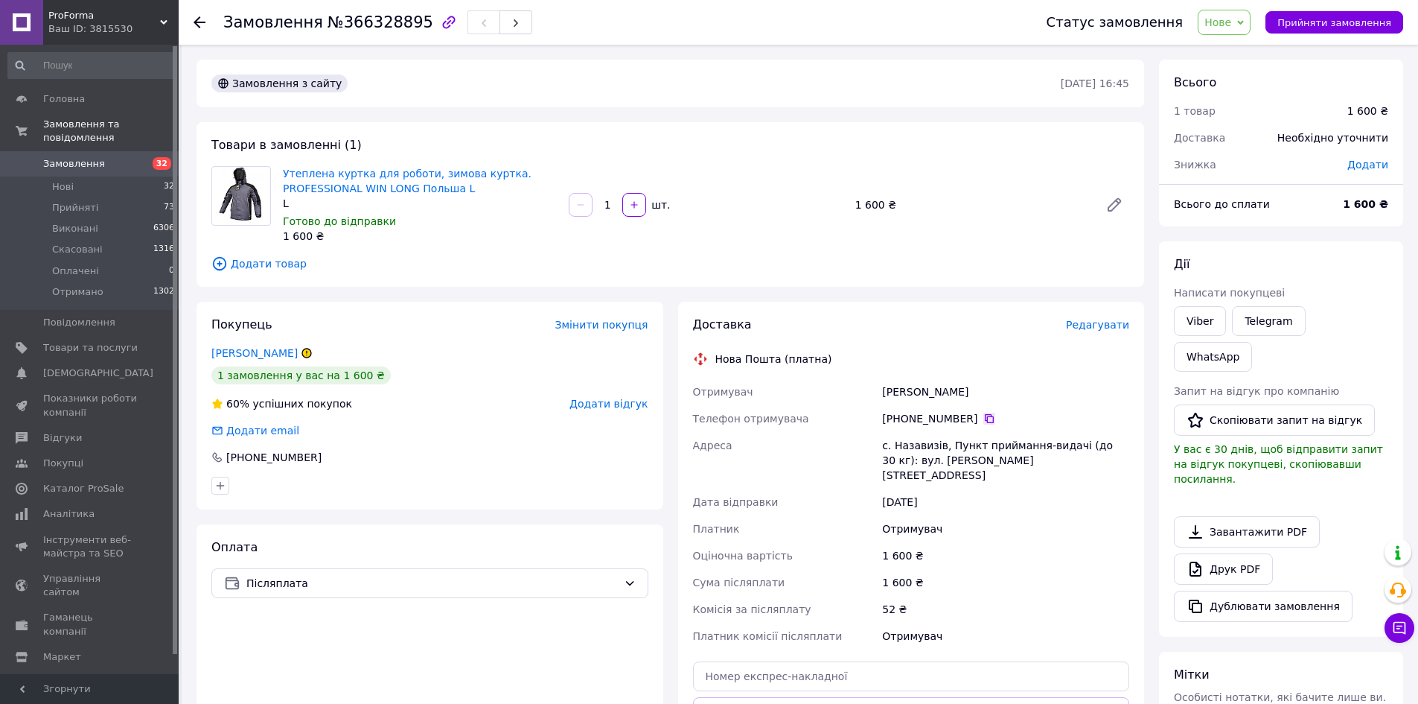
click at [984, 420] on icon at bounding box center [990, 419] width 12 height 12
drag, startPoint x: 886, startPoint y: 393, endPoint x: 1006, endPoint y: 393, distance: 119.9
click at [1006, 393] on div "Полатайко Василь" at bounding box center [1005, 391] width 253 height 27
copy div "Полатайко Василь"
click at [901, 443] on div "с. Назавизів, Пункт приймання-видачі (до 30 кг): вул. Грушевського, 1А" at bounding box center [1005, 460] width 253 height 57
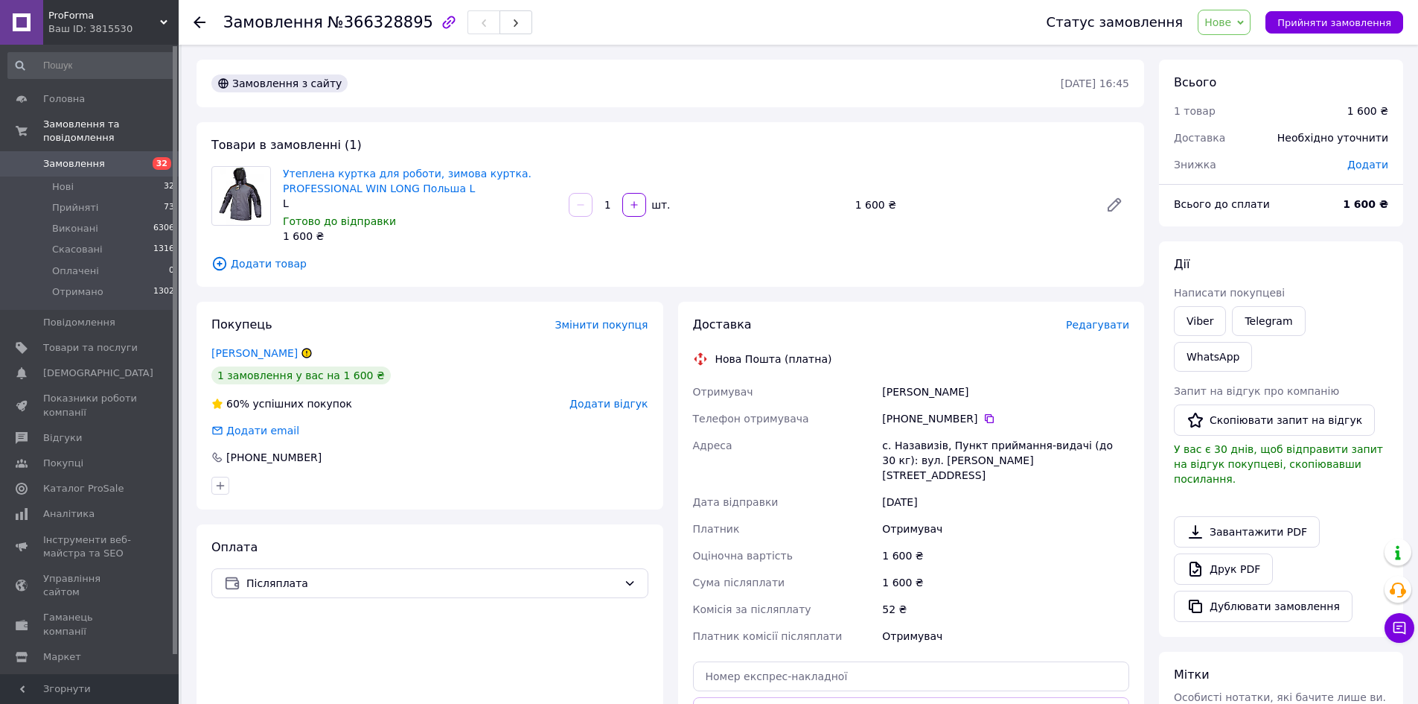
click at [902, 448] on div "с. Назавизів, Пункт приймання-видачі (до 30 кг): вул. Грушевського, 1А" at bounding box center [1005, 460] width 253 height 57
click at [899, 447] on div "с. Назавизів, Пункт приймання-видачі (до 30 кг): вул. Грушевського, 1А" at bounding box center [1005, 460] width 253 height 57
click at [898, 446] on div "с. Назавизів, Пункт приймання-видачі (до 30 кг): вул. Грушевського, 1А" at bounding box center [1005, 460] width 253 height 57
copy div "Назавизів"
click at [109, 157] on span "Замовлення" at bounding box center [90, 163] width 95 height 13
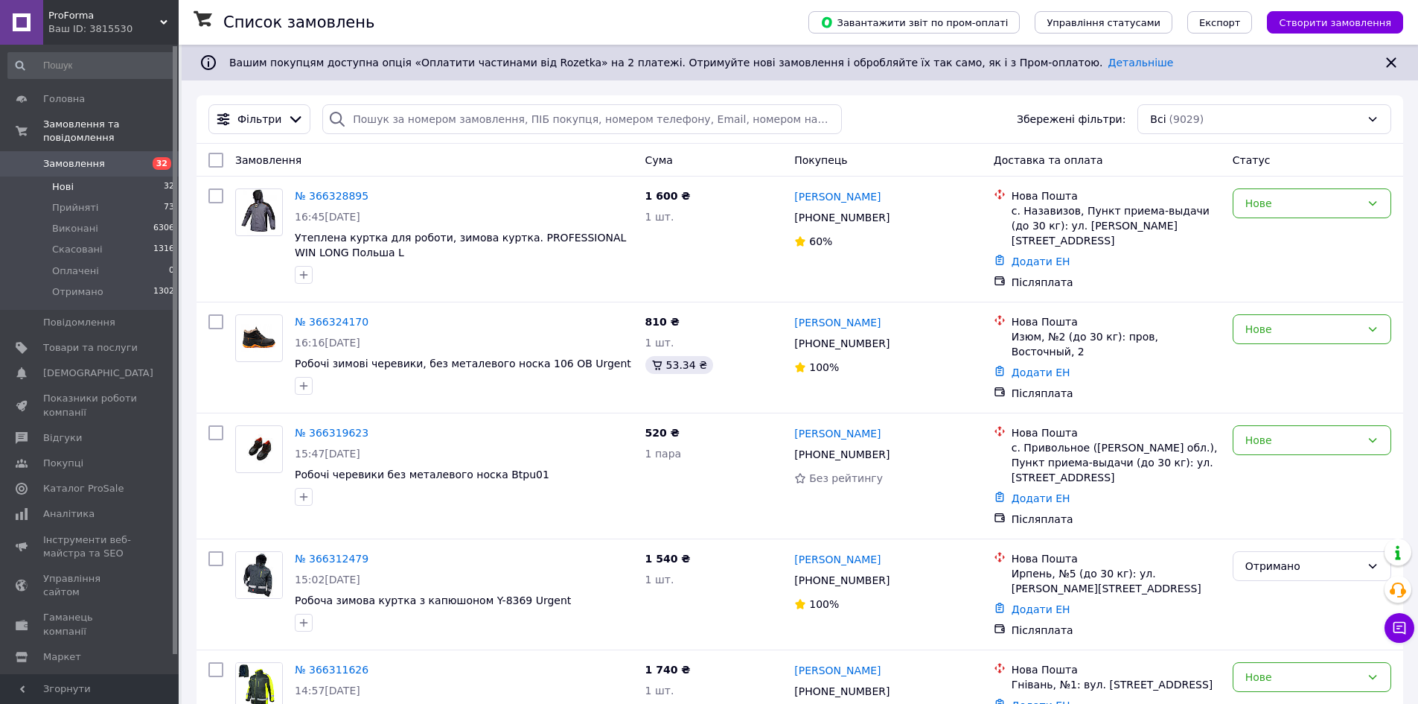
click at [88, 177] on li "Нові 32" at bounding box center [91, 186] width 183 height 21
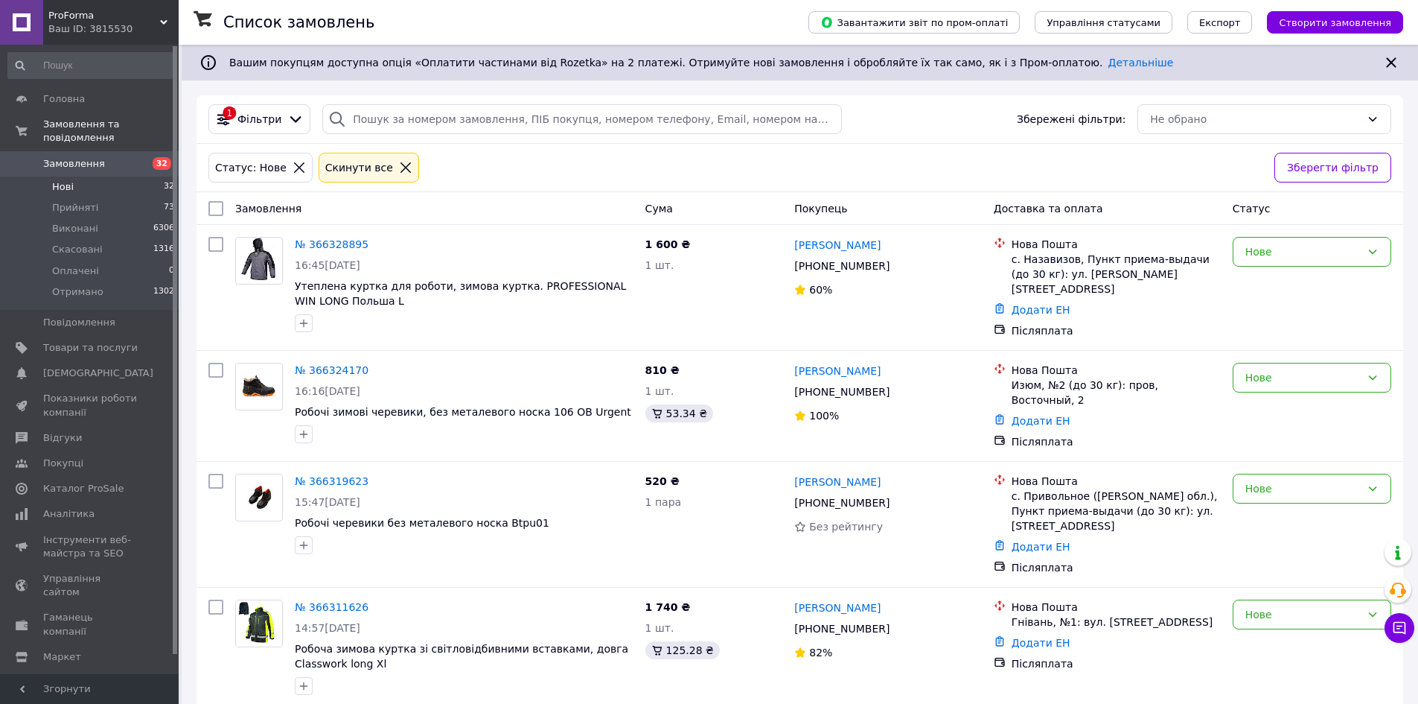
click at [1395, 626] on icon at bounding box center [1400, 628] width 13 height 13
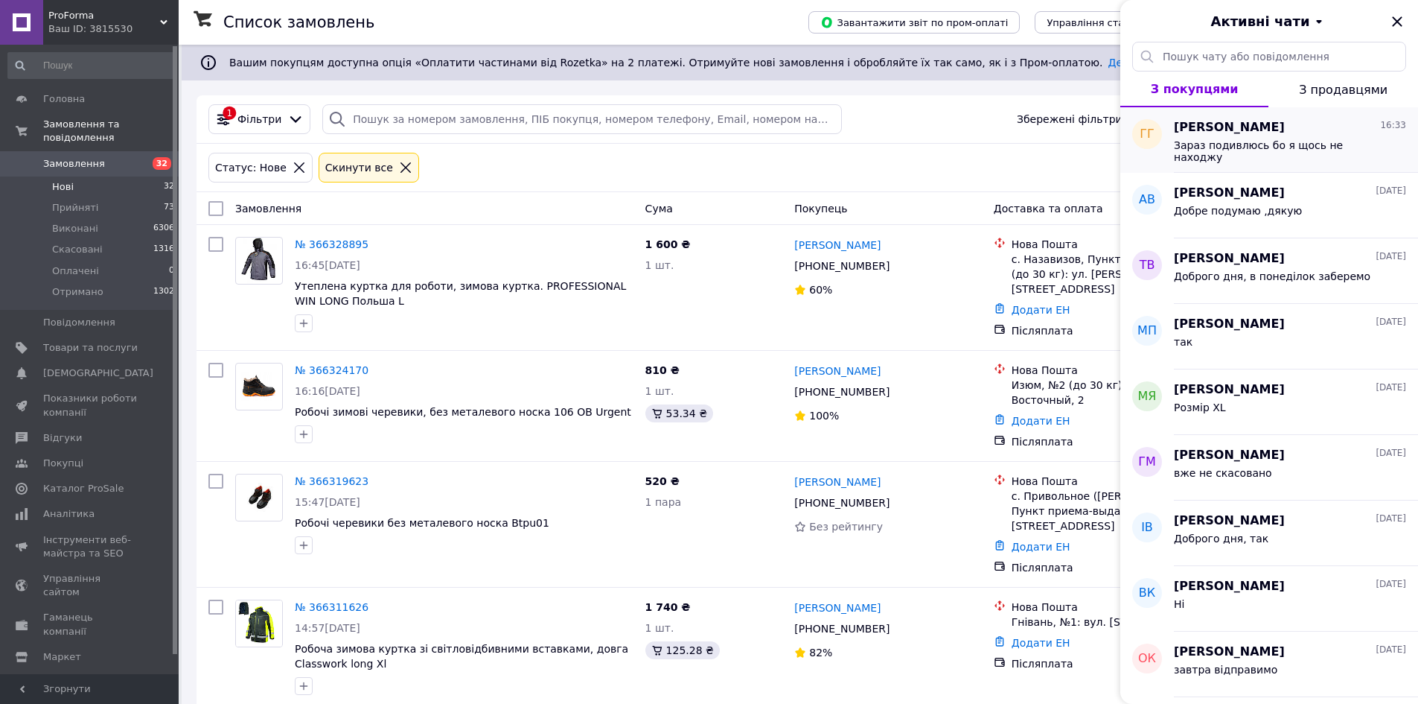
click at [1254, 148] on span "Зараз подивлюсь бо я щось не находжу" at bounding box center [1279, 151] width 211 height 24
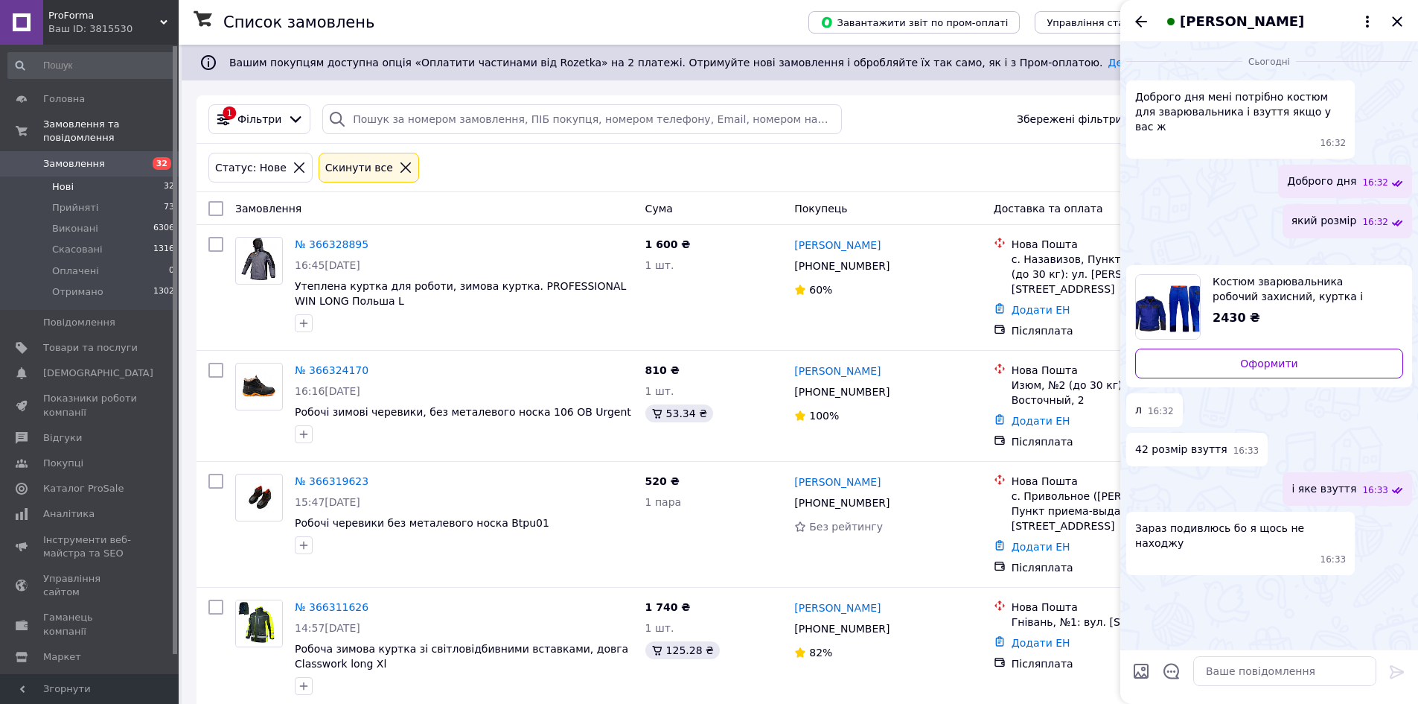
scroll to position [98, 0]
click at [1258, 667] on textarea at bounding box center [1285, 671] width 183 height 30
type textarea "С"
click at [1281, 673] on textarea "Як оберете, напишишете сюди" at bounding box center [1270, 671] width 213 height 30
drag, startPoint x: 1274, startPoint y: 672, endPoint x: 1278, endPoint y: 695, distance: 23.4
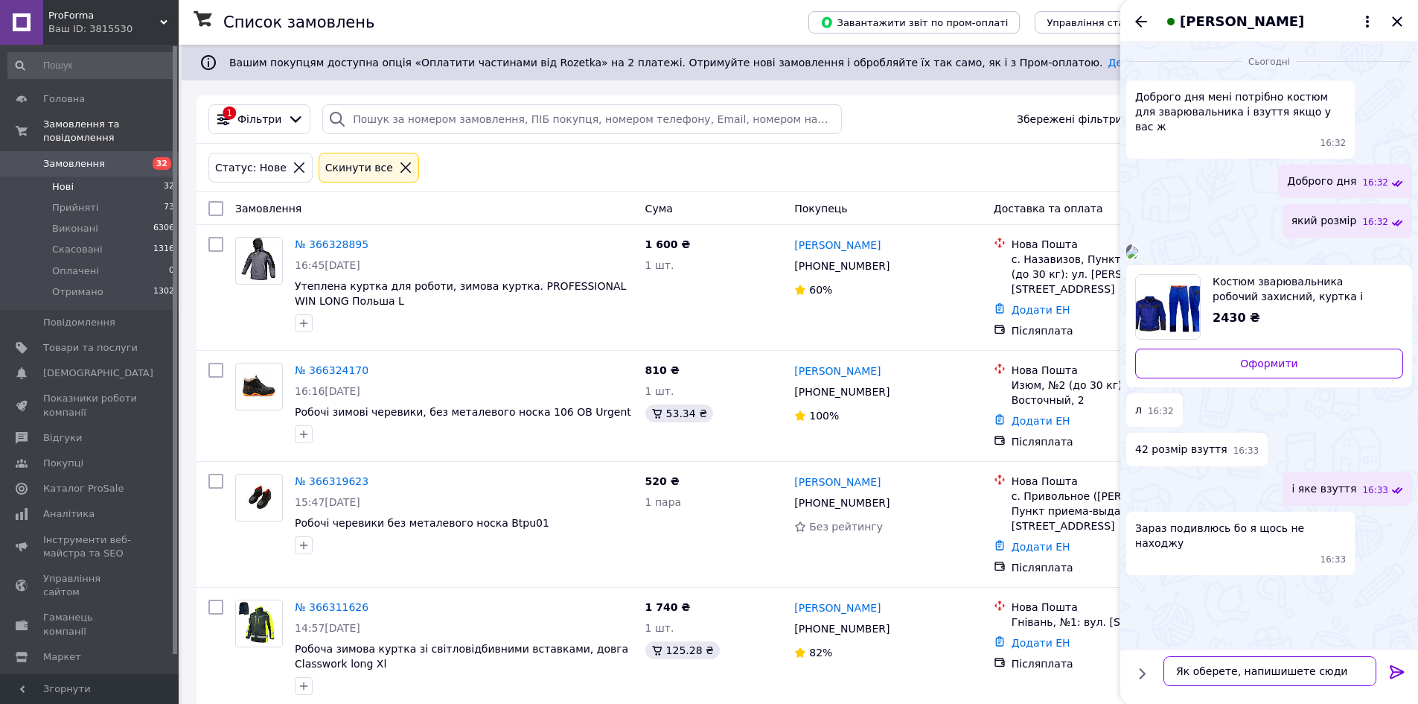
click at [1275, 672] on textarea "Як оберете, напишишете сюди" at bounding box center [1270, 671] width 213 height 30
click at [1276, 672] on textarea "Як оберете, напишете сюди" at bounding box center [1270, 671] width 213 height 30
click at [1295, 466] on div "42 розмір взуття 16:33" at bounding box center [1270, 450] width 286 height 34
click at [1336, 681] on textarea "Як оберете, напишите сюди" at bounding box center [1270, 671] width 213 height 30
type textarea "Як оберете, напишите сюди дані для відпрвки"
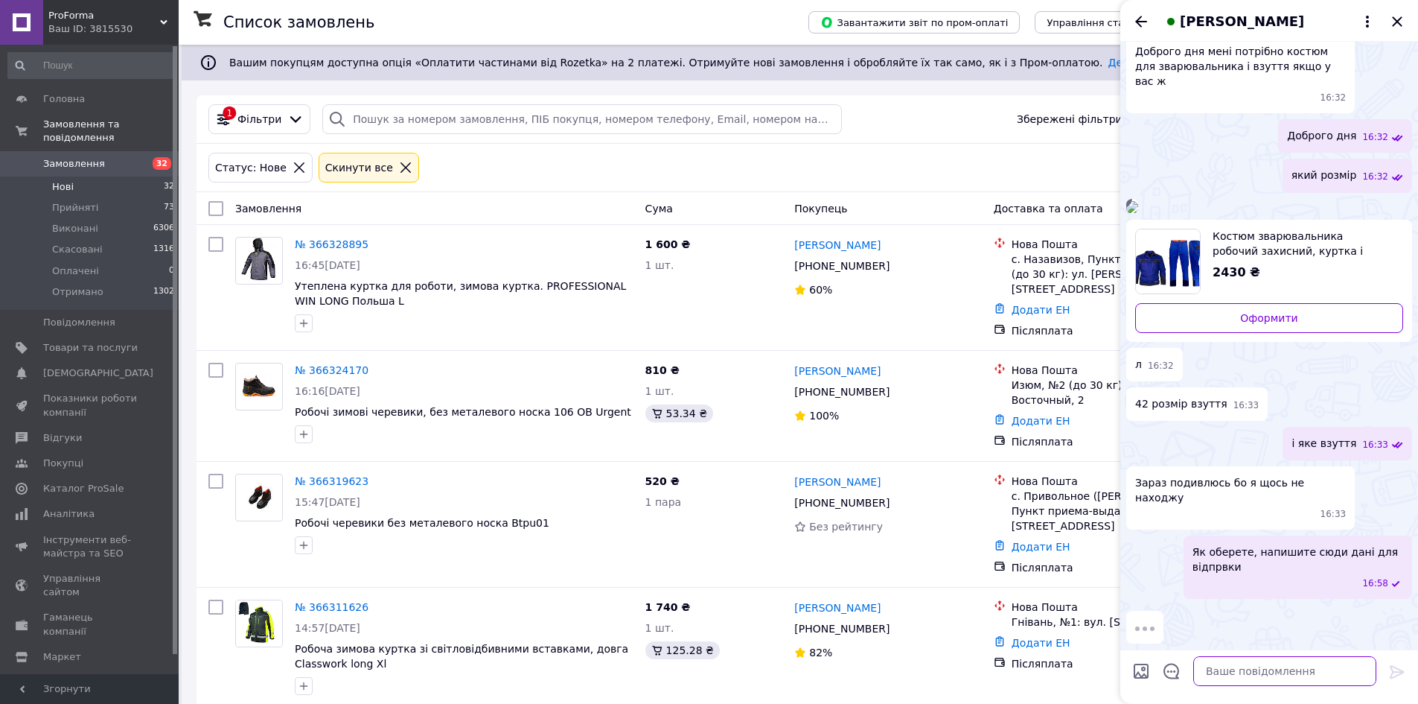
scroll to position [182, 0]
drag, startPoint x: 1239, startPoint y: 595, endPoint x: 1263, endPoint y: 612, distance: 29.3
click at [1263, 590] on div "16:58" at bounding box center [1301, 583] width 205 height 13
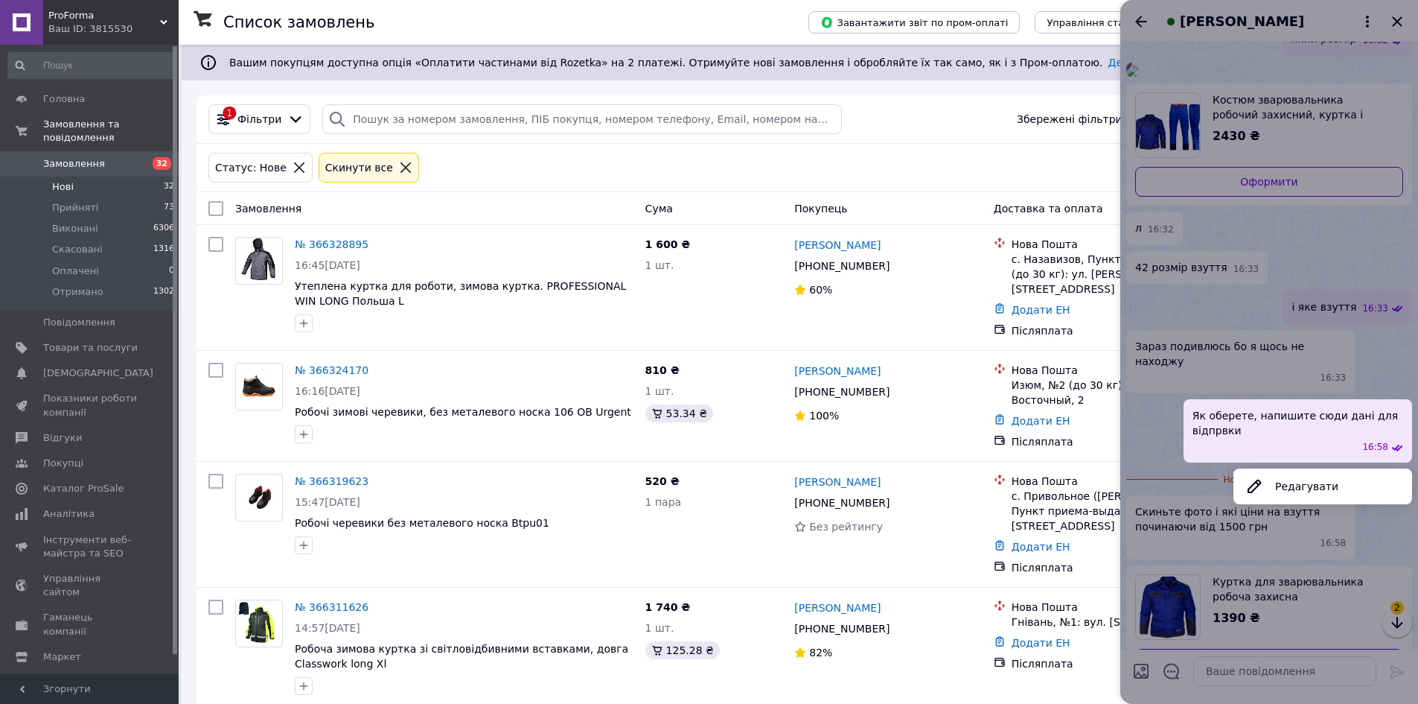
click at [1284, 501] on button "Редагувати" at bounding box center [1323, 486] width 179 height 30
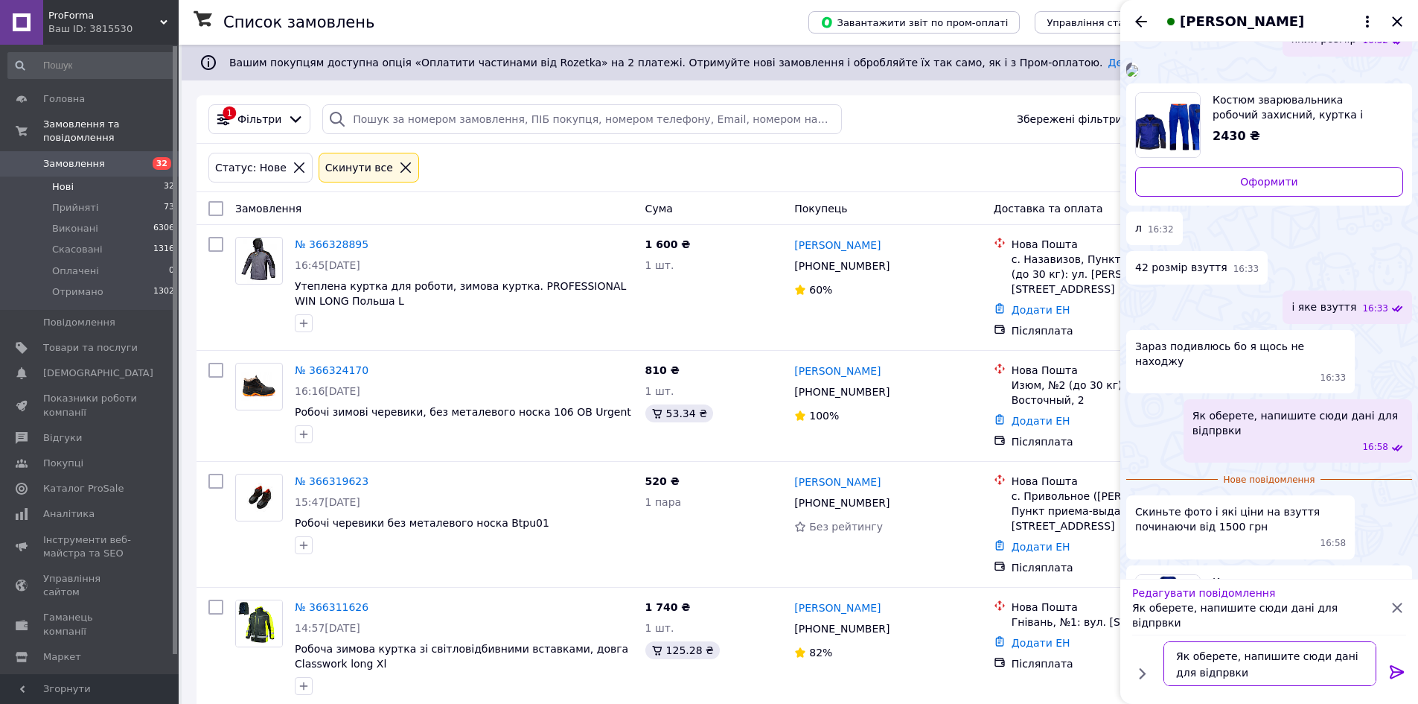
click at [1197, 677] on textarea "Як оберете, напишите сюди дані для відпрвки" at bounding box center [1270, 663] width 213 height 45
click at [1206, 679] on textarea "Як оберете, напишите сюди дані для відпрвки" at bounding box center [1270, 663] width 213 height 45
type textarea "Як оберете, напишите сюди дані для відправки"
drag, startPoint x: 1392, startPoint y: 678, endPoint x: 1381, endPoint y: 652, distance: 28.4
click at [1392, 678] on icon at bounding box center [1398, 672] width 18 height 18
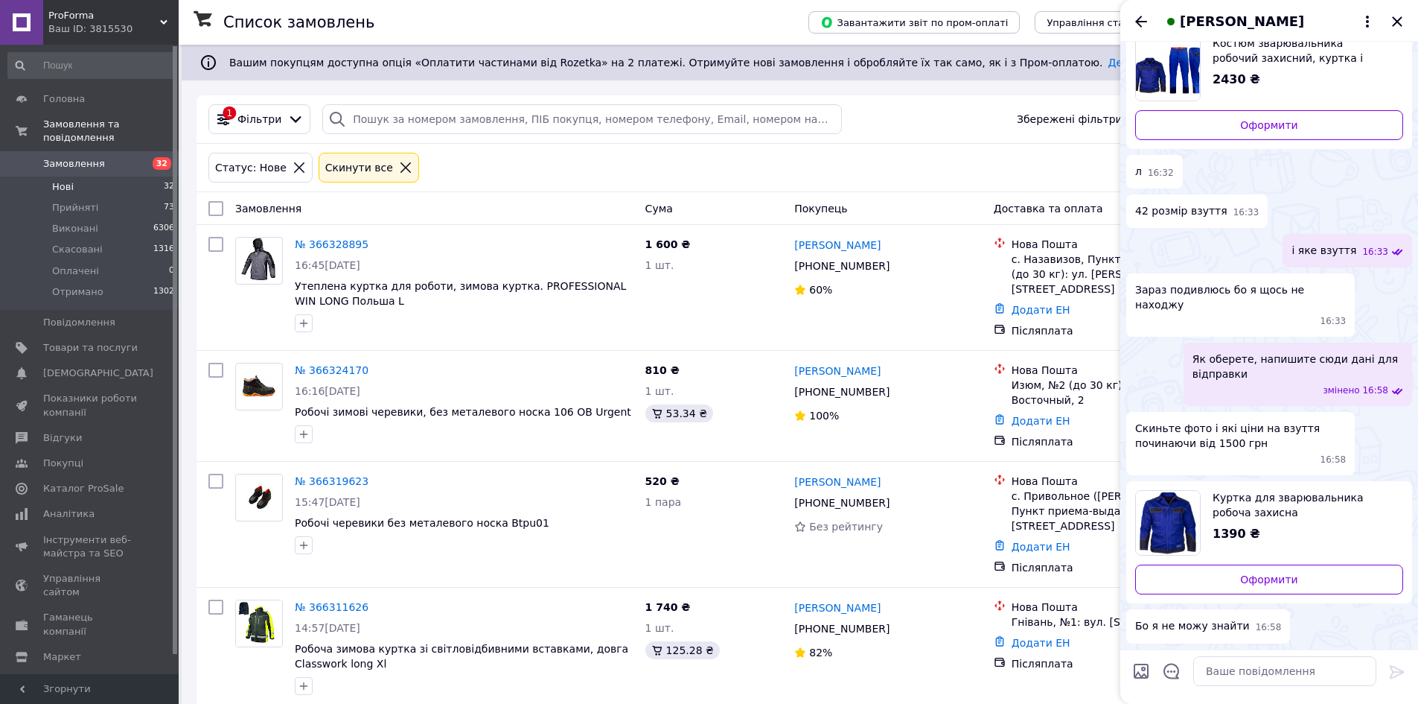
scroll to position [404, 0]
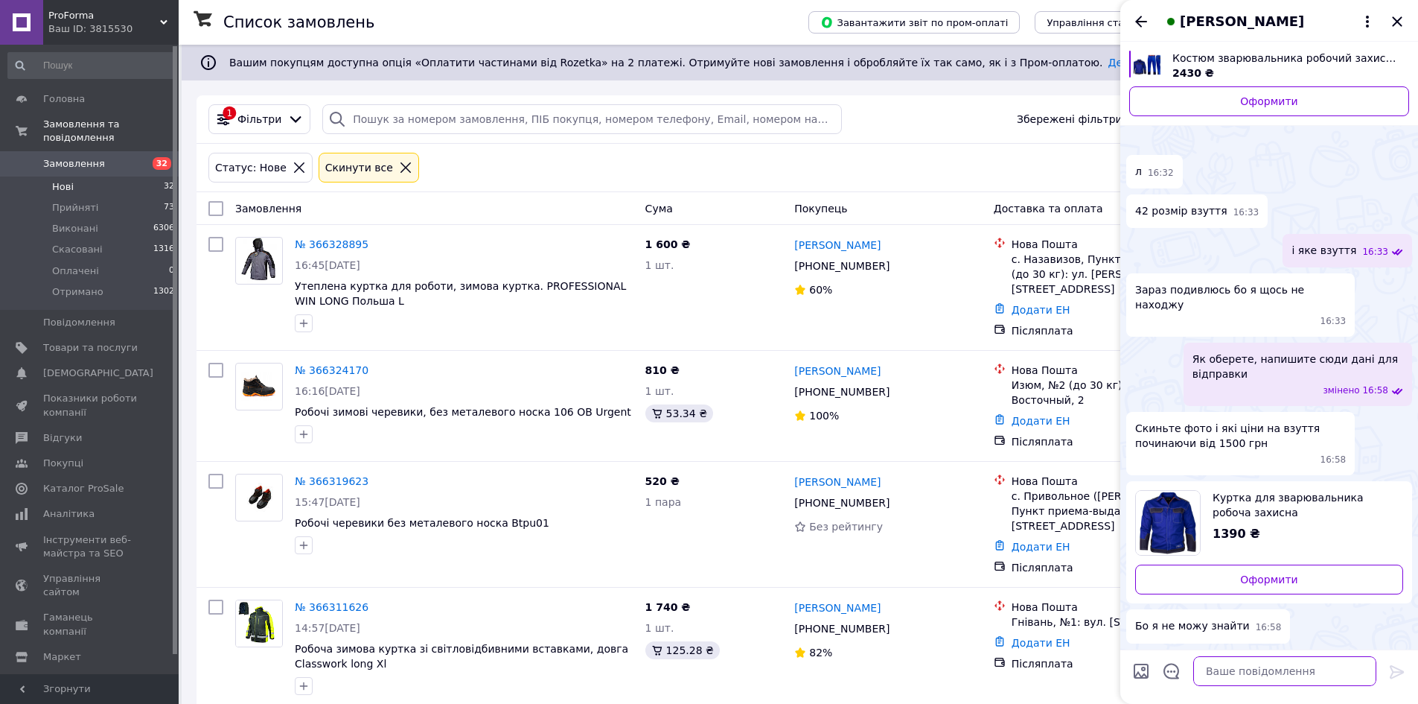
click at [1308, 672] on textarea at bounding box center [1285, 671] width 183 height 30
paste textarea "https://proforma.in.ua/ua/g117092455-rabochaya-obuv"
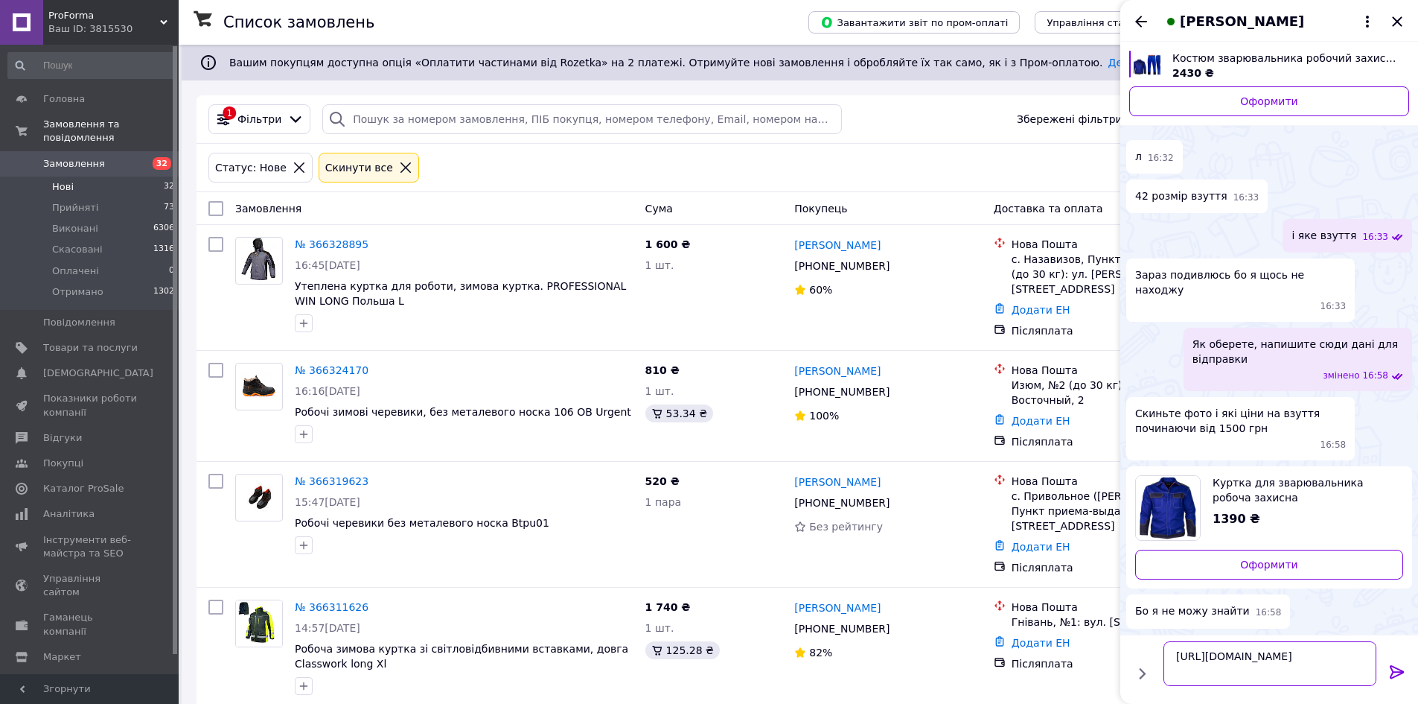
type textarea "https://proforma.in.ua/ua/g117092455-rabochaya-obuv"
click at [1402, 674] on icon at bounding box center [1398, 672] width 18 height 18
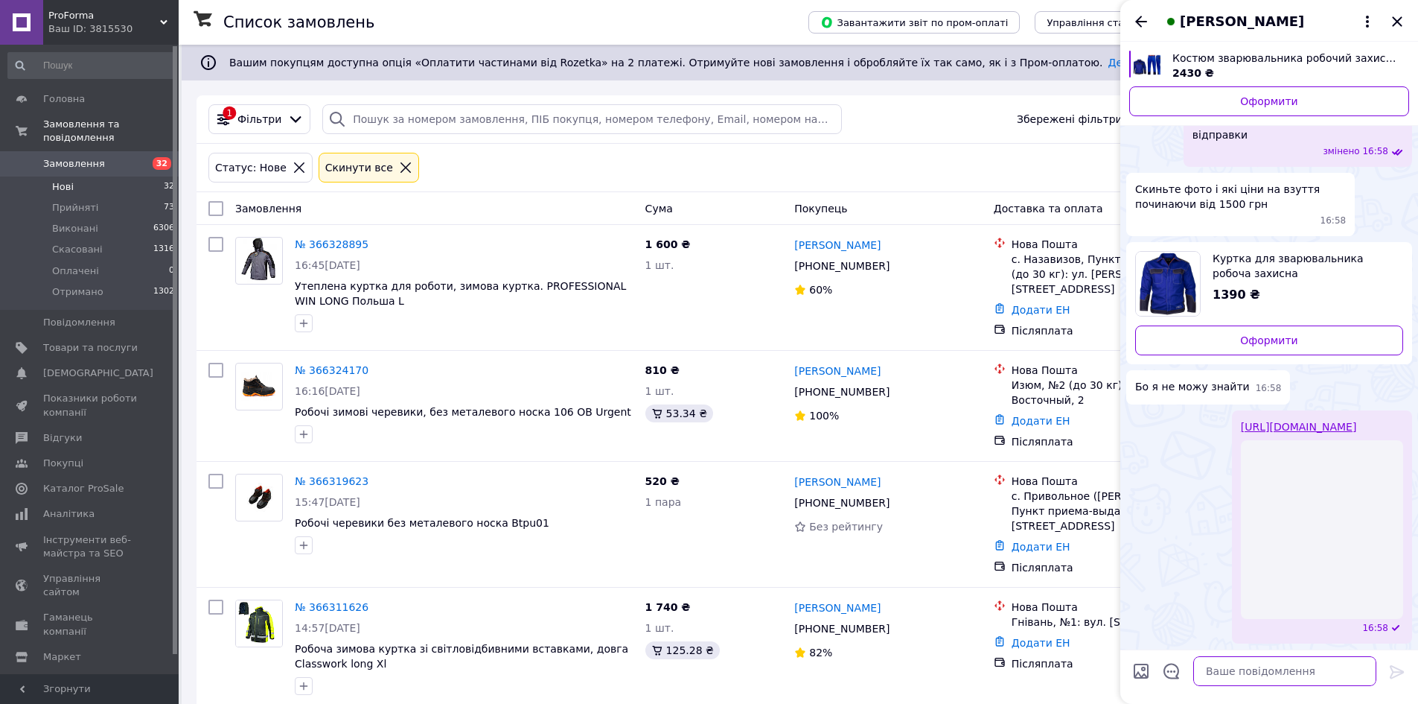
click at [1304, 672] on textarea at bounding box center [1285, 671] width 183 height 30
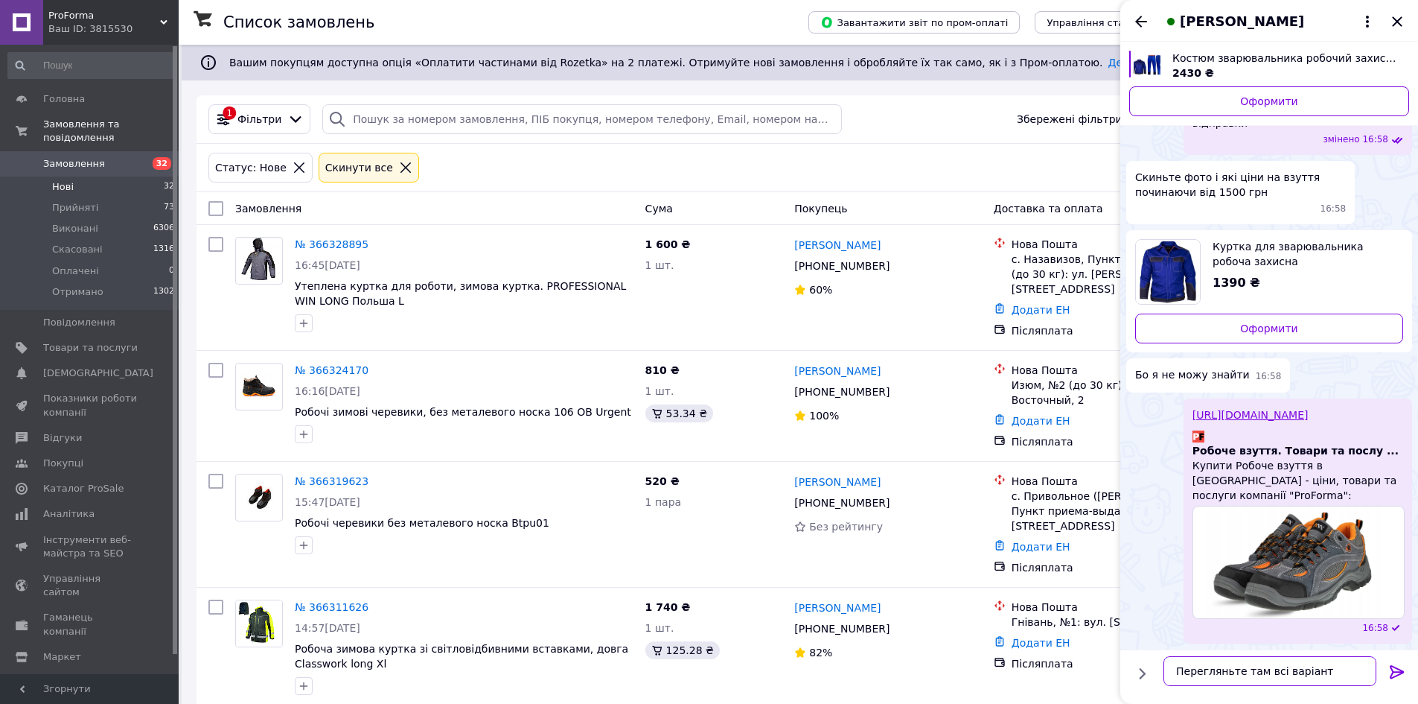
type textarea "Перегляньте там всі варіанти"
